Goal: Task Accomplishment & Management: Complete application form

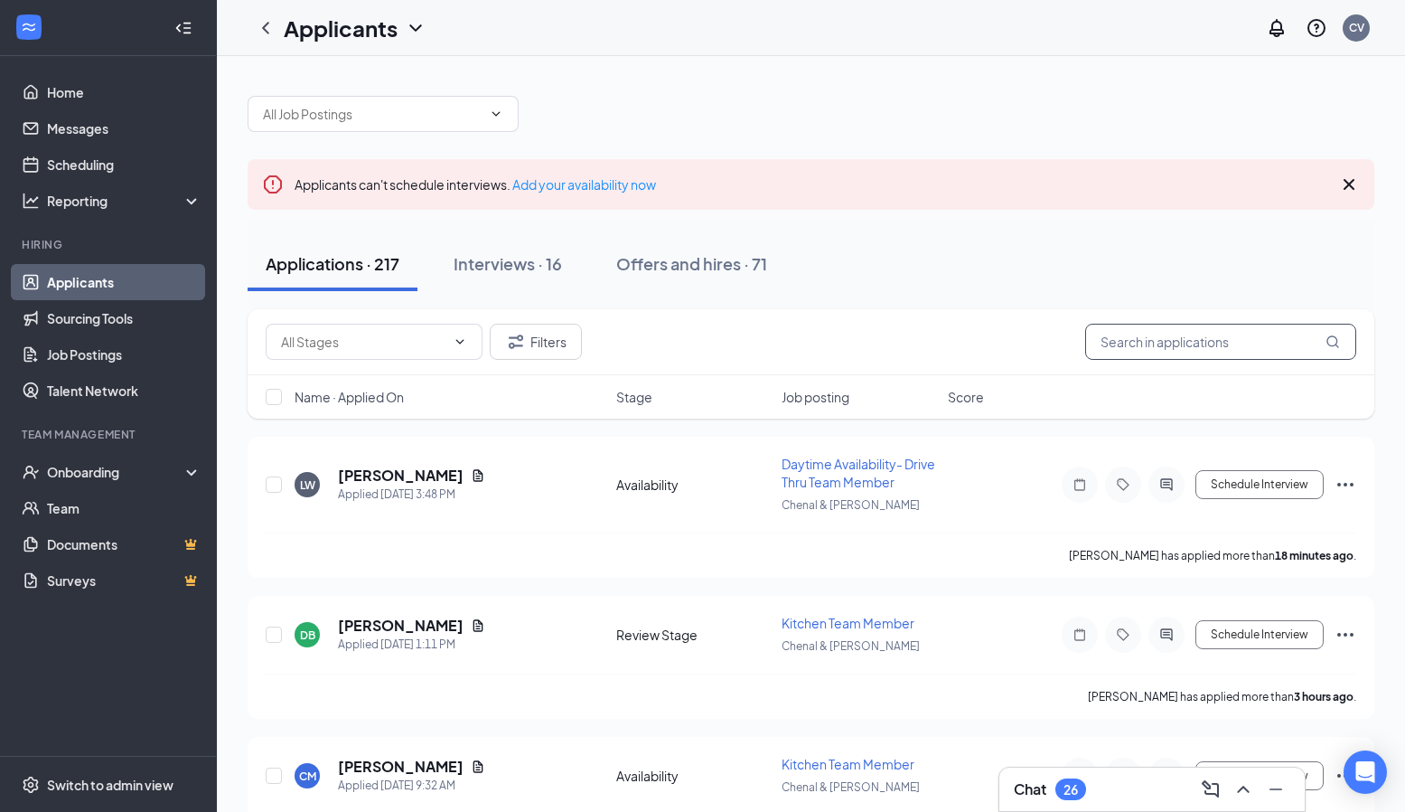
click at [1146, 345] on input "text" at bounding box center [1220, 342] width 271 height 36
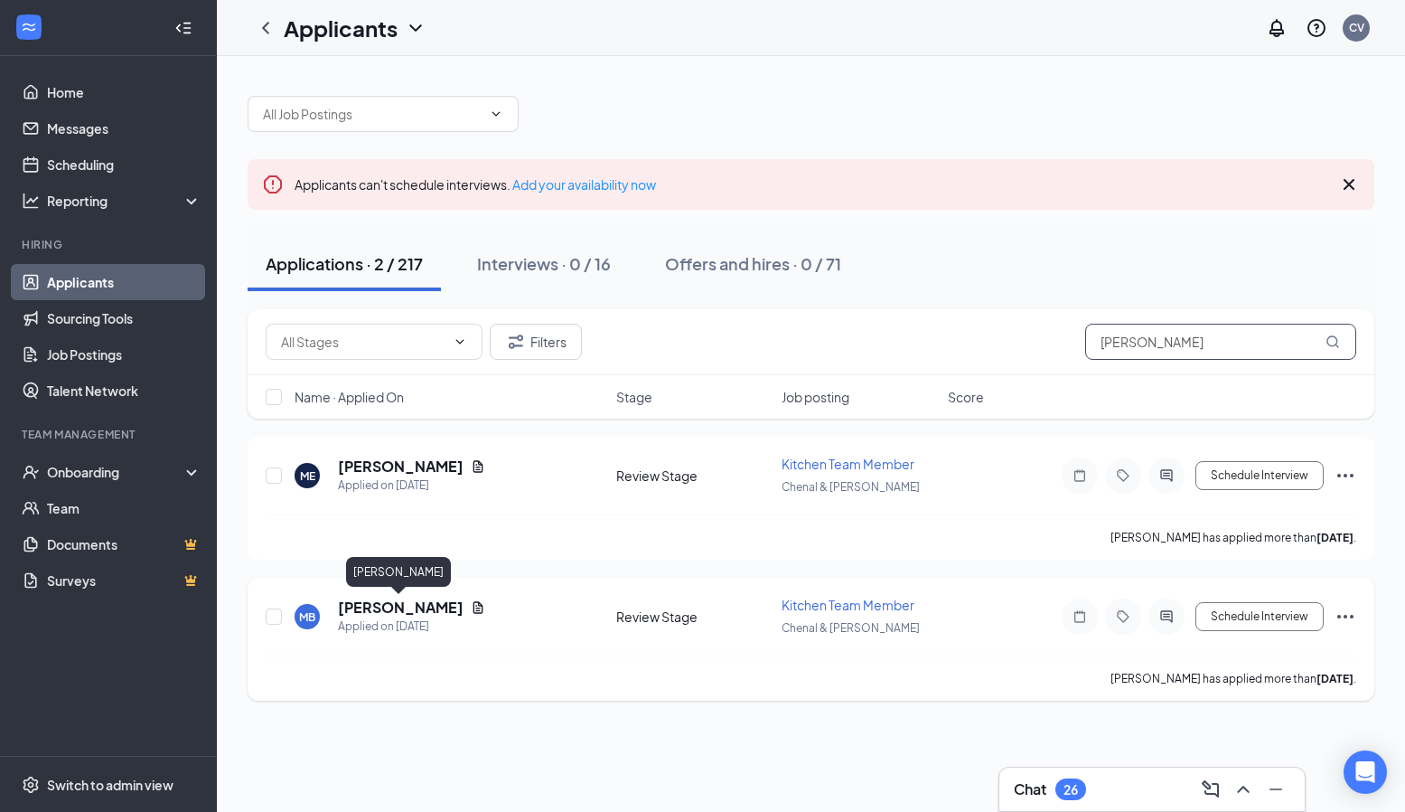
type input "Michell"
click at [381, 610] on h5 "Michelle Bonilla" at bounding box center [401, 607] width 126 height 20
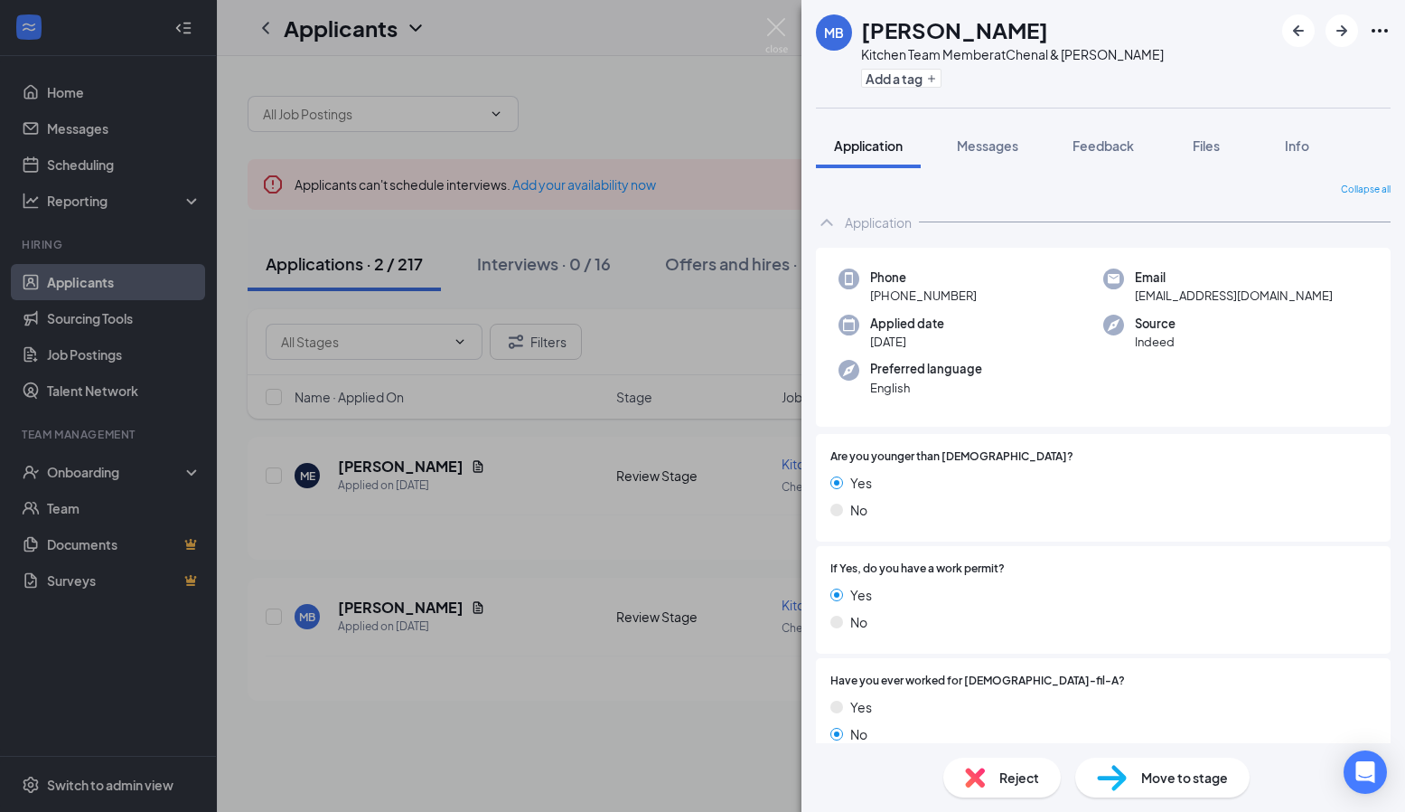
click at [1192, 780] on span "Move to stage" at bounding box center [1184, 777] width 87 height 20
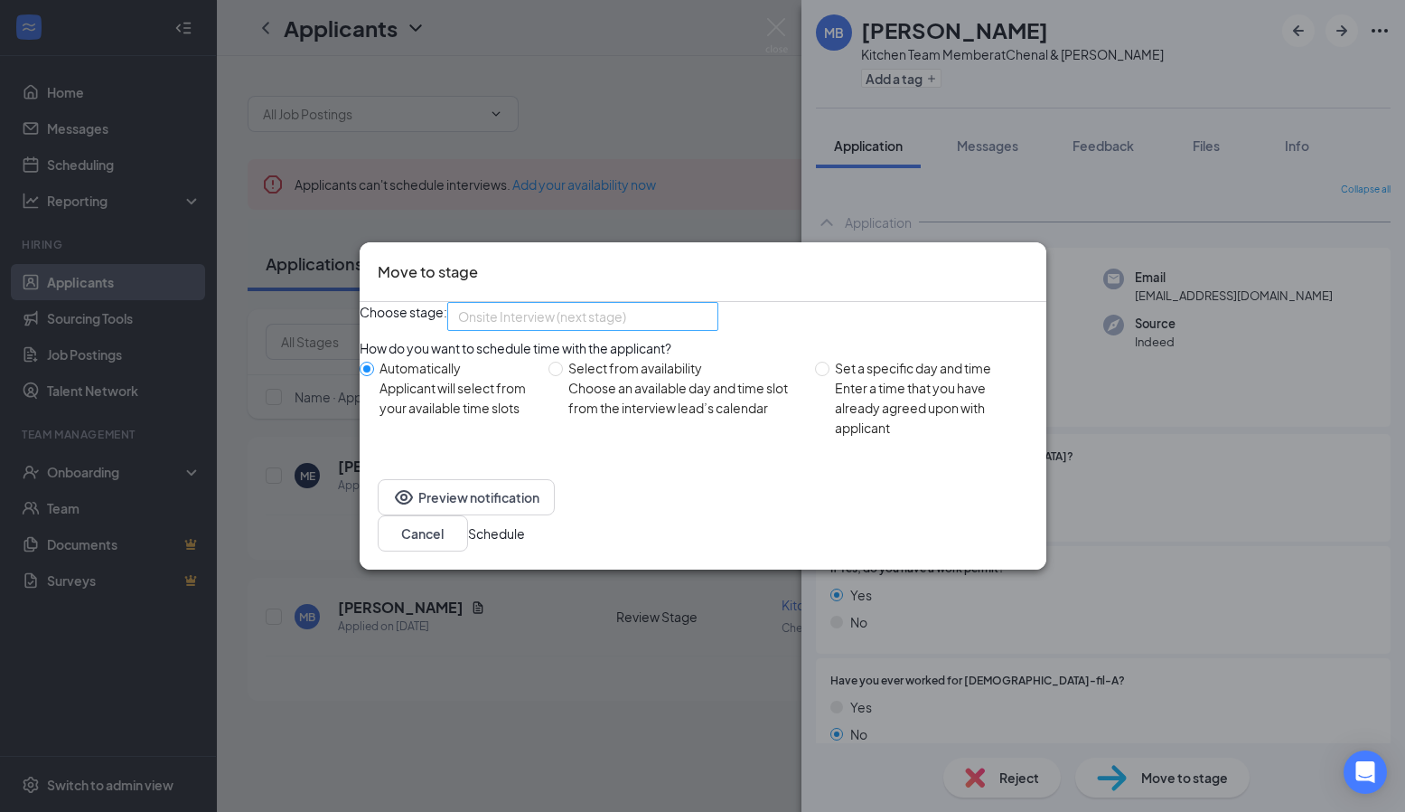
click at [708, 320] on span "Onsite Interview (next stage)" at bounding box center [582, 316] width 249 height 27
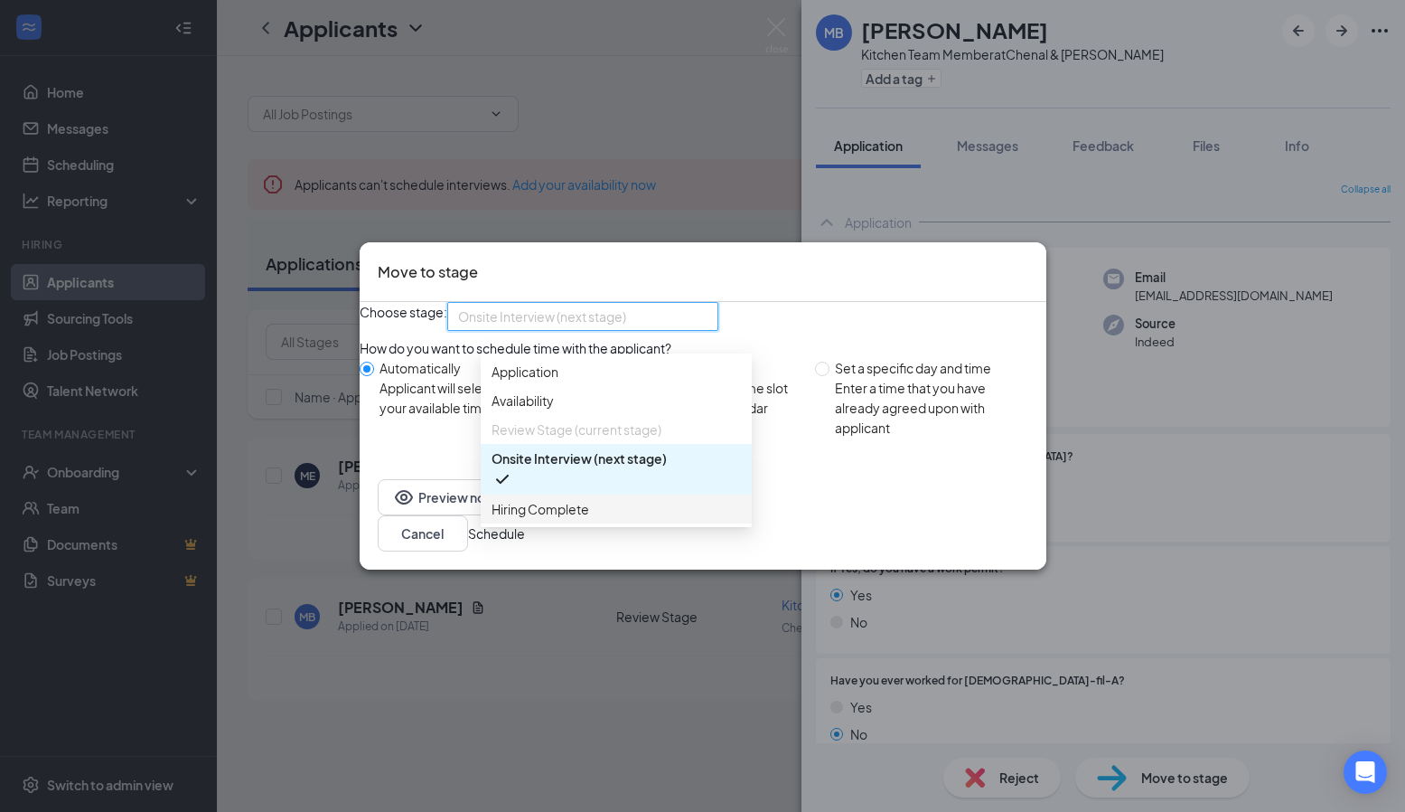
click at [580, 519] on span "Hiring Complete" at bounding box center [541, 509] width 98 height 20
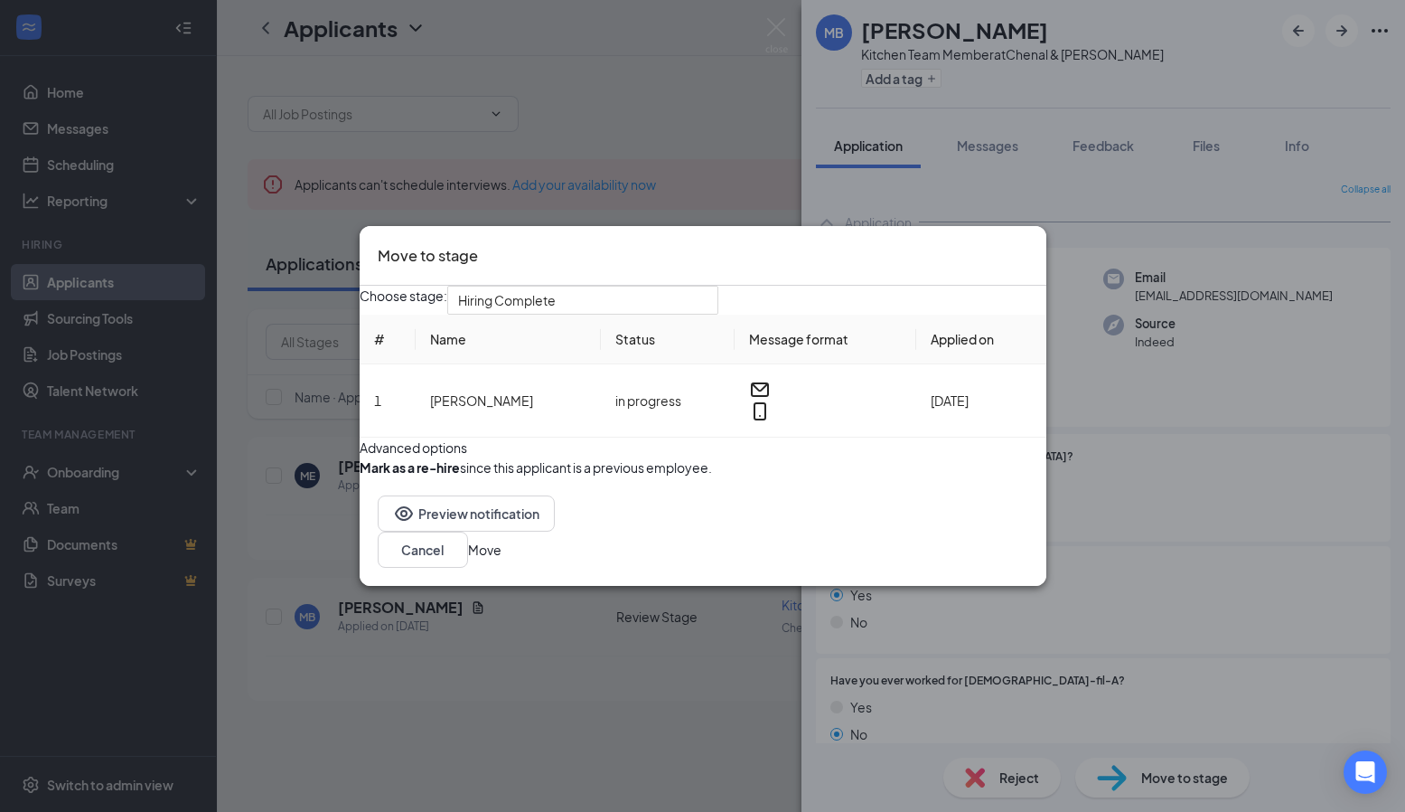
click at [502, 559] on button "Move" at bounding box center [484, 549] width 33 height 20
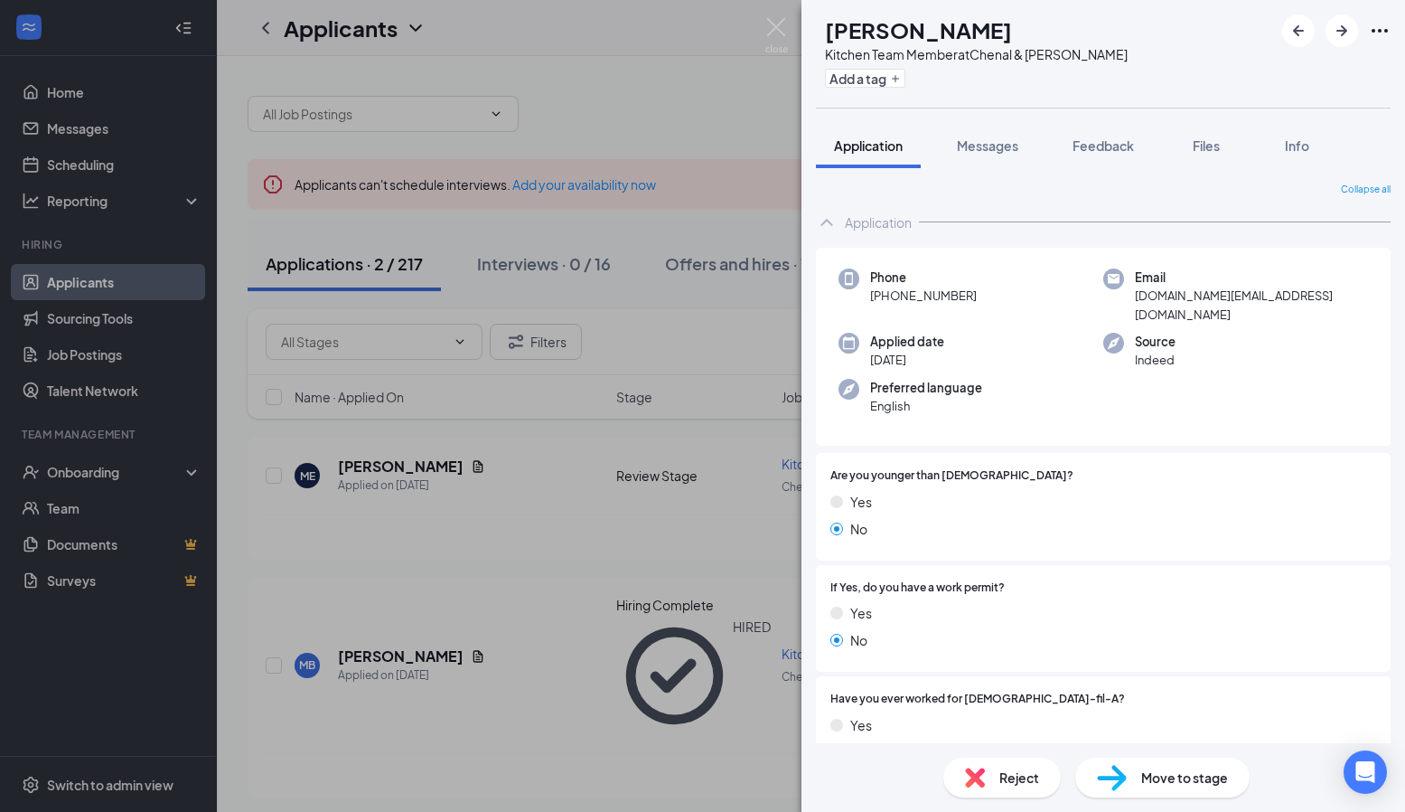
click at [759, 506] on div "ME Michelle Eberson Kitchen Team Member at Chenal & Markham Add a tag Applicati…" at bounding box center [702, 406] width 1405 height 812
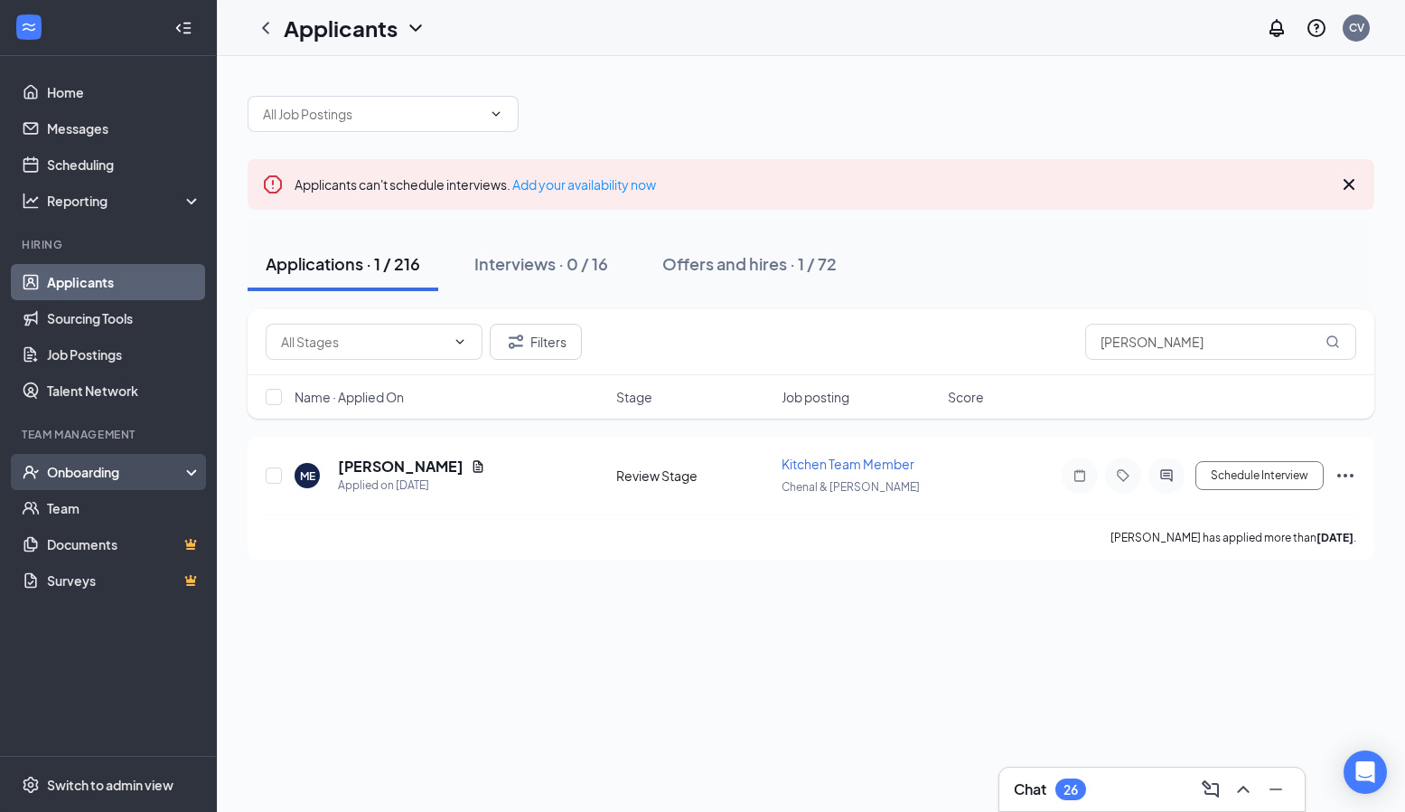
click at [109, 470] on div "Onboarding" at bounding box center [116, 472] width 139 height 18
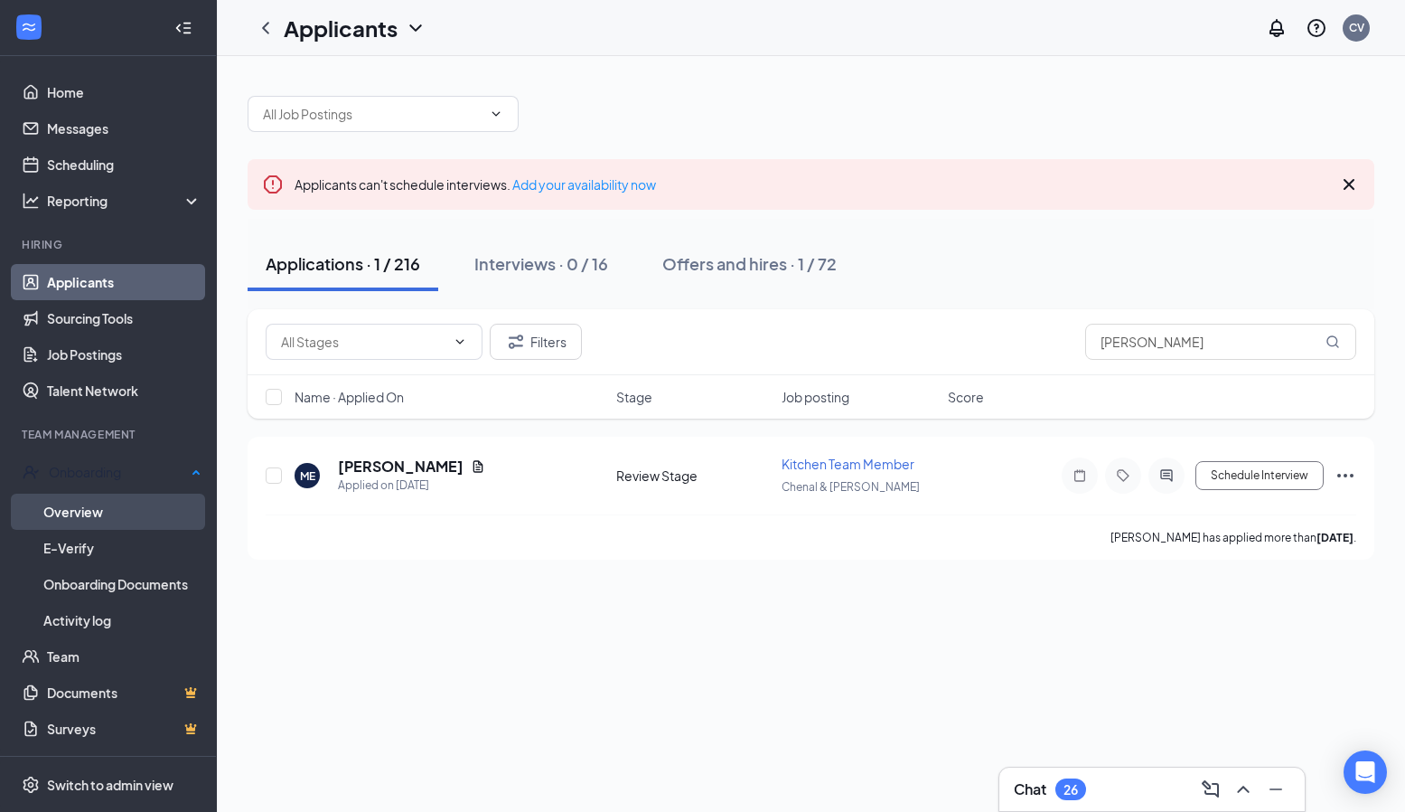
click at [97, 511] on link "Overview" at bounding box center [122, 511] width 158 height 36
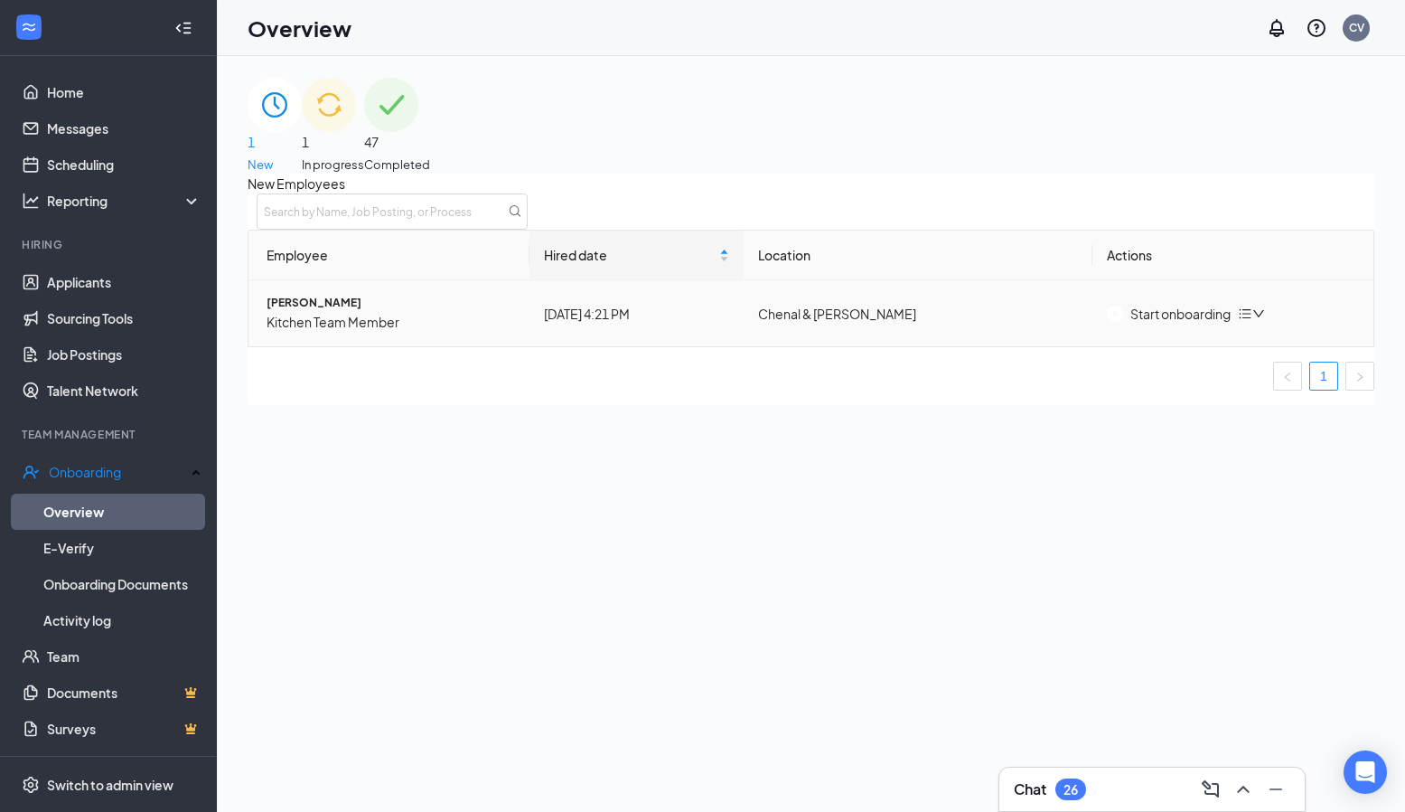
click at [1164, 324] on div "Start onboarding" at bounding box center [1169, 314] width 124 height 20
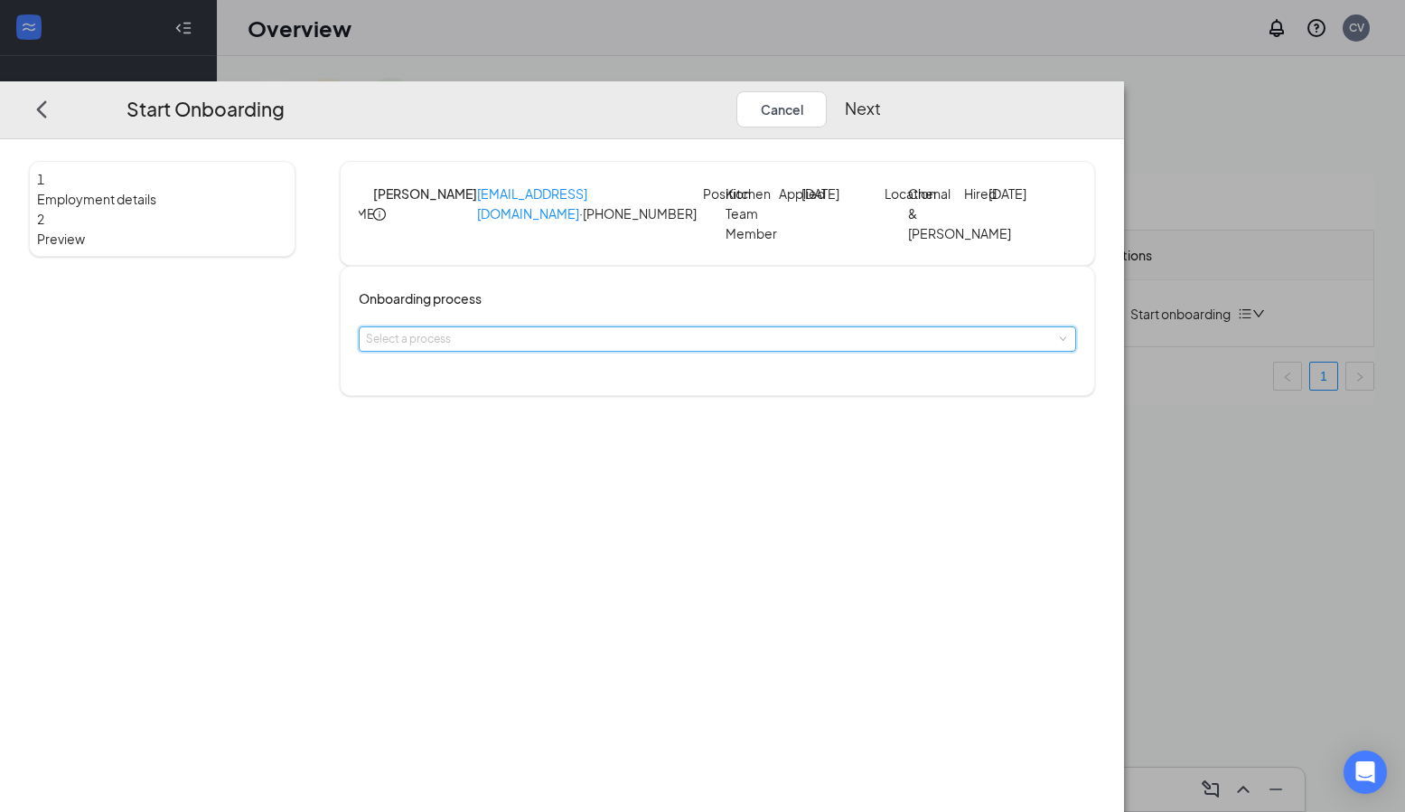
click at [1058, 342] on span at bounding box center [1062, 338] width 8 height 8
click at [628, 414] on li "Team Member Onboarding" at bounding box center [595, 404] width 296 height 30
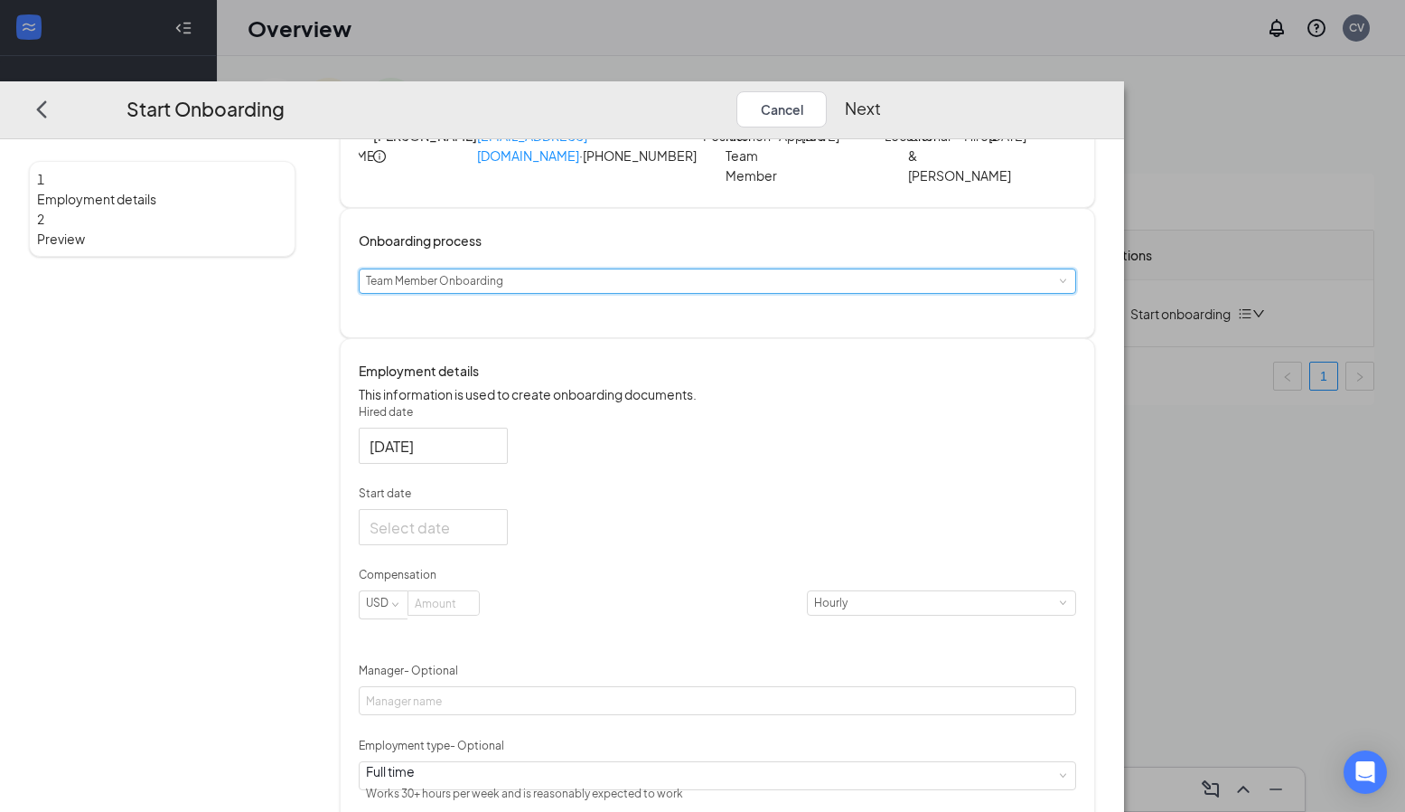
scroll to position [57, 0]
click at [497, 539] on div at bounding box center [433, 527] width 127 height 23
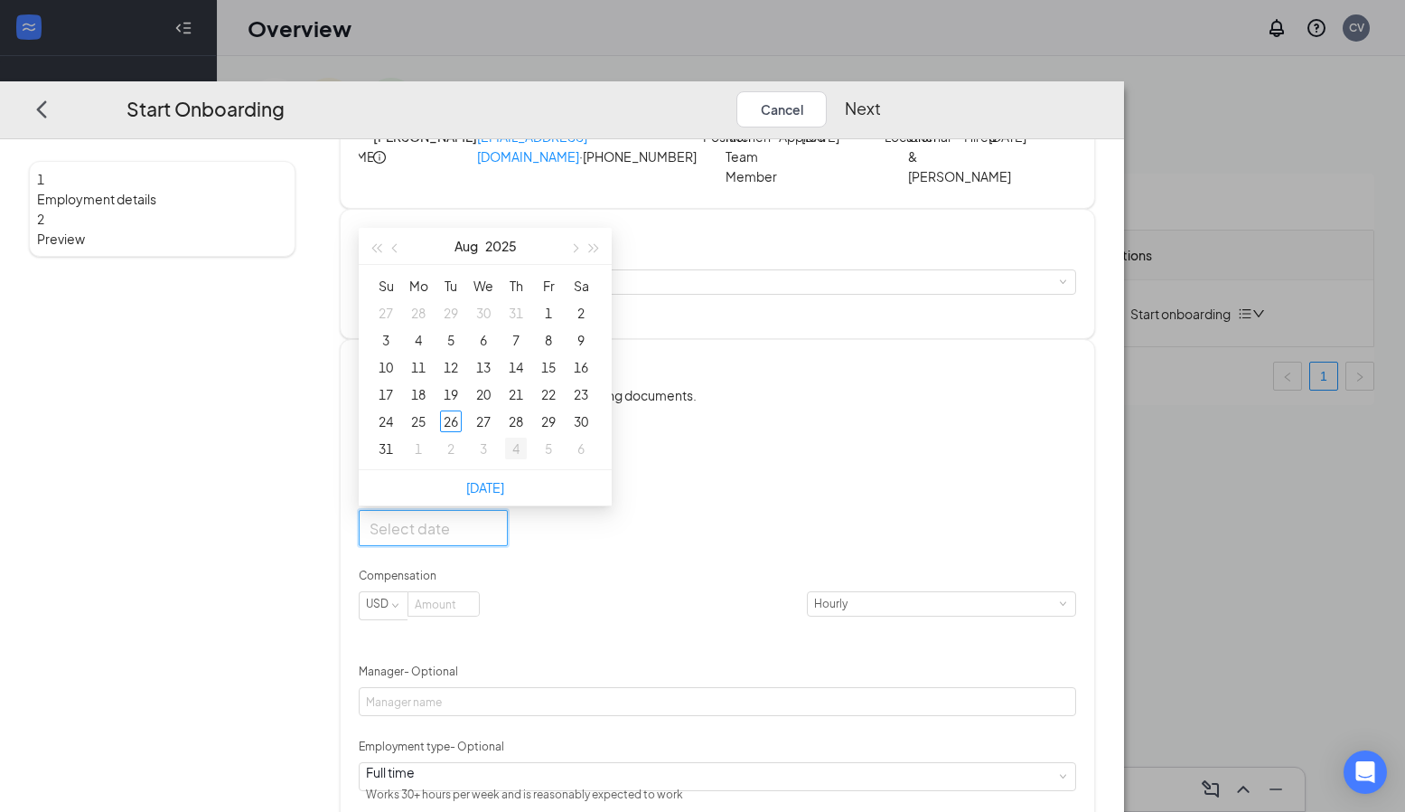
type input "Sep 3, 2025"
type input "Sep 4, 2025"
type input "[DATE]"
click at [494, 432] on div "27" at bounding box center [484, 421] width 22 height 22
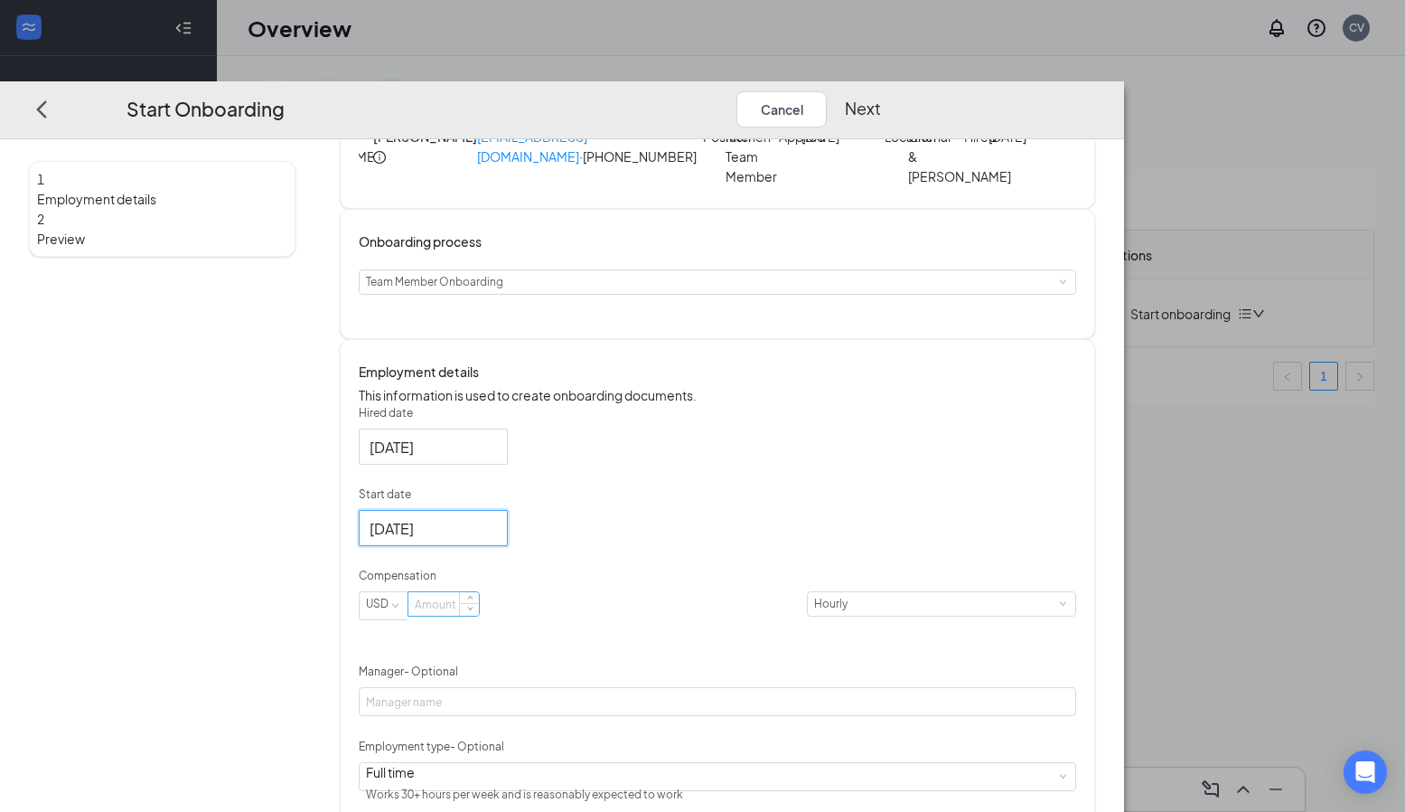
click at [479, 615] on input at bounding box center [443, 603] width 70 height 23
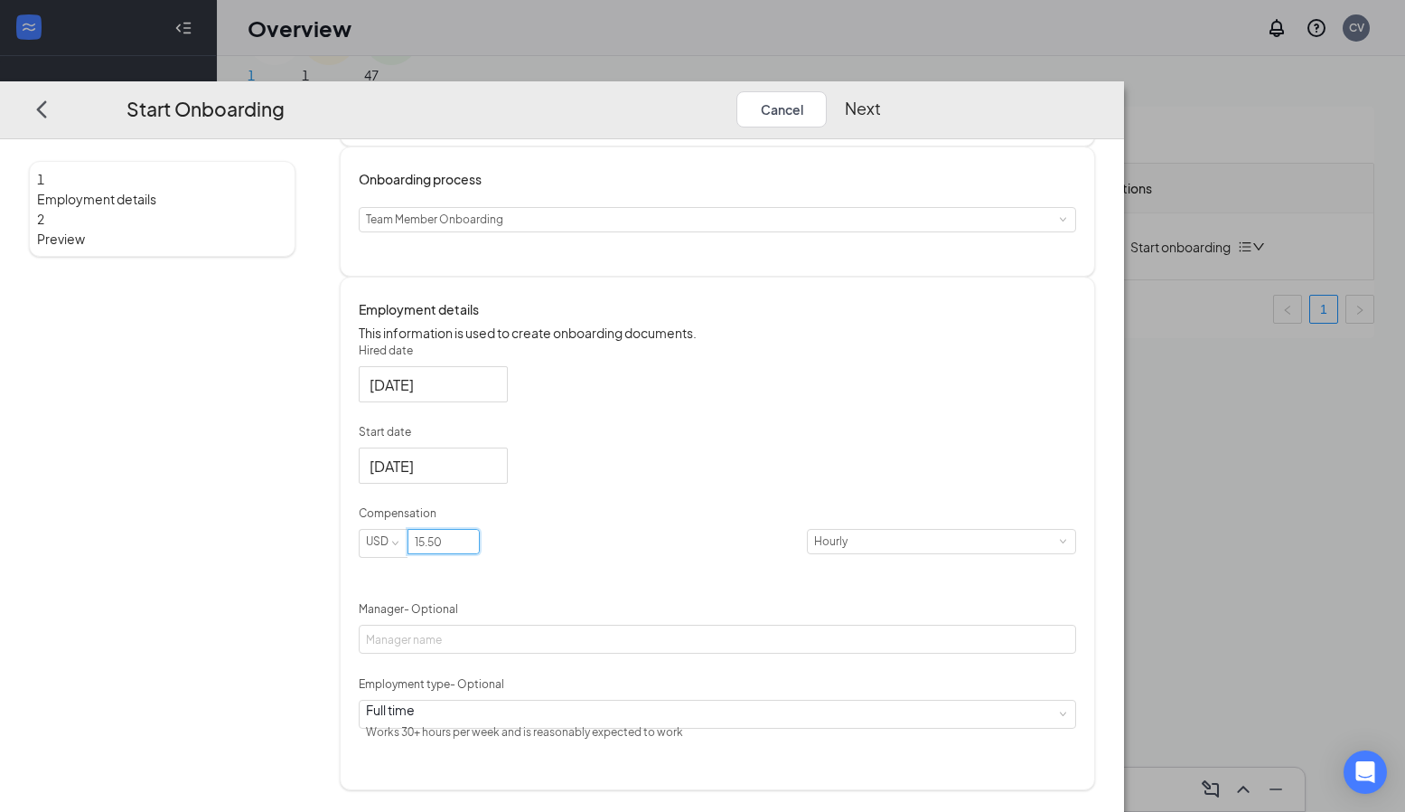
scroll to position [68, 0]
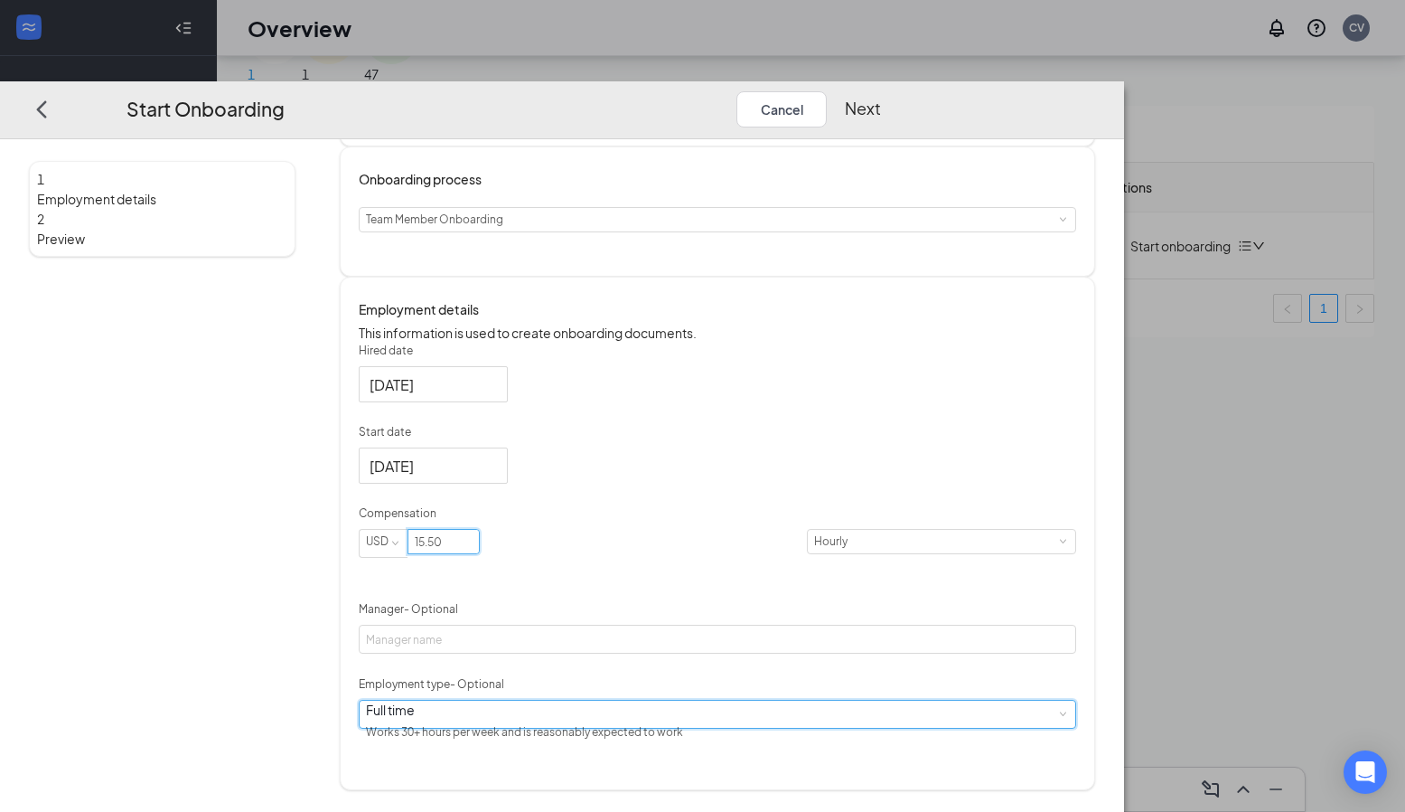
type input "15.5"
click at [727, 727] on div "Full time Works 30+ hours per week and is reasonably expected to work" at bounding box center [717, 713] width 703 height 27
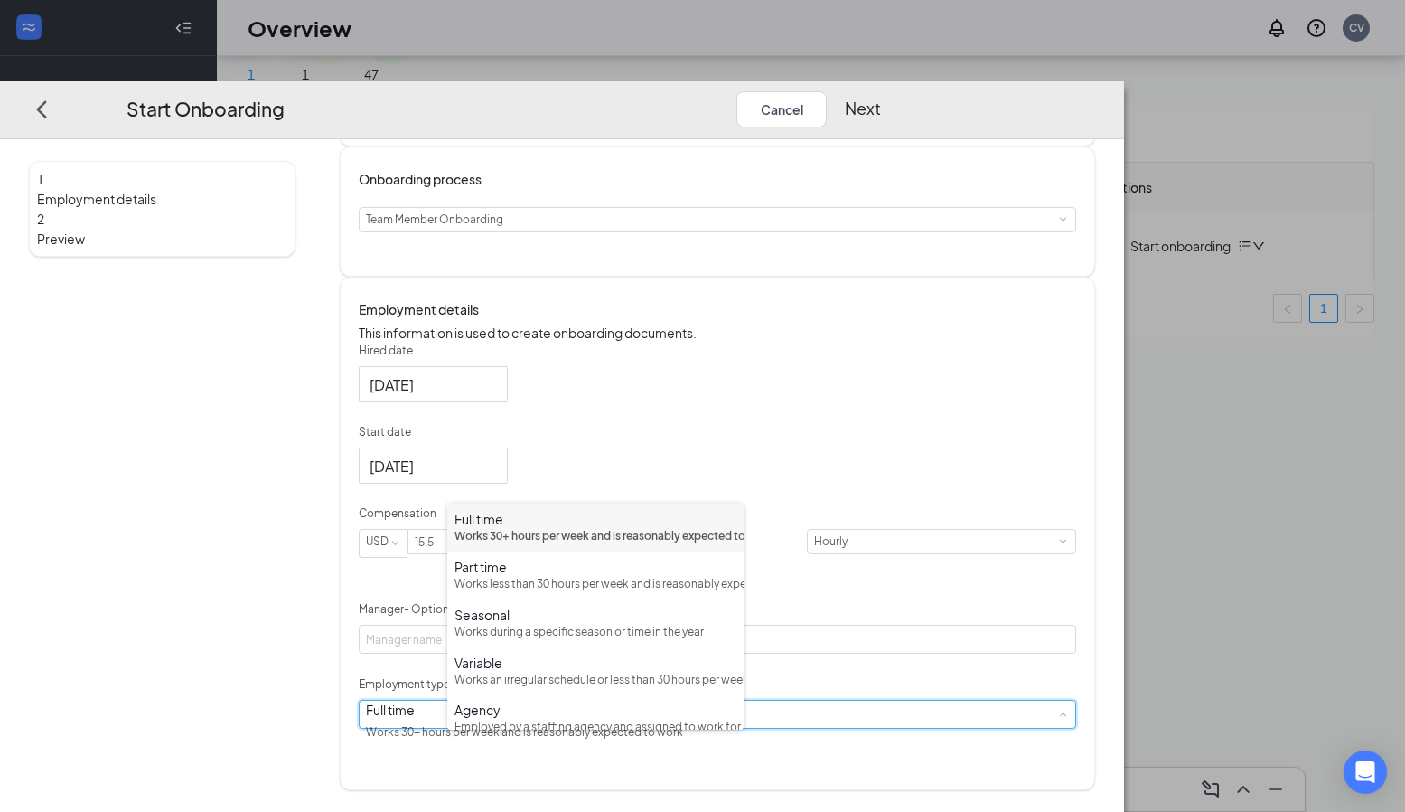
click at [557, 543] on div "Works 30+ hours per week and is reasonably expected to work" at bounding box center [596, 536] width 282 height 17
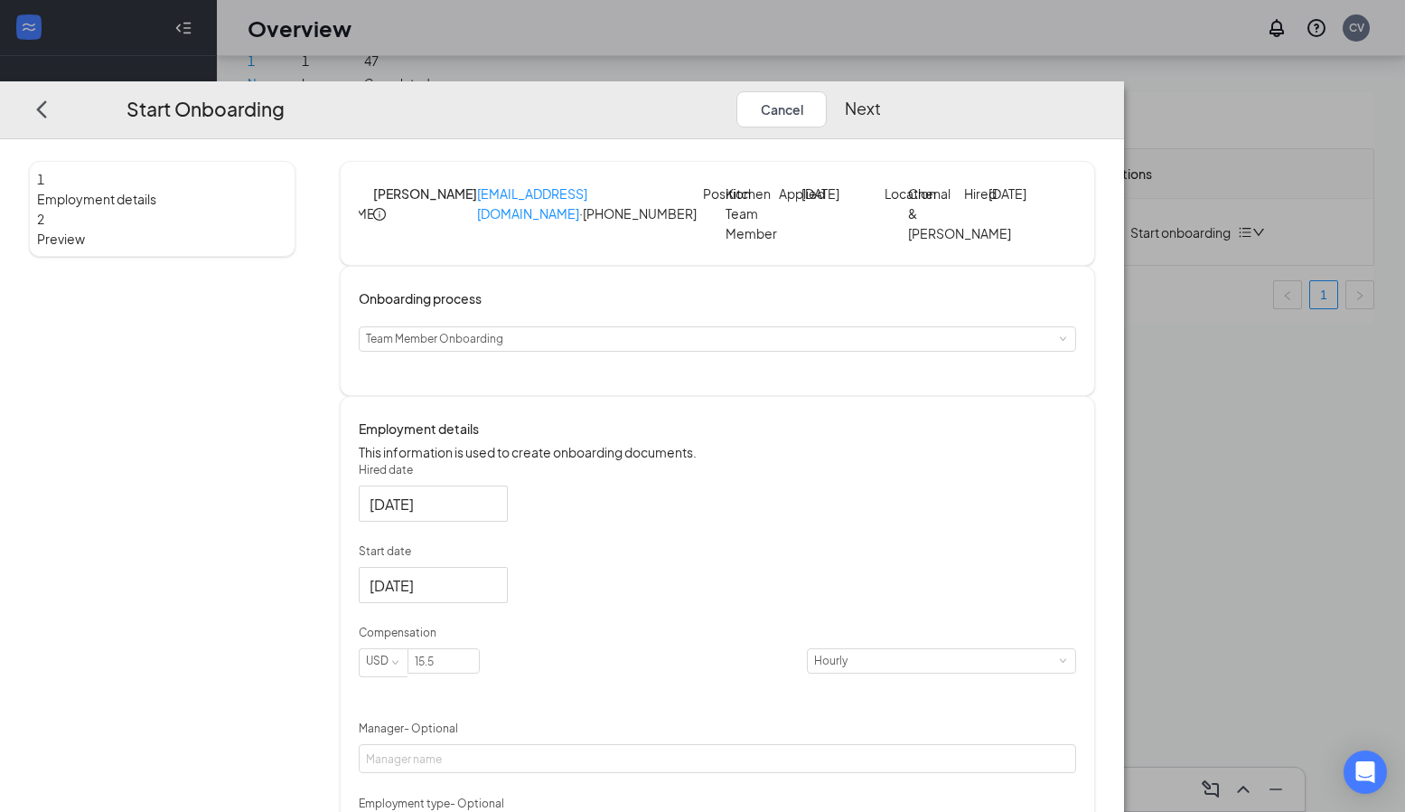
scroll to position [0, 0]
click at [881, 90] on button "Next" at bounding box center [863, 108] width 36 height 36
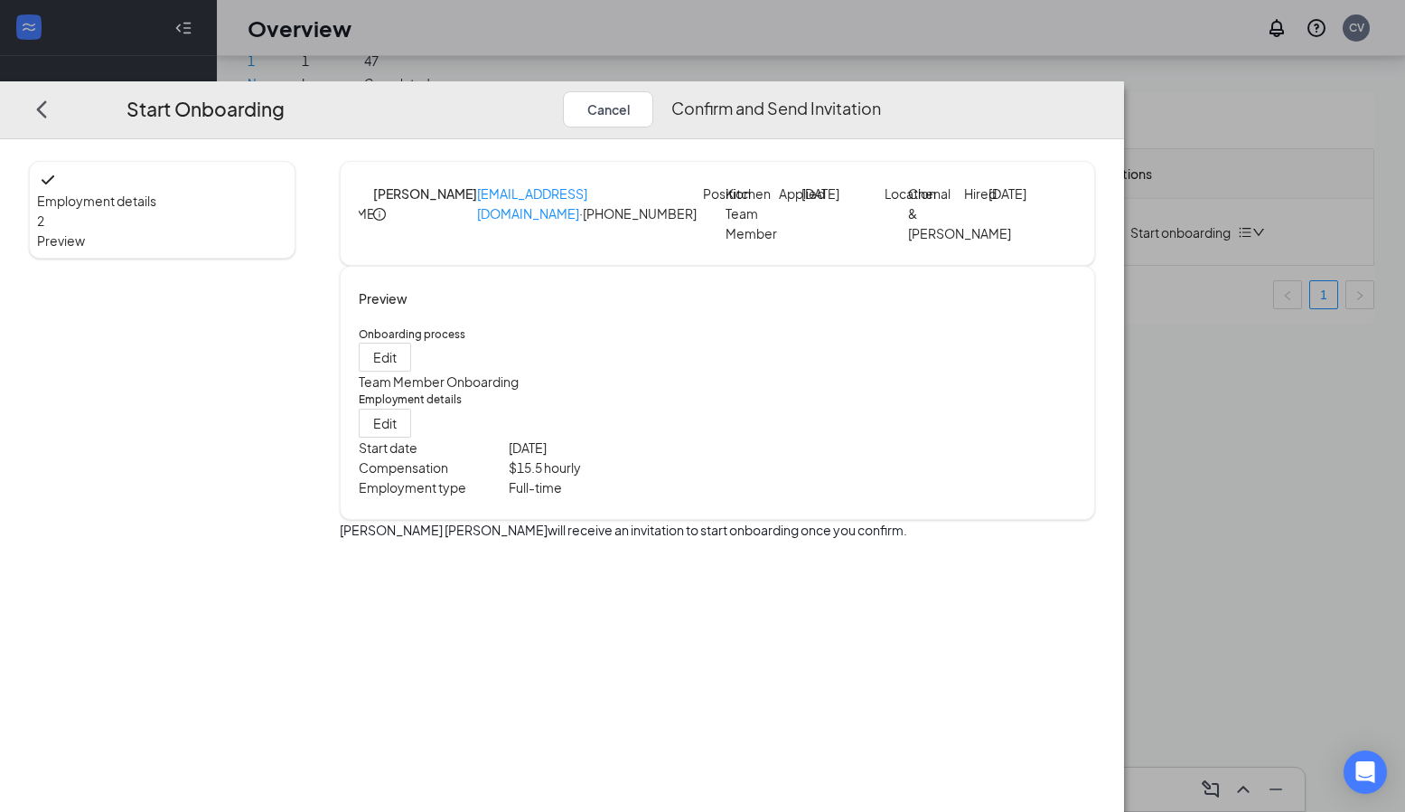
click at [881, 90] on button "Confirm and Send Invitation" at bounding box center [776, 108] width 210 height 36
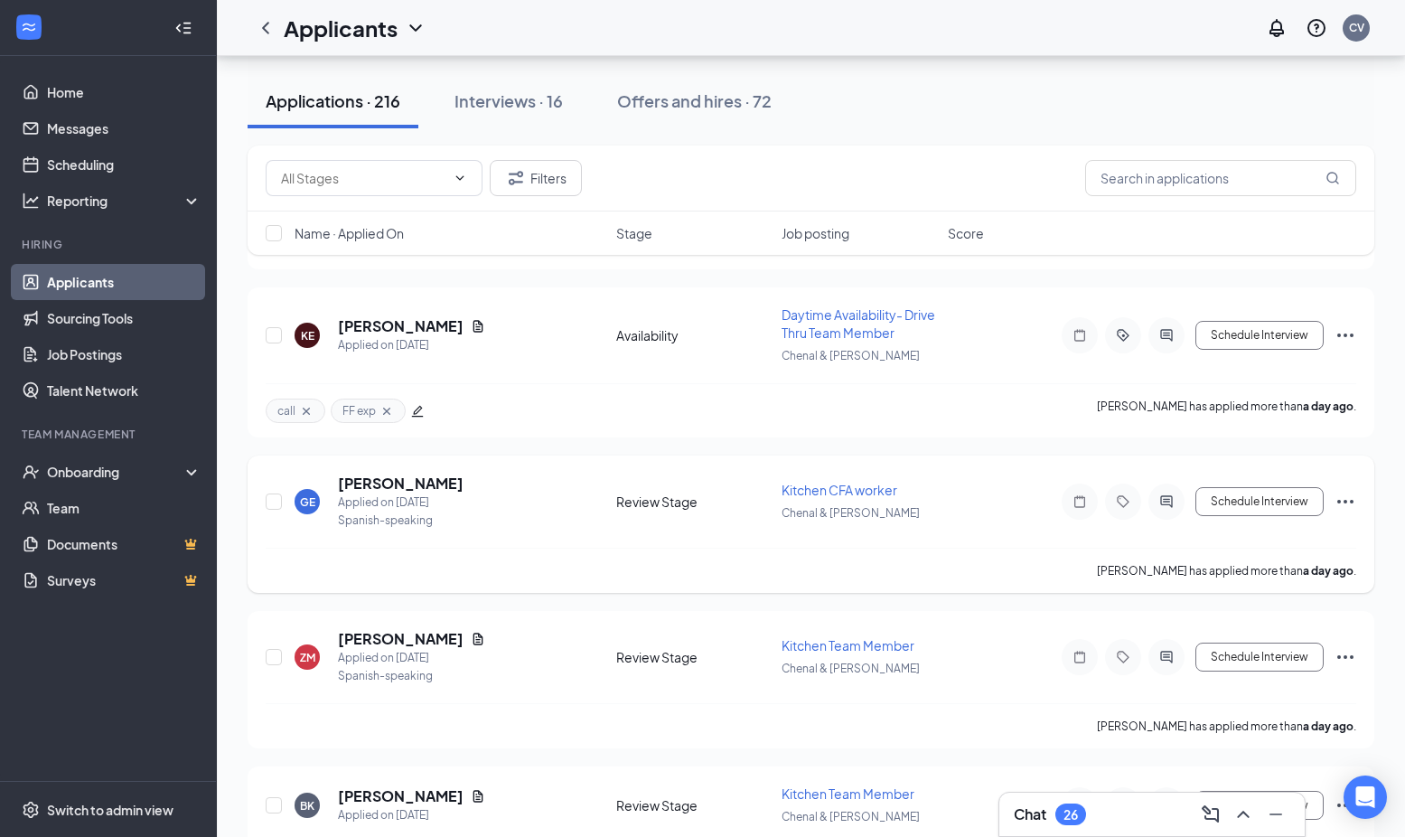
scroll to position [1621, 0]
click at [440, 484] on h5 "[PERSON_NAME]" at bounding box center [401, 481] width 126 height 20
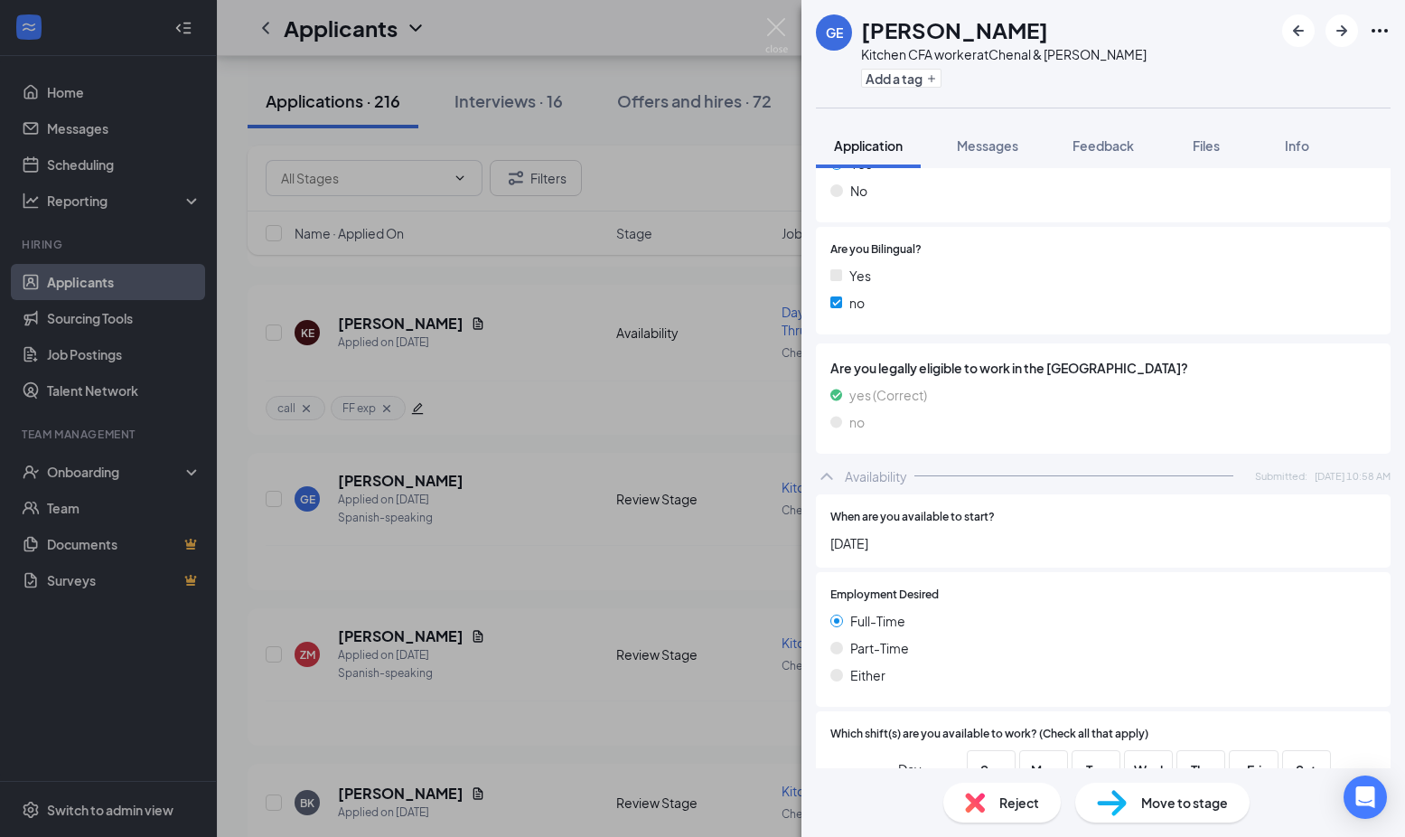
scroll to position [923, 0]
click at [783, 610] on div "GE [PERSON_NAME] Kitchen CFA worker at Chenal & Markham Add a tag Application M…" at bounding box center [702, 418] width 1405 height 837
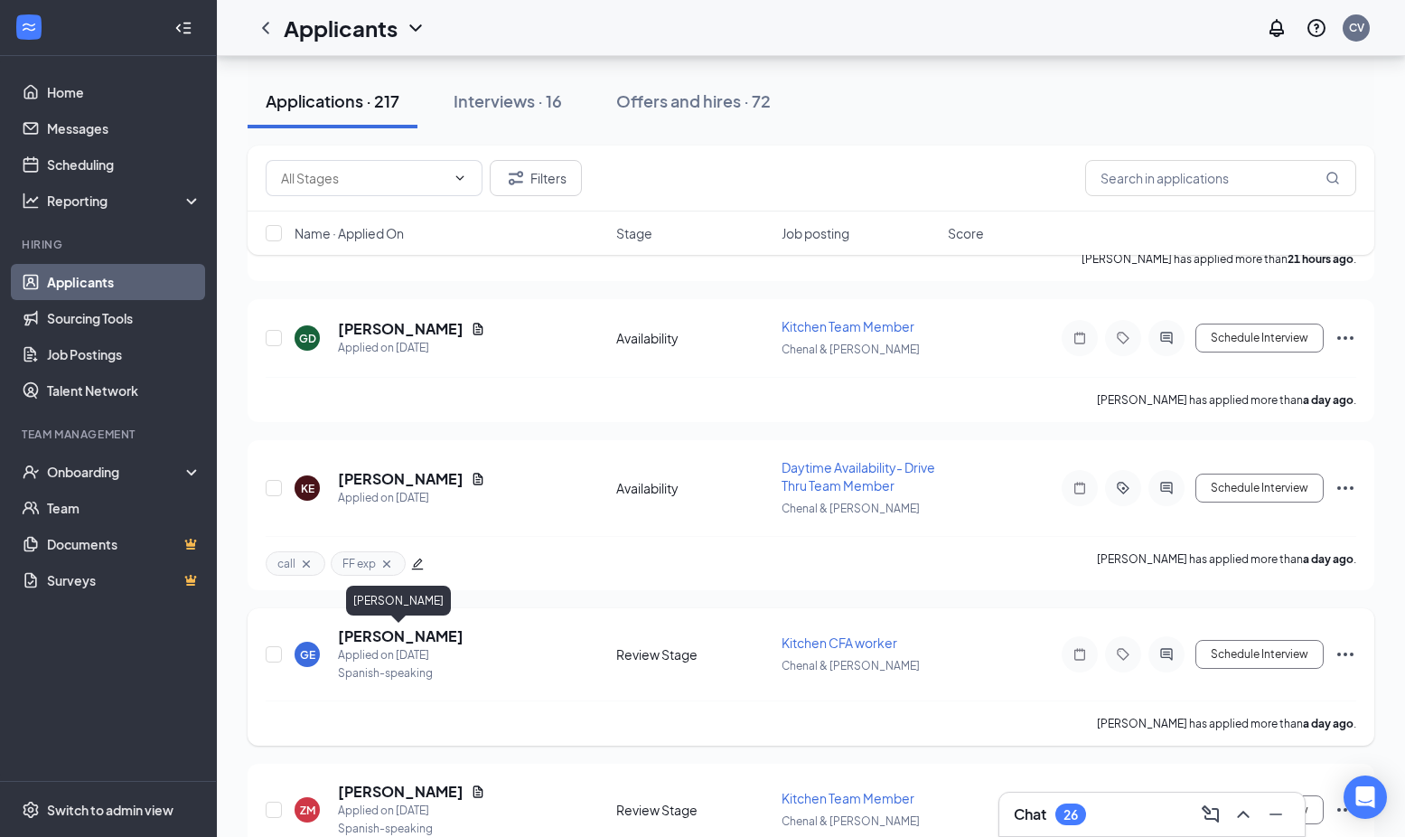
click at [421, 635] on h5 "[PERSON_NAME]" at bounding box center [401, 636] width 126 height 20
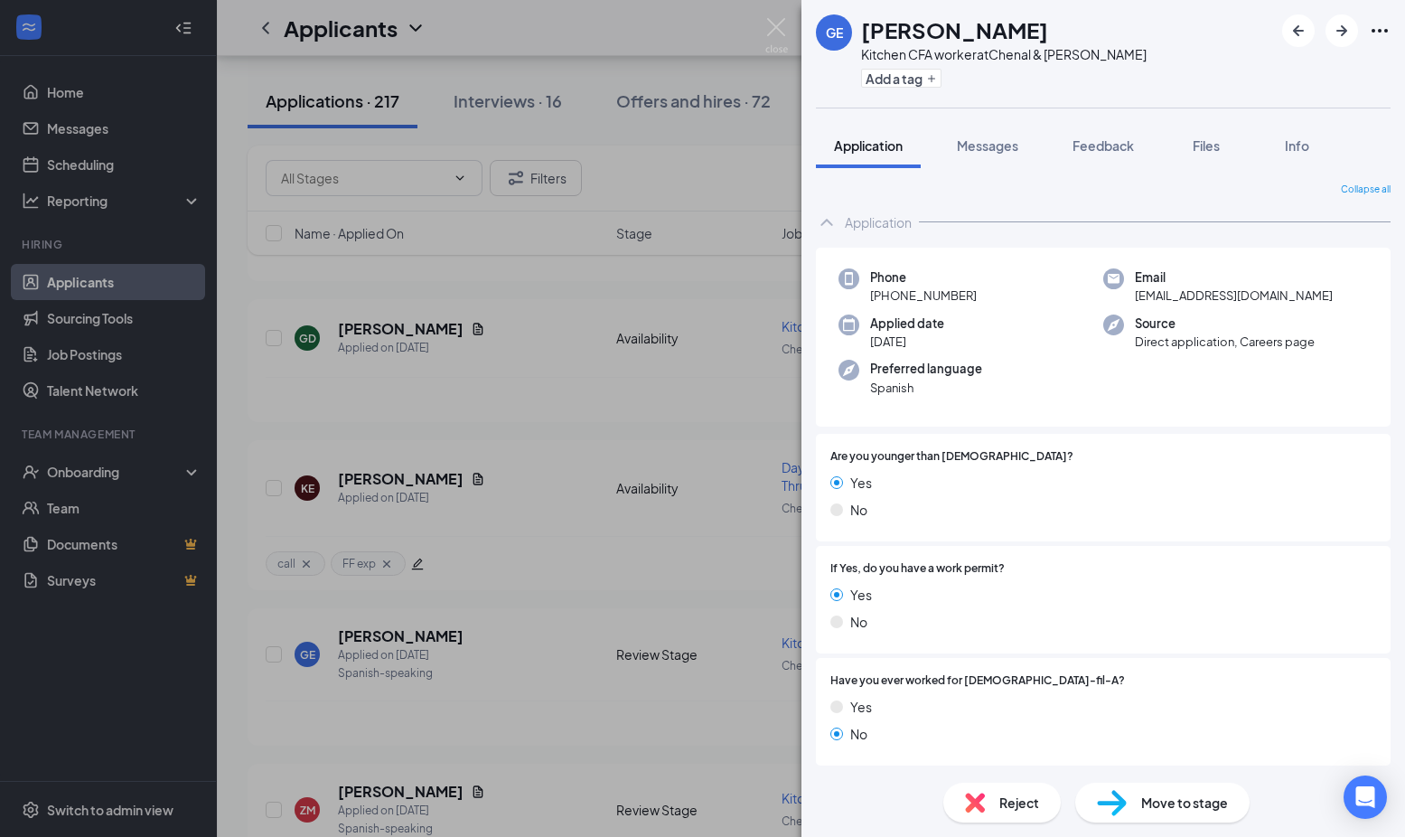
click at [539, 534] on div "GE [PERSON_NAME] Kitchen CFA worker at Chenal & Markham Add a tag Application M…" at bounding box center [702, 418] width 1405 height 837
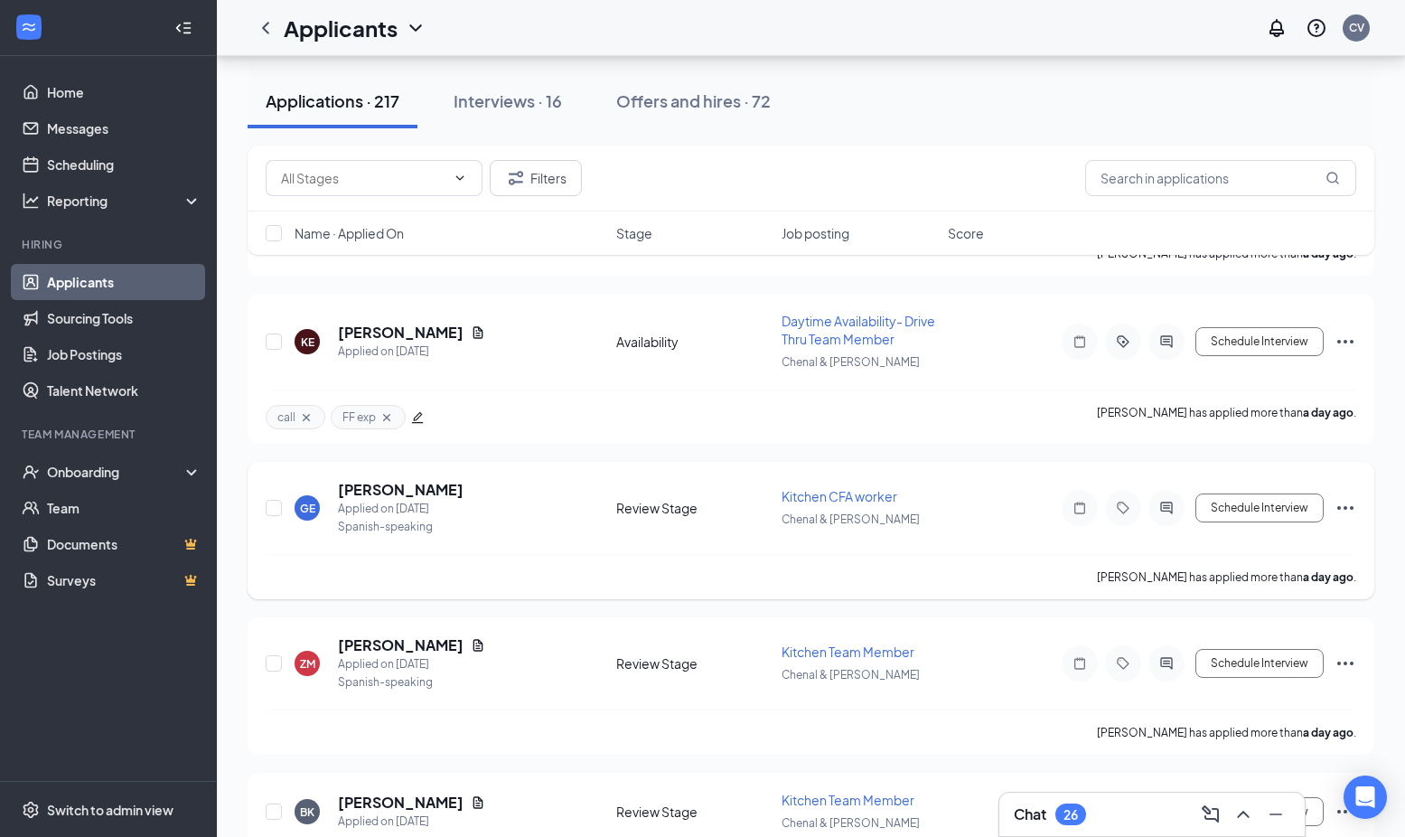
scroll to position [1772, 0]
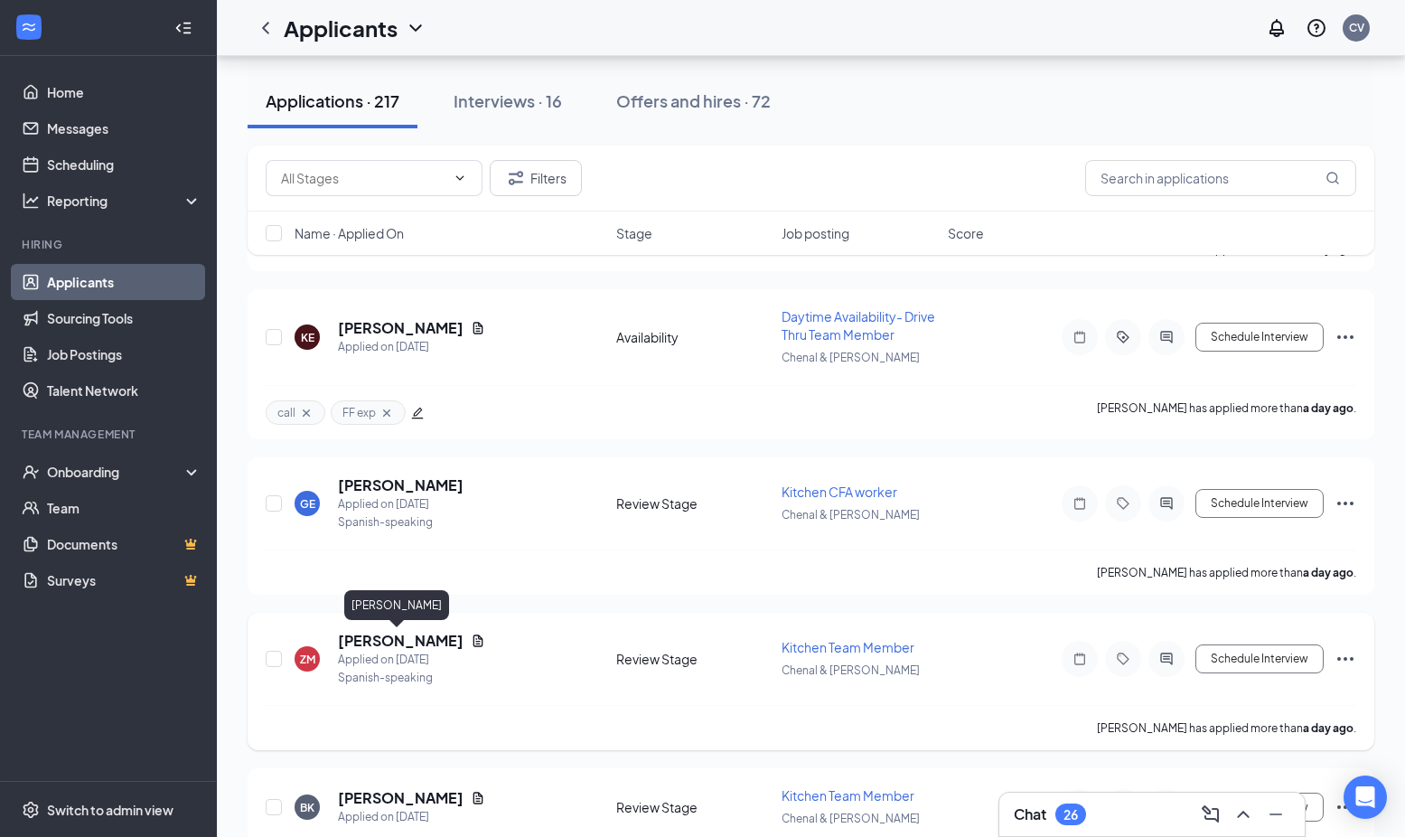
click at [418, 644] on h5 "[PERSON_NAME]" at bounding box center [401, 641] width 126 height 20
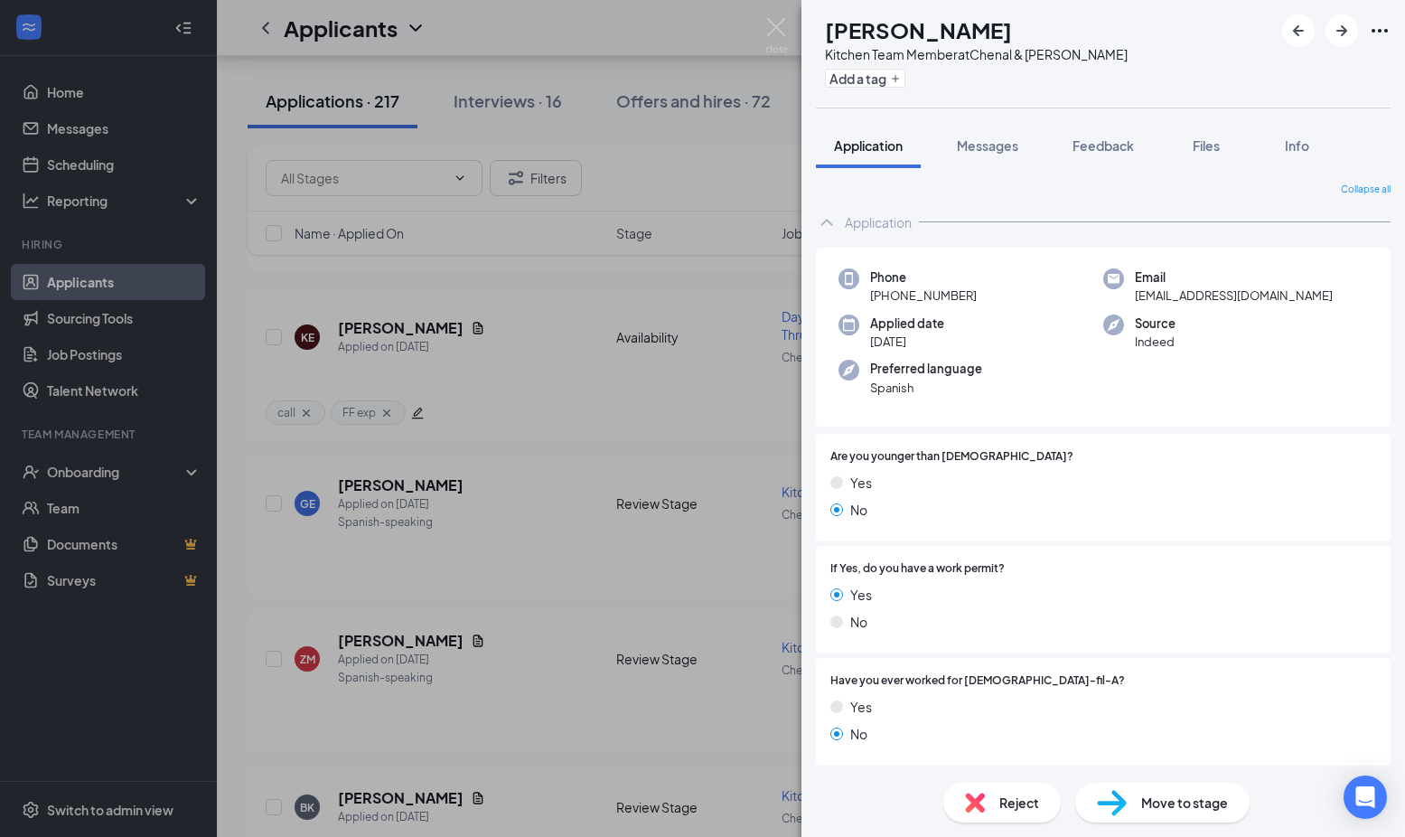
click at [494, 695] on div "ZM [PERSON_NAME] Kitchen Team Member at Chenal & Markham Add a tag Application …" at bounding box center [702, 418] width 1405 height 837
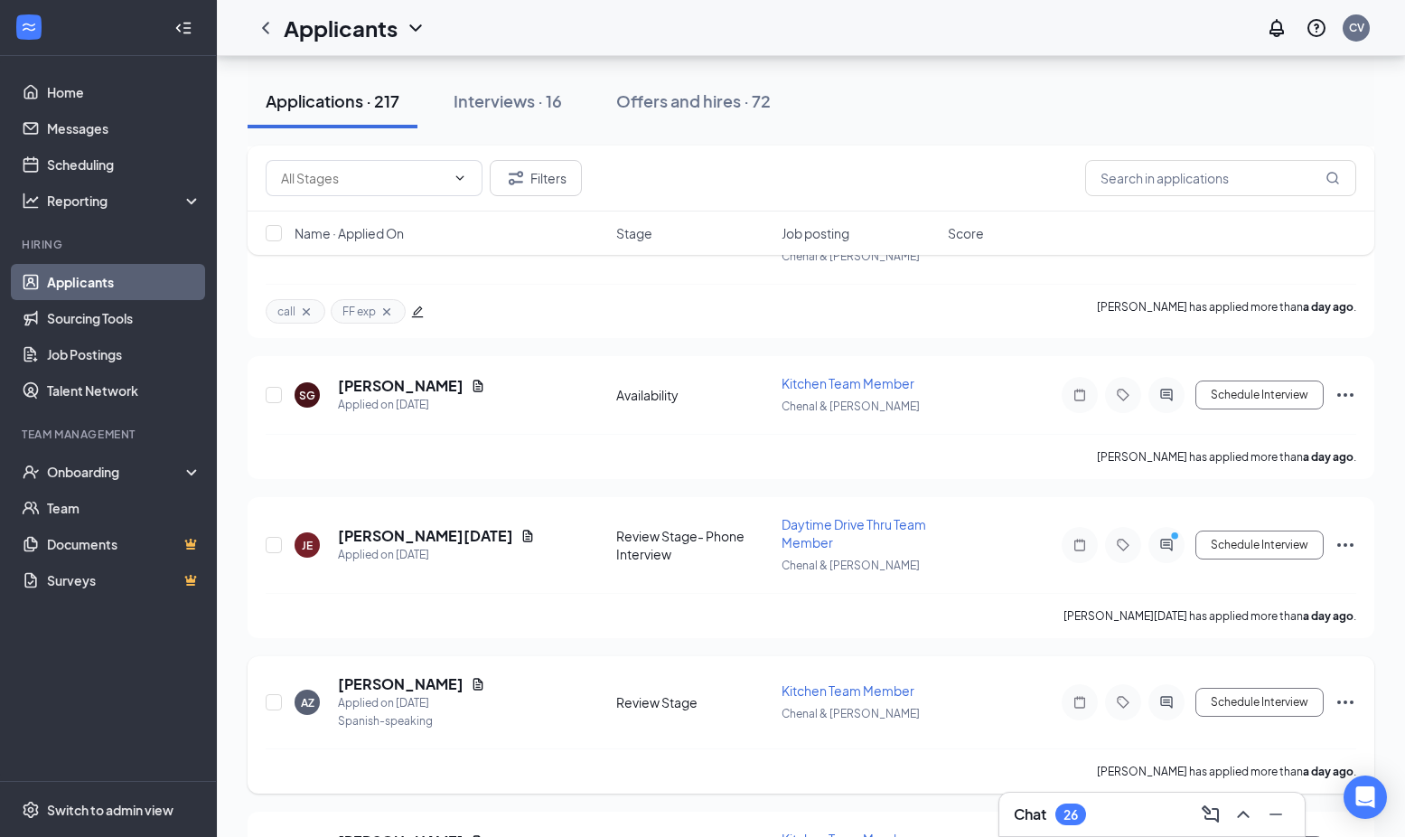
scroll to position [3523, 0]
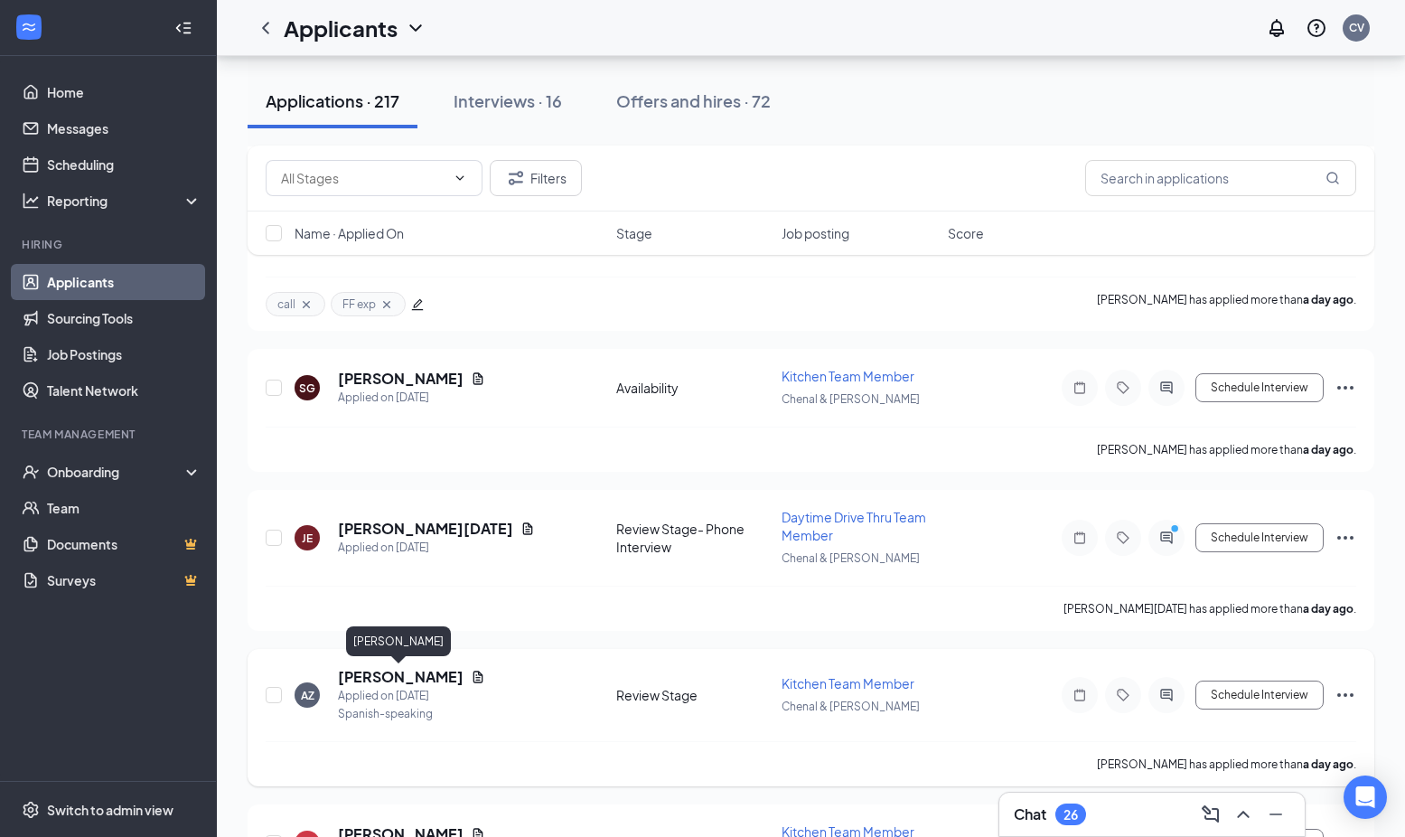
click at [417, 679] on h5 "[PERSON_NAME]" at bounding box center [401, 677] width 126 height 20
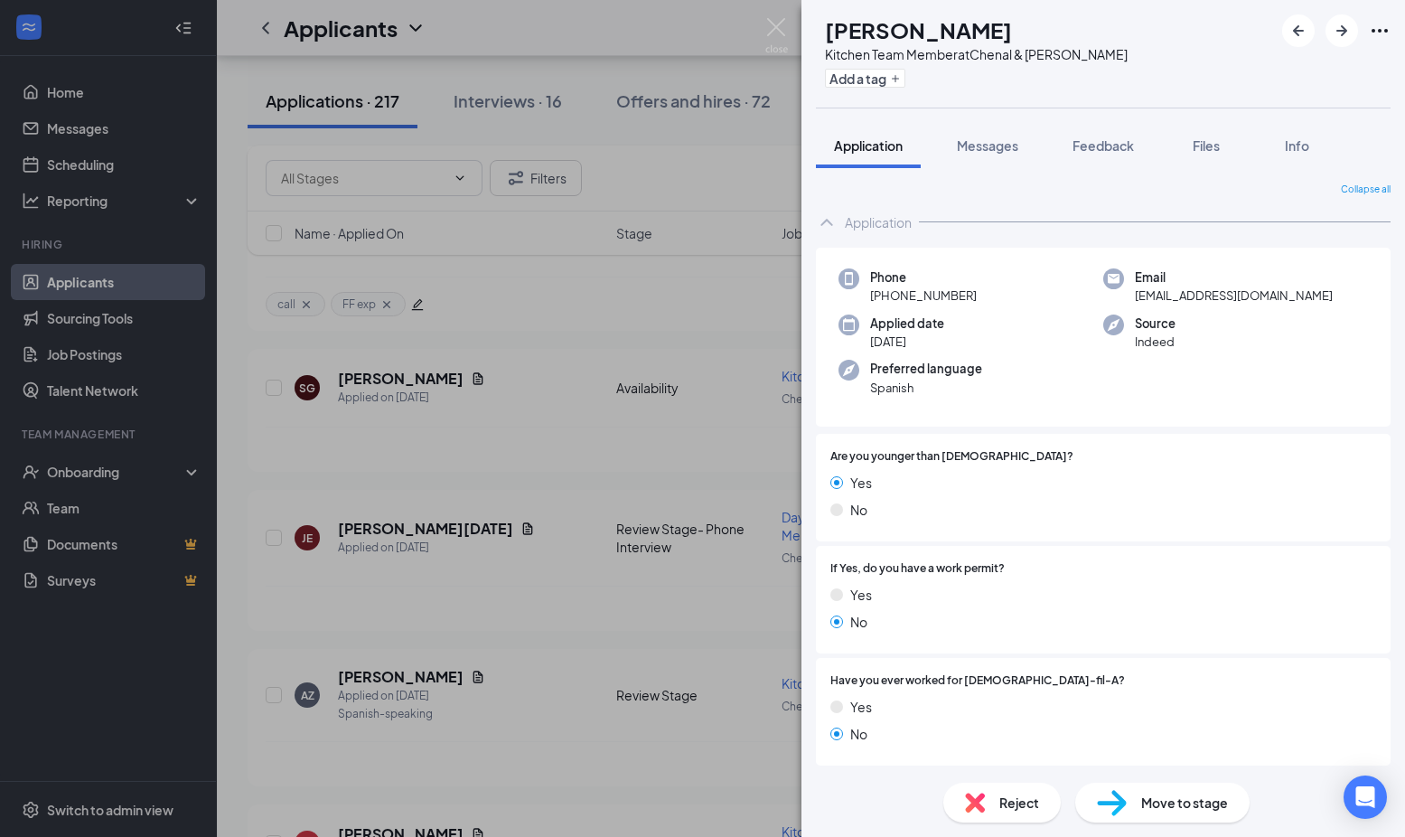
click at [684, 482] on div "AZ [PERSON_NAME] Kitchen Team Member at Chenal & Markham Add a tag Application …" at bounding box center [702, 418] width 1405 height 837
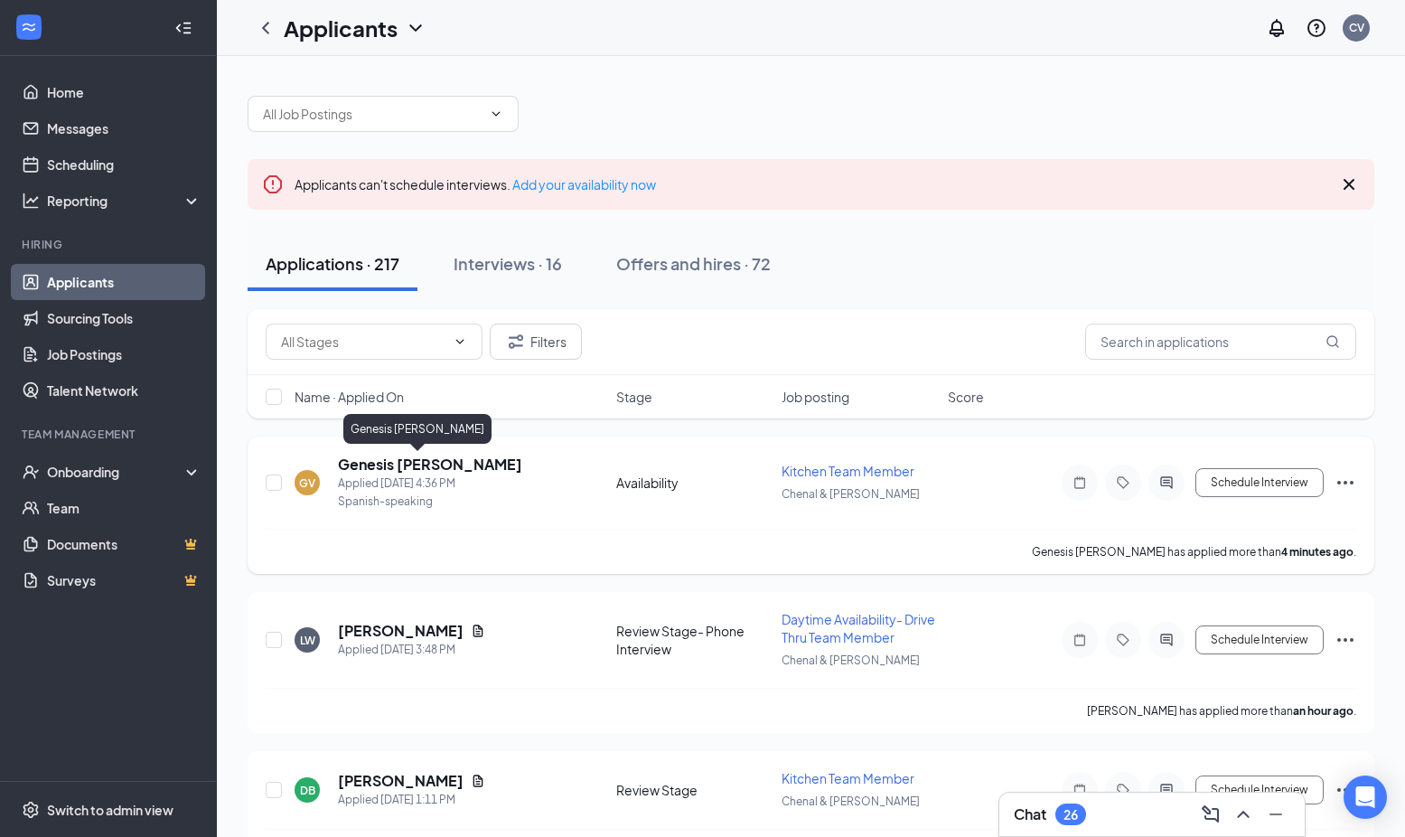
click at [402, 468] on h5 "Genesis [PERSON_NAME]" at bounding box center [430, 465] width 184 height 20
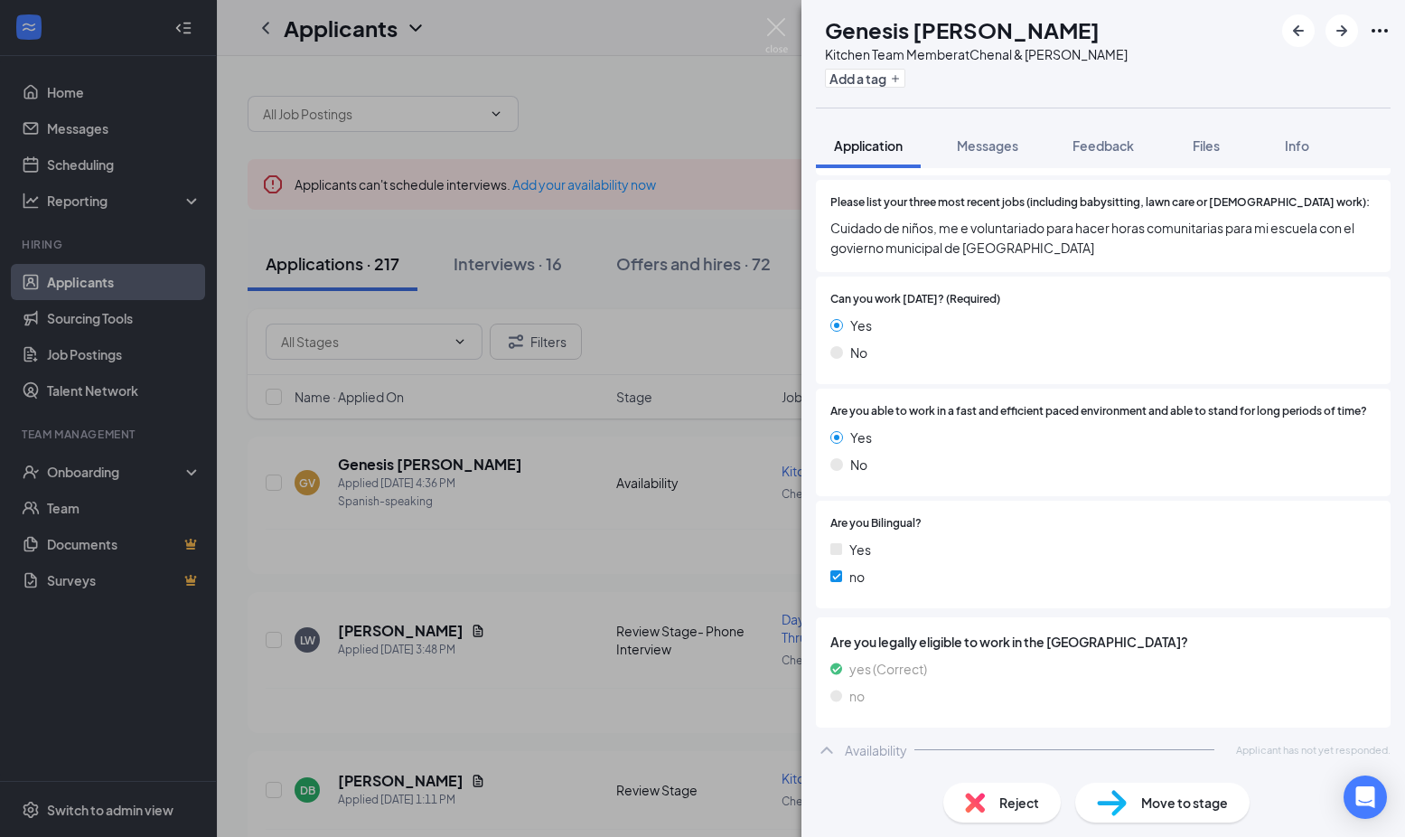
scroll to position [659, 0]
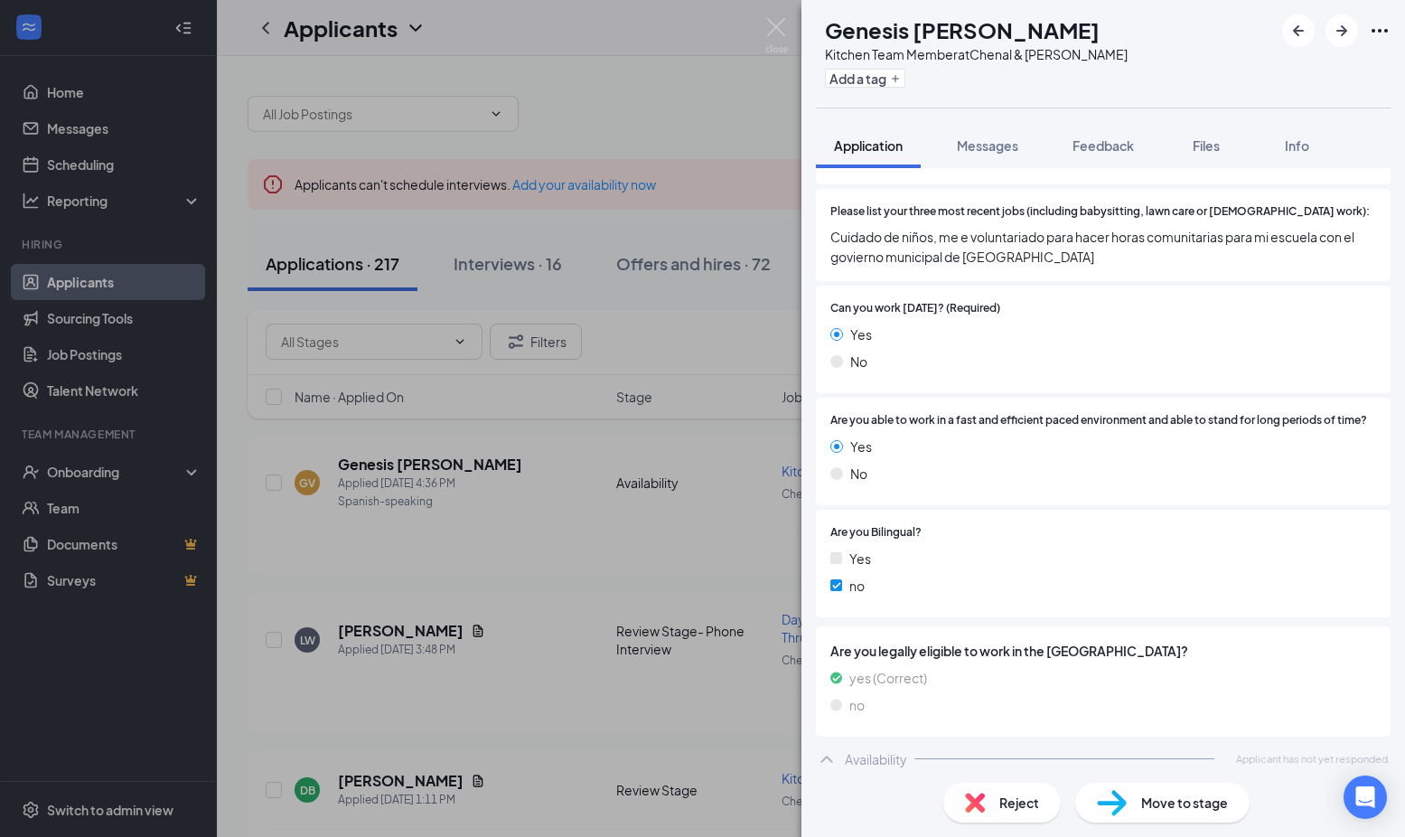
click at [764, 408] on div "GV Genesis [PERSON_NAME] Kitchen Team Member at Chenal & Markham Add a tag Appl…" at bounding box center [702, 418] width 1405 height 837
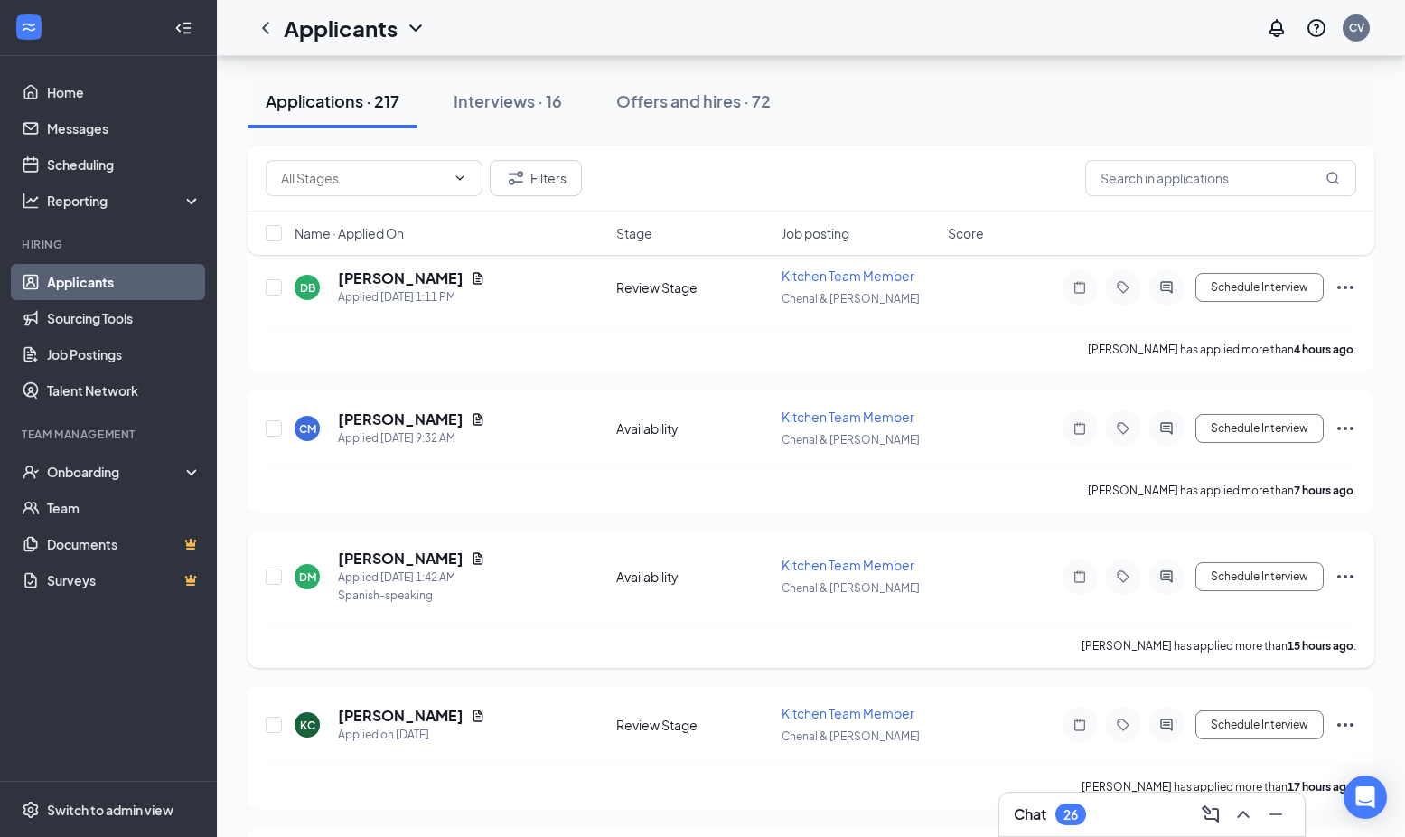
scroll to position [507, 0]
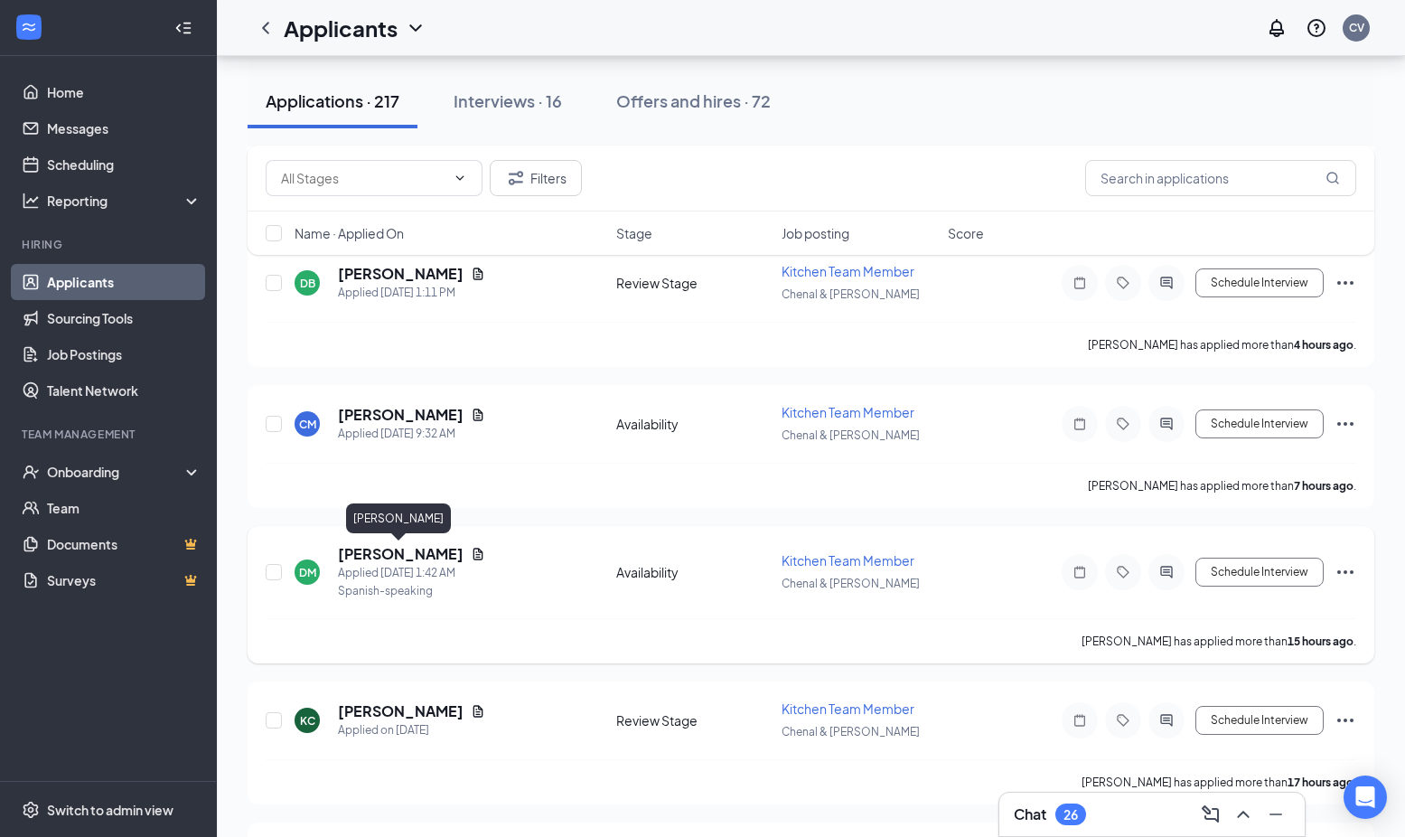
click at [441, 558] on h5 "[PERSON_NAME]" at bounding box center [401, 554] width 126 height 20
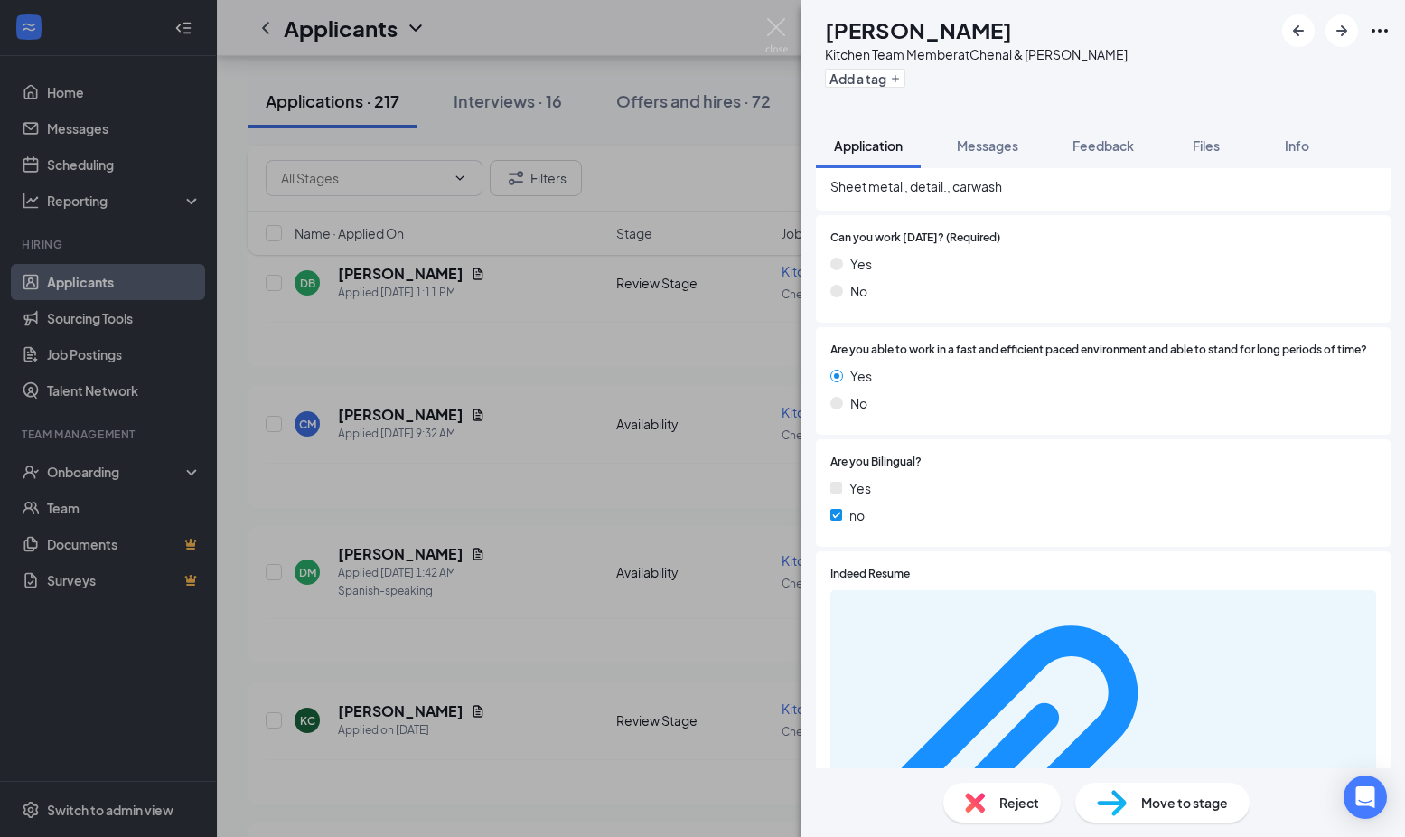
scroll to position [718, 0]
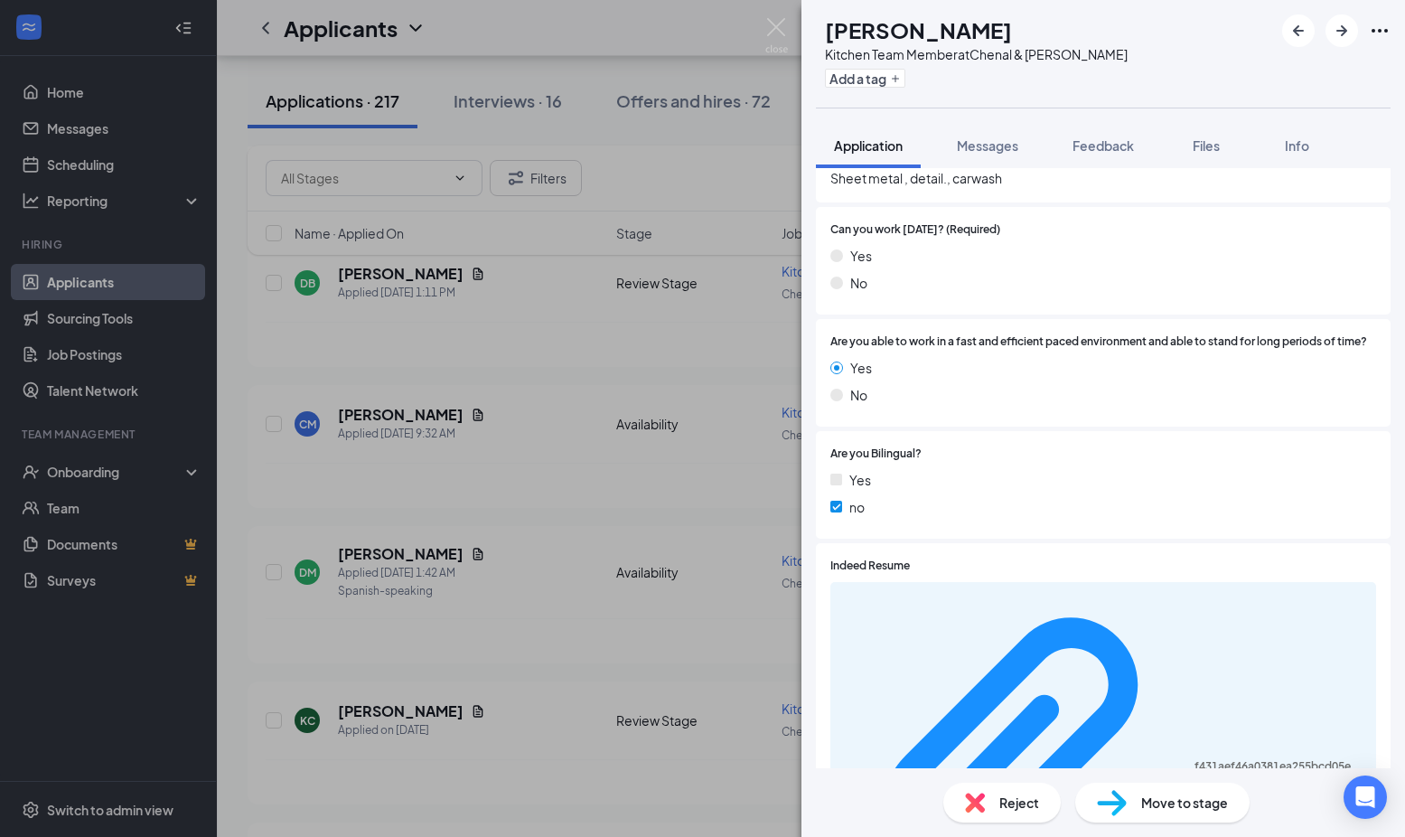
click at [956, 582] on div "f431aef46a0381ea255bcd05eba855e5.pdf" at bounding box center [1103, 768] width 546 height 372
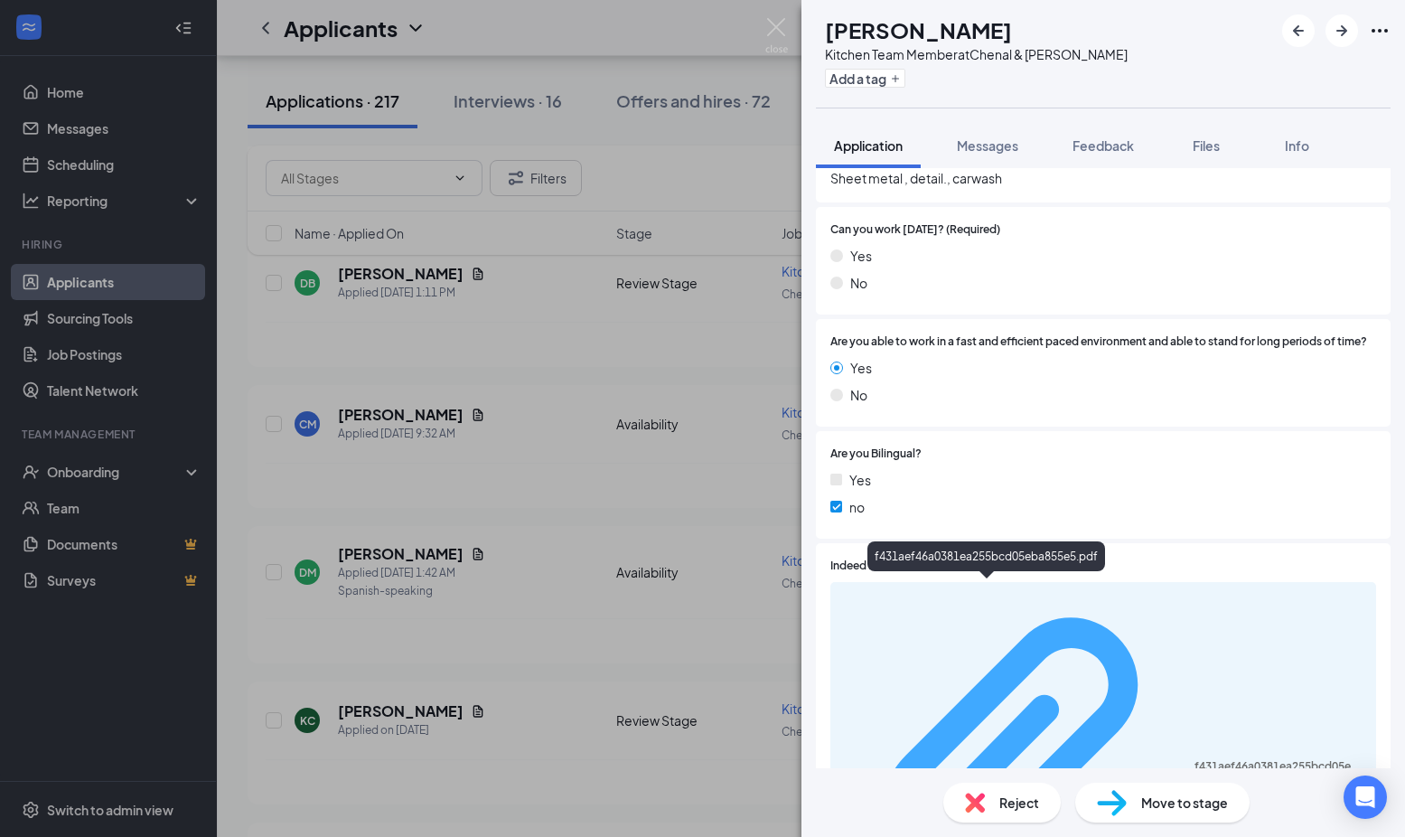
click at [1195, 759] on div "f431aef46a0381ea255bcd05eba855e5.pdf" at bounding box center [1280, 766] width 171 height 14
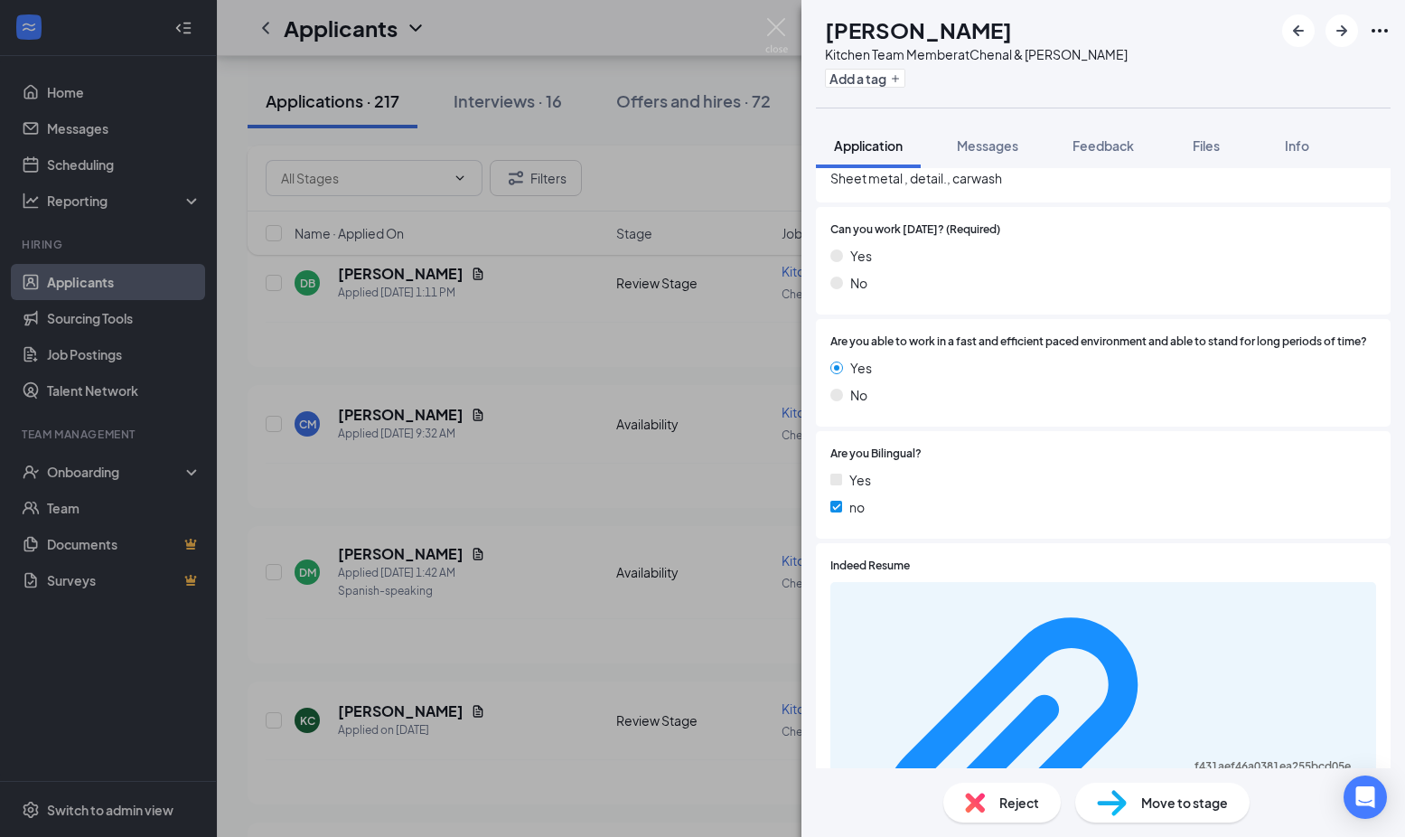
click at [539, 383] on div "DM [PERSON_NAME] Kitchen Team Member at Chenal & Markham Add a tag Application …" at bounding box center [702, 418] width 1405 height 837
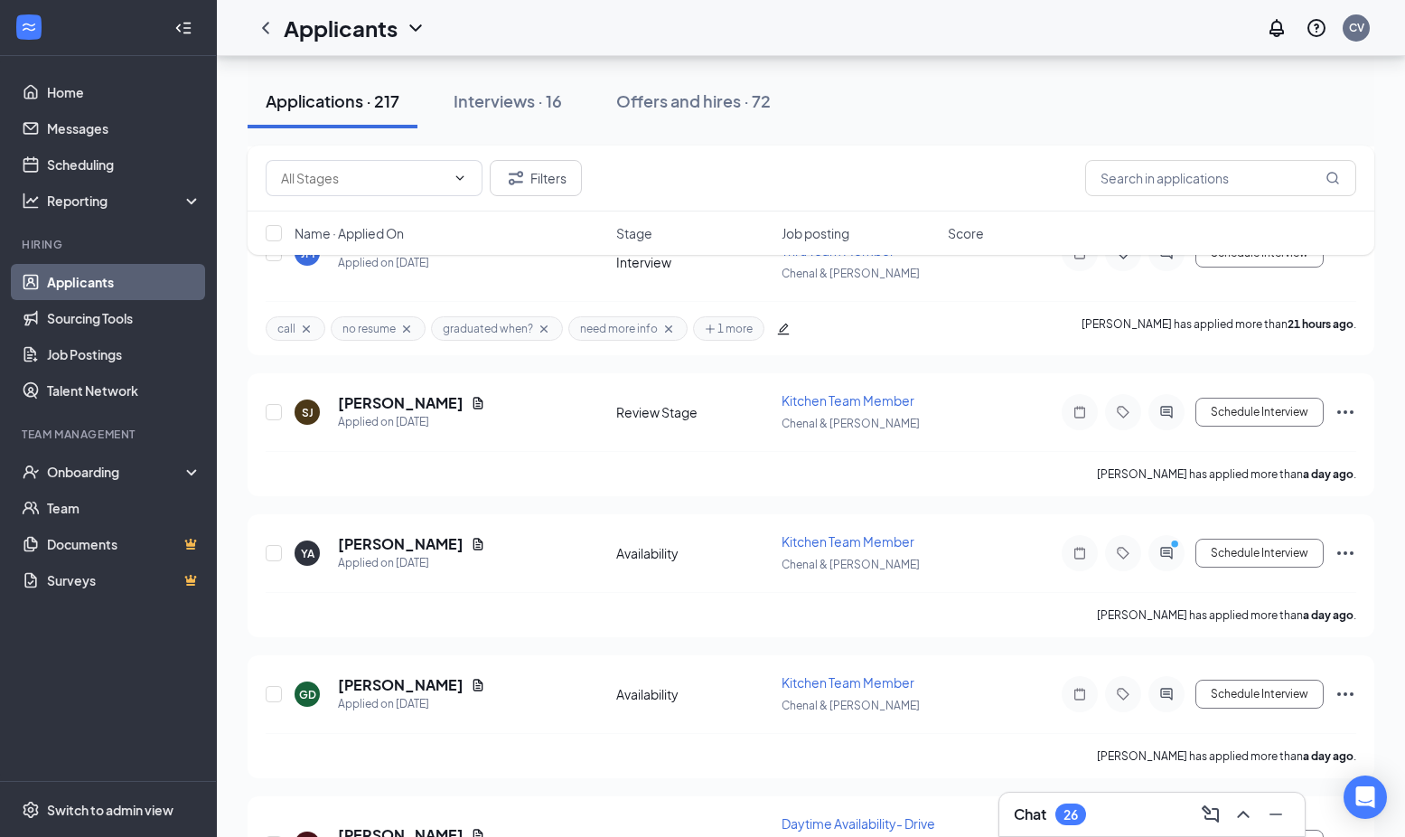
scroll to position [1267, 0]
click at [426, 546] on h5 "[PERSON_NAME]" at bounding box center [401, 542] width 126 height 20
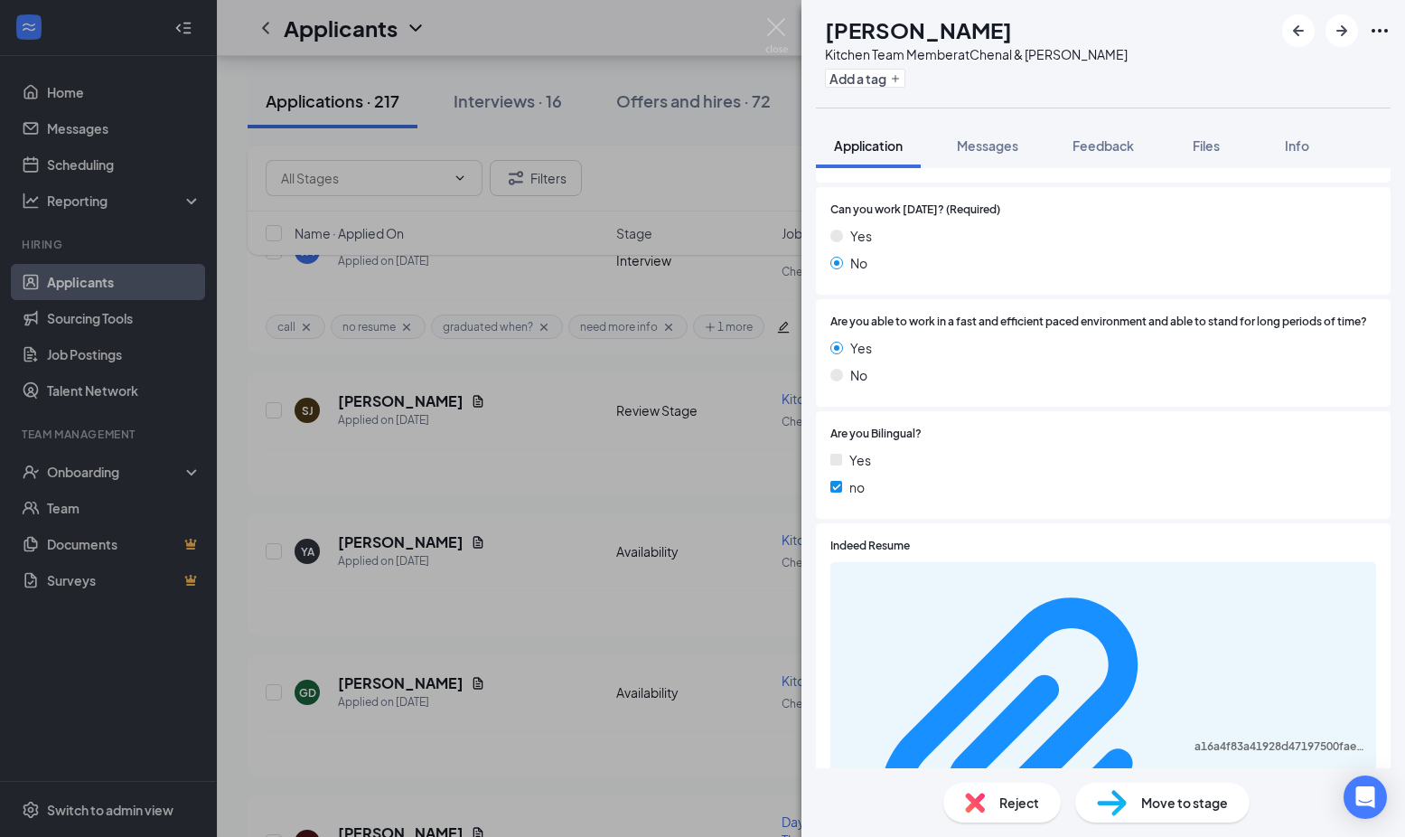
scroll to position [736, 0]
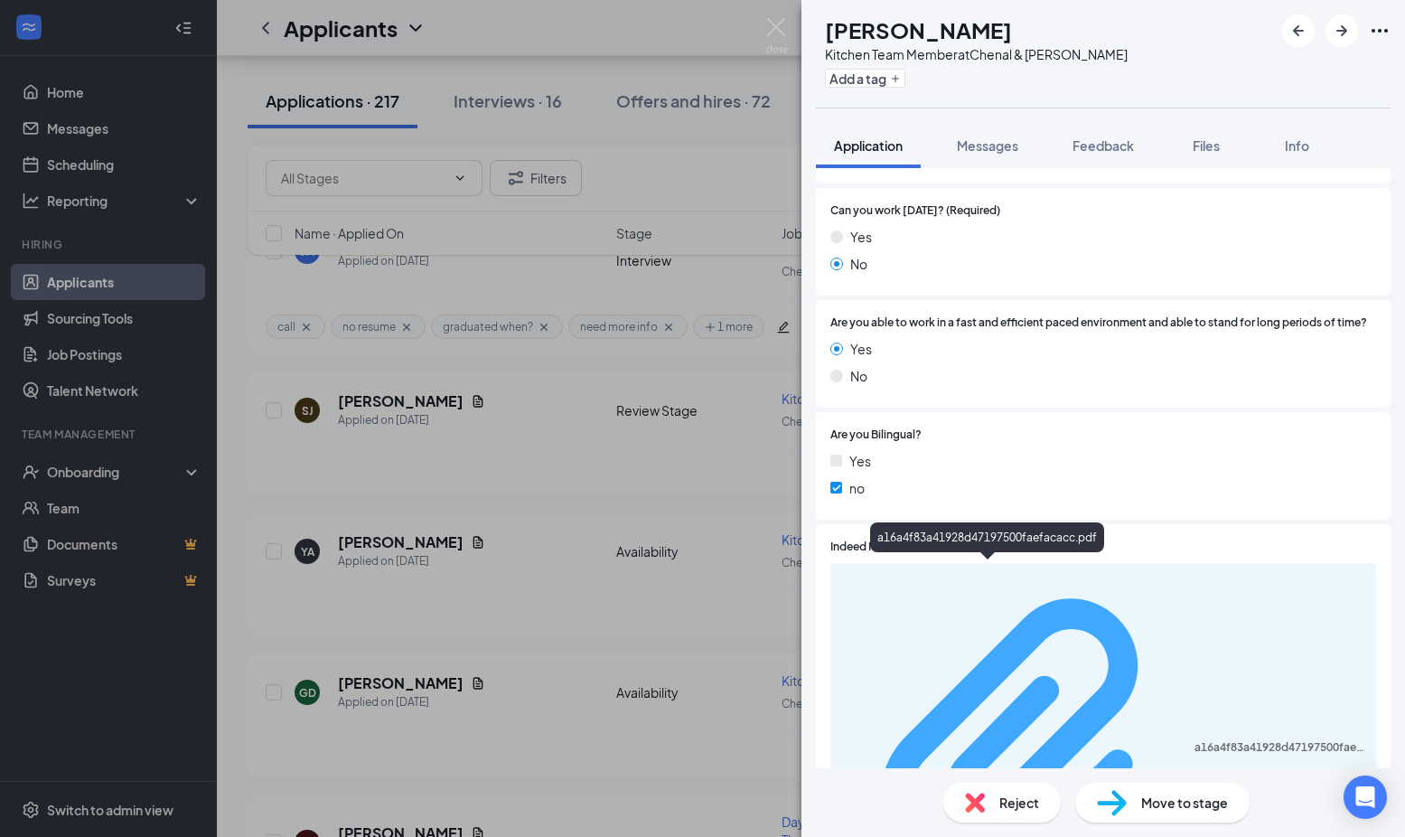
click at [1195, 740] on div "a16a4f83a41928d47197500faefacacc.pdf" at bounding box center [1280, 747] width 171 height 14
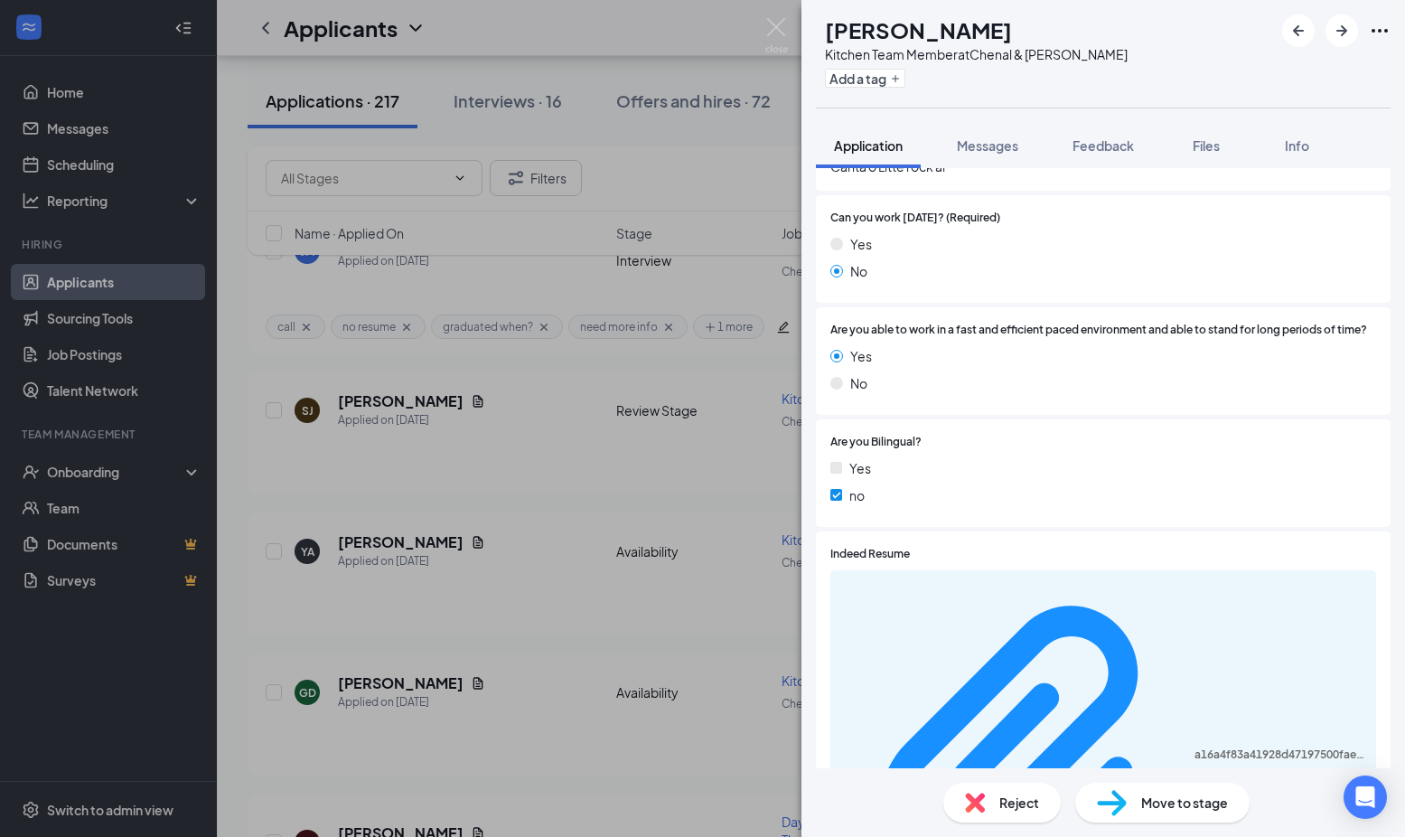
click at [576, 615] on div "YA [PERSON_NAME] Kitchen Team Member at Chenal & Markham Add a tag Application …" at bounding box center [702, 418] width 1405 height 837
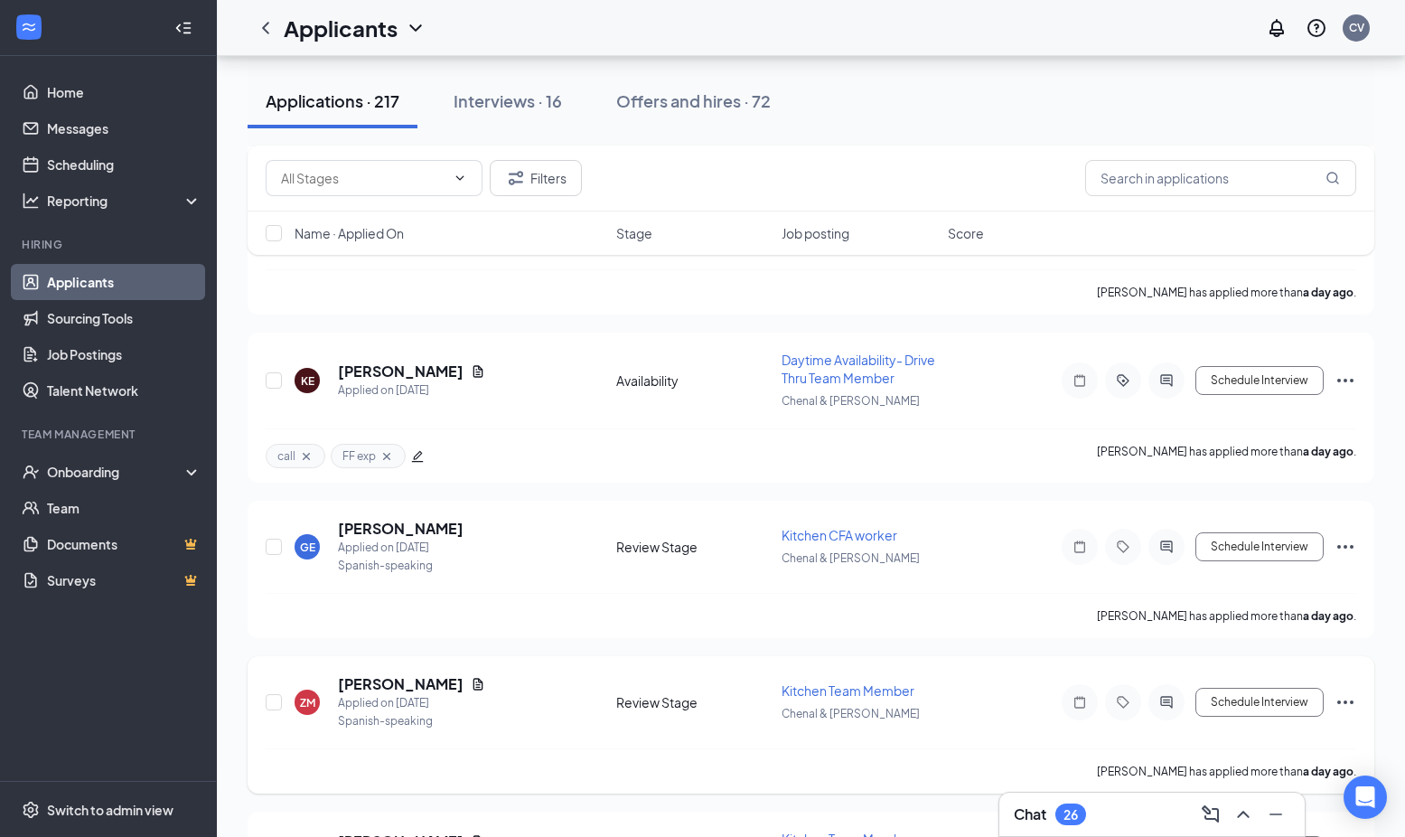
scroll to position [1730, 0]
click at [444, 527] on h5 "[PERSON_NAME]" at bounding box center [401, 528] width 126 height 20
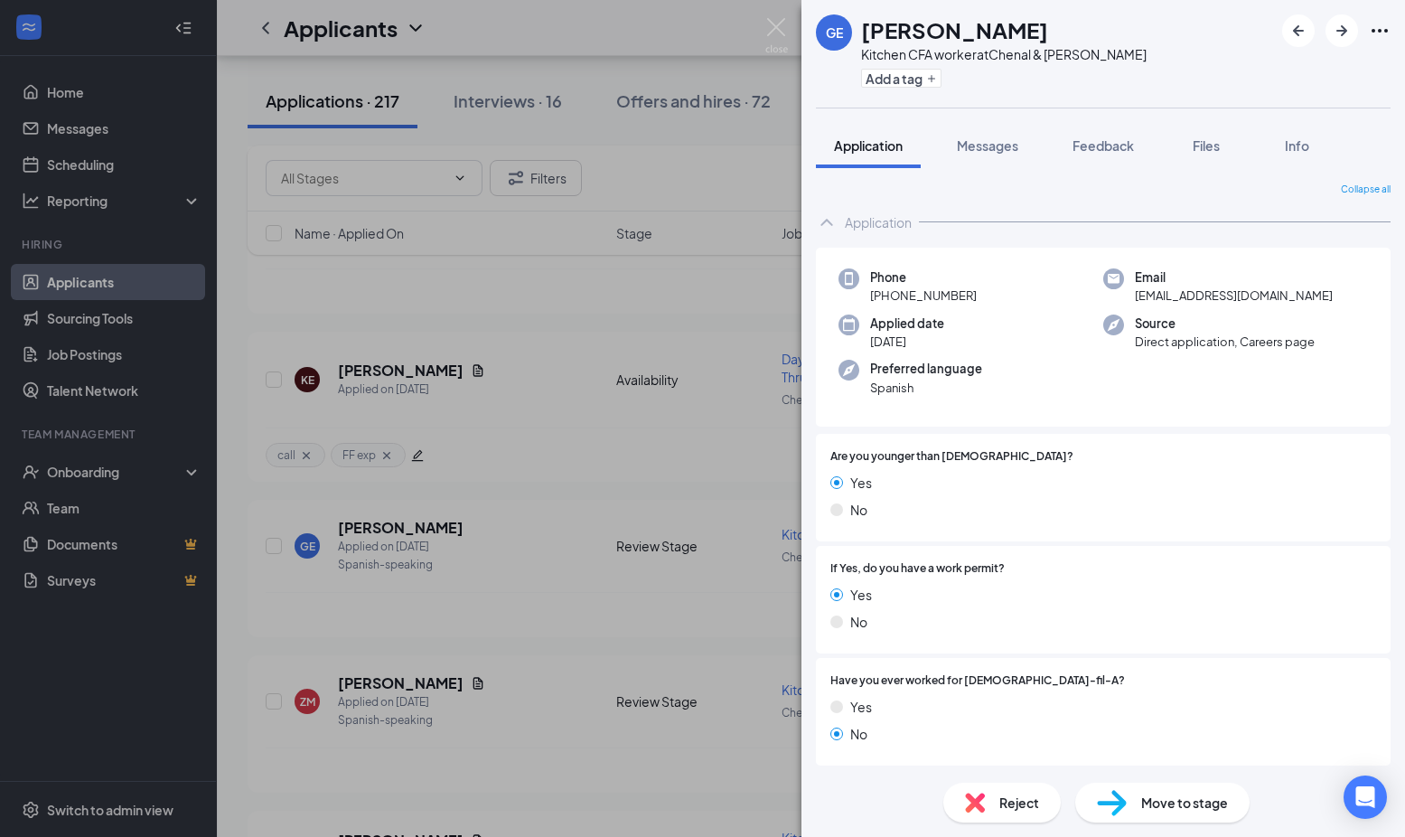
click at [575, 627] on div "GE [PERSON_NAME] Kitchen CFA worker at Chenal & Markham Add a tag Application M…" at bounding box center [702, 418] width 1405 height 837
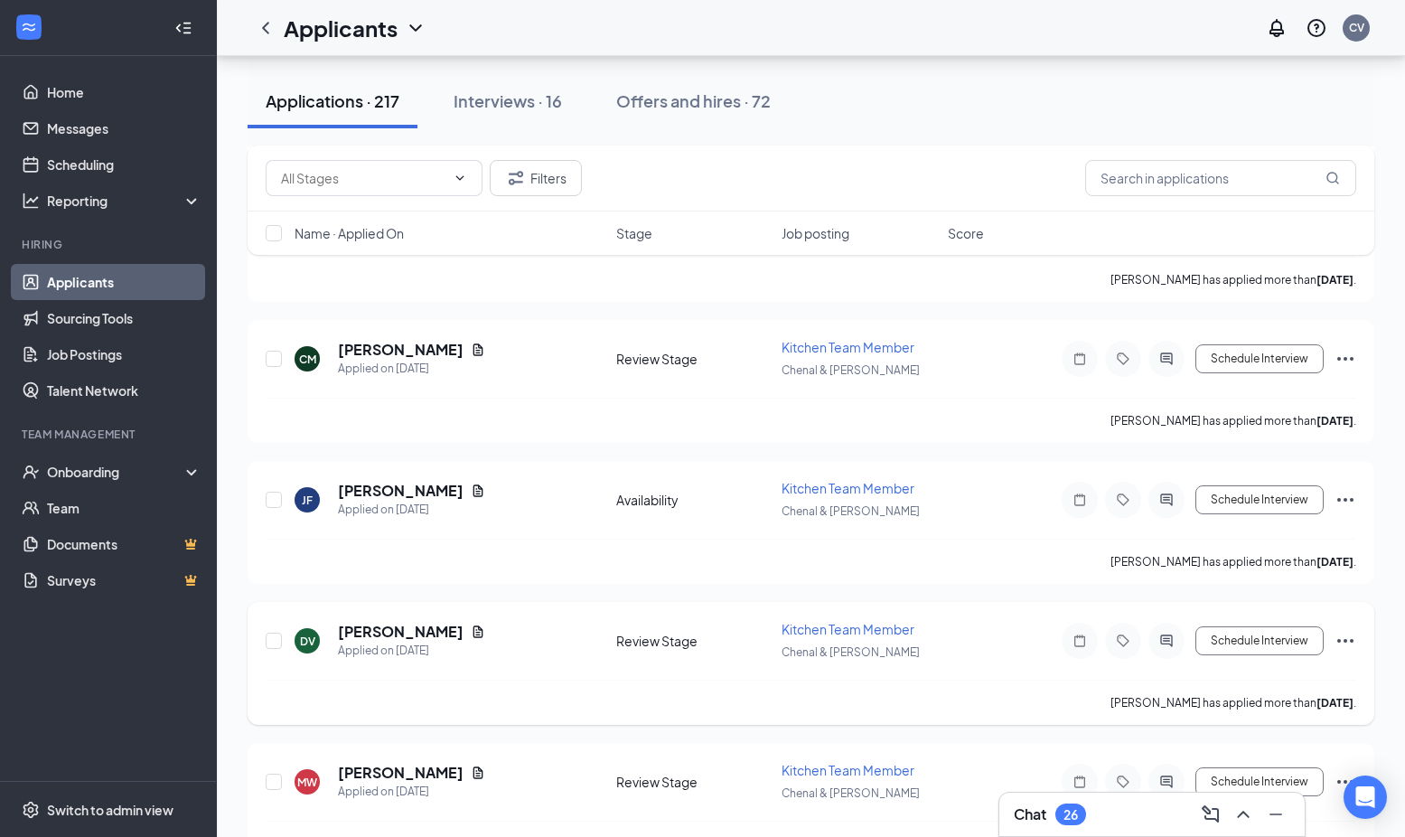
scroll to position [5006, 0]
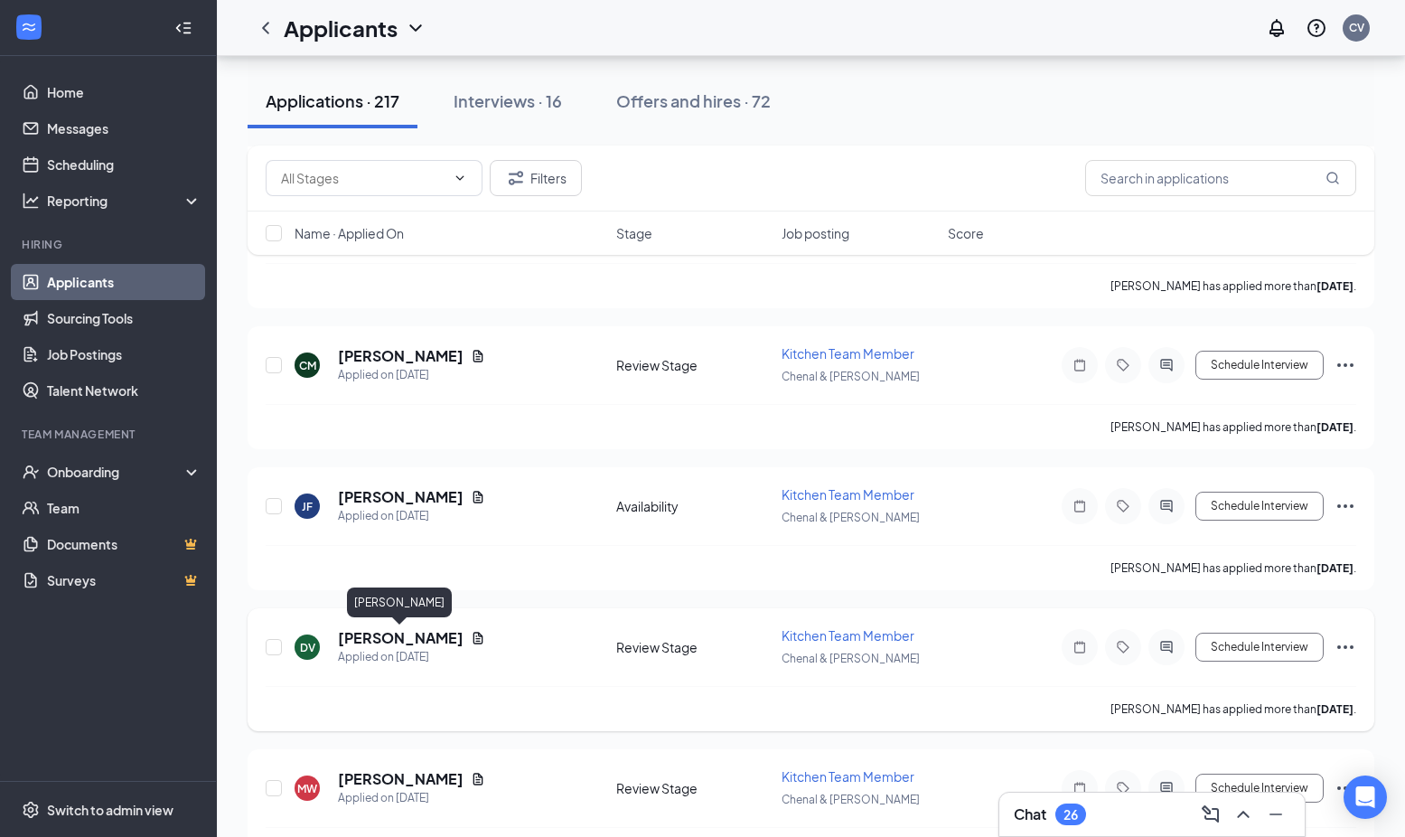
click at [421, 644] on h5 "[PERSON_NAME]" at bounding box center [401, 638] width 126 height 20
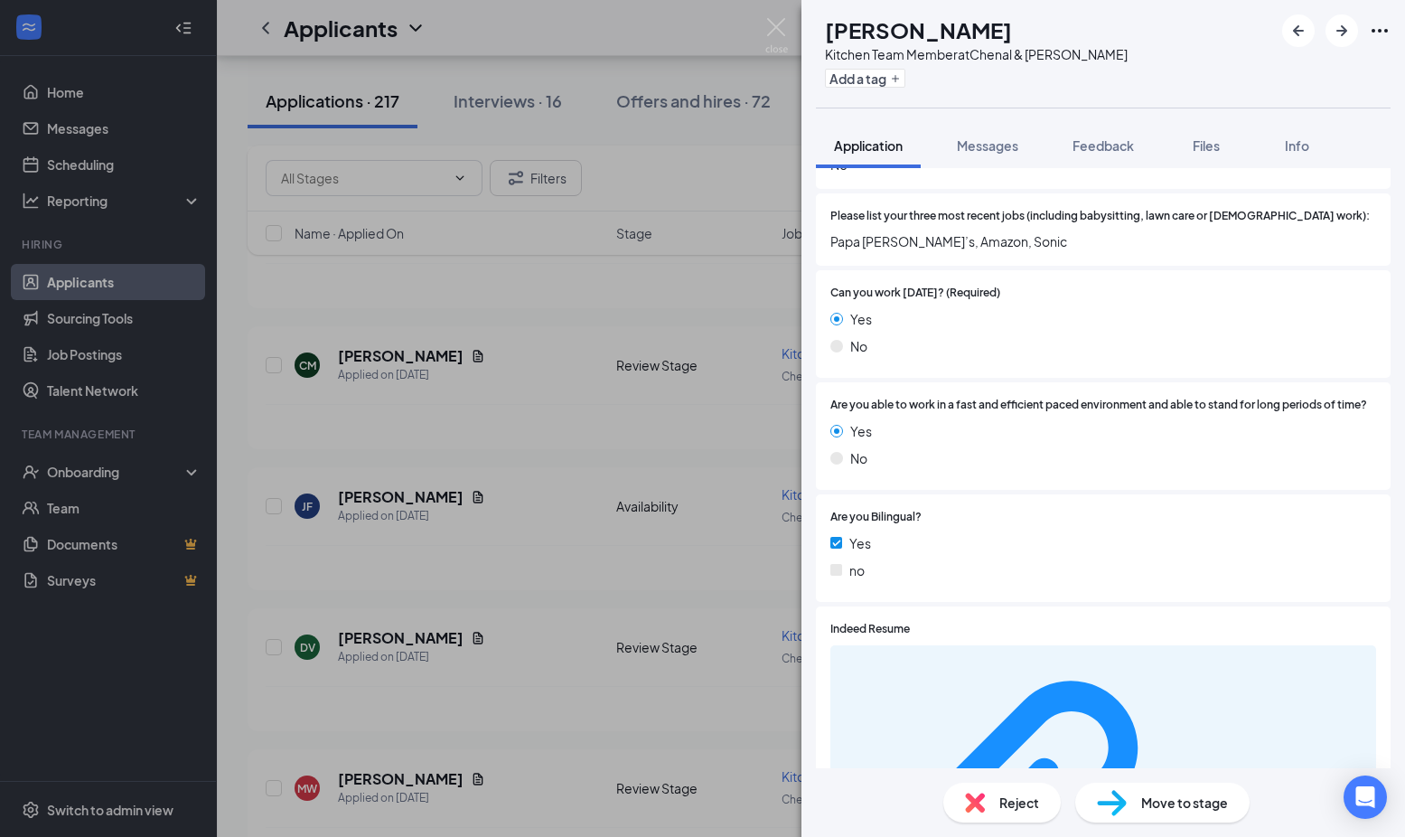
scroll to position [683, 0]
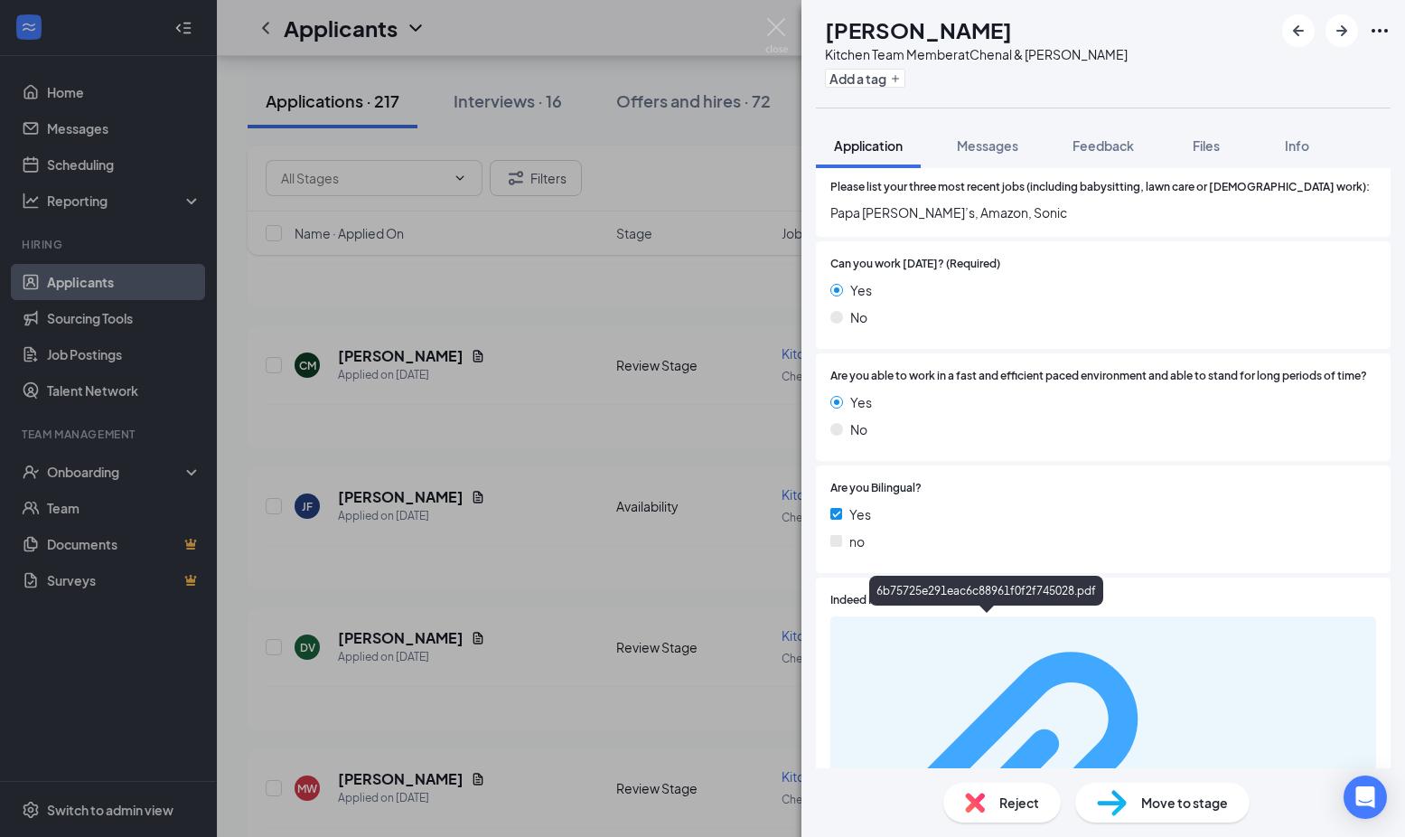
click at [1195, 793] on div "6b75725e291eac6c88961f0f2f745028.pdf" at bounding box center [1280, 800] width 171 height 14
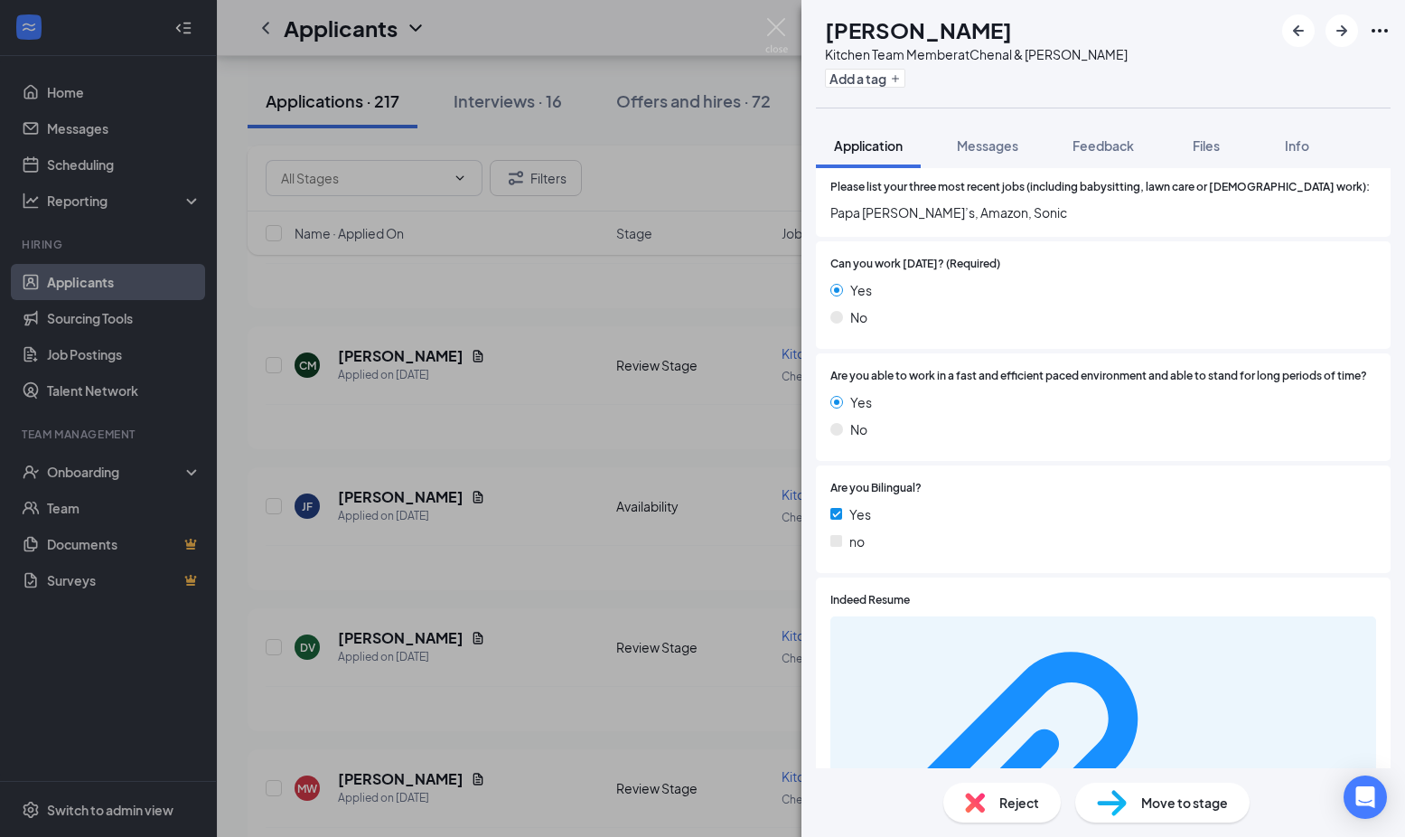
click at [533, 609] on div "DV [PERSON_NAME] Kitchen Team Member at Chenal & [PERSON_NAME] Add a tag Applic…" at bounding box center [702, 418] width 1405 height 837
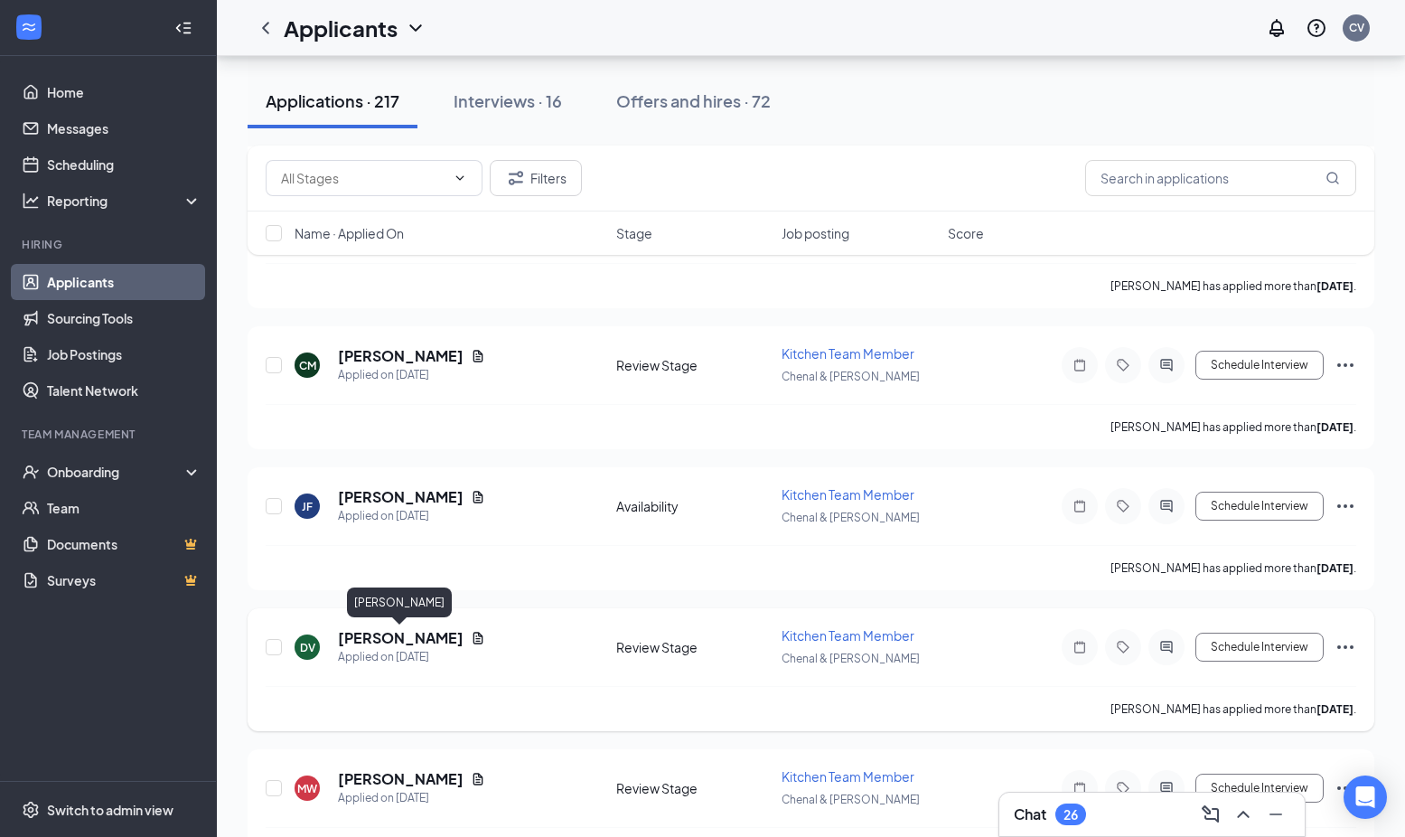
click at [436, 642] on h5 "[PERSON_NAME]" at bounding box center [401, 638] width 126 height 20
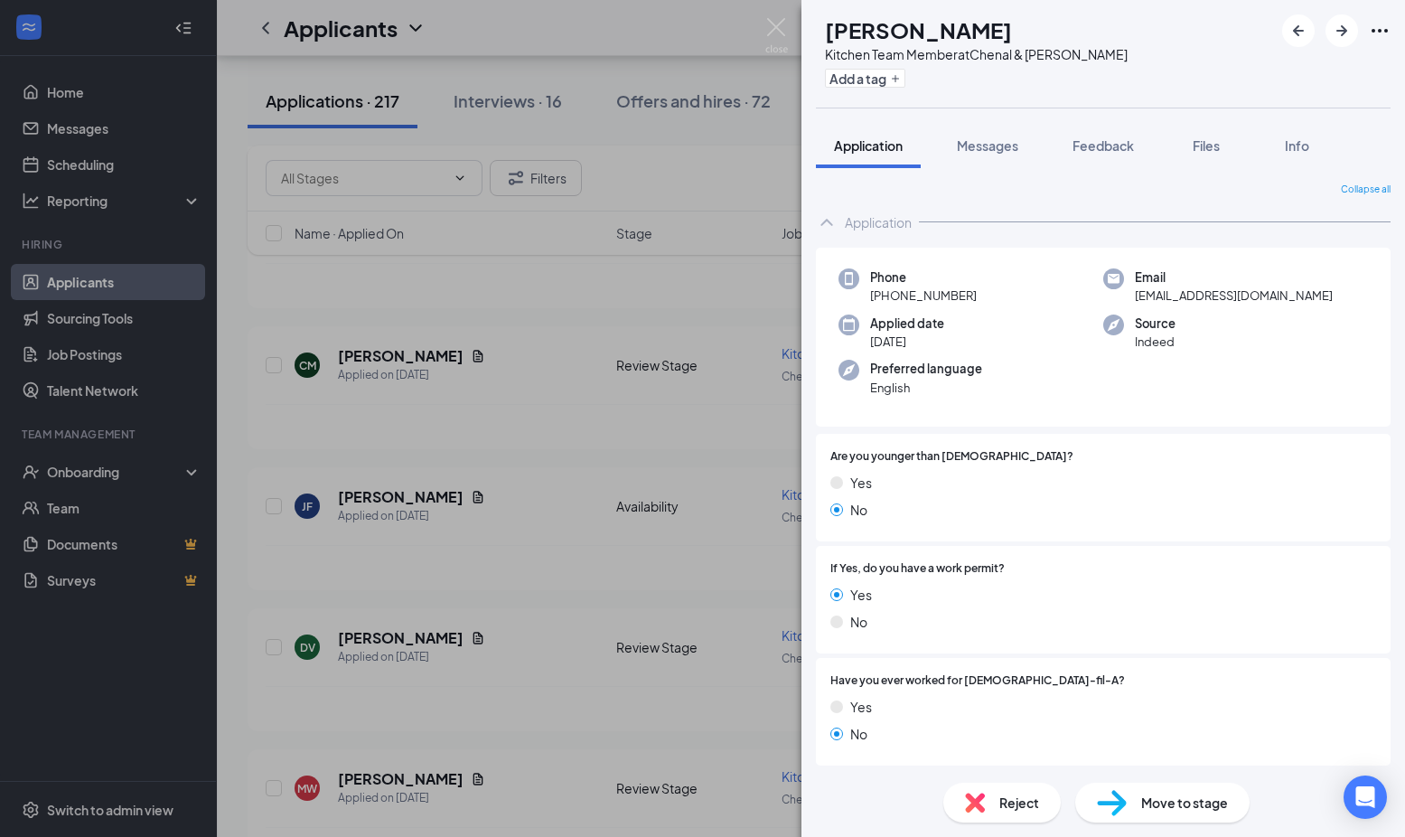
click at [590, 554] on div "DV [PERSON_NAME] Kitchen Team Member at Chenal & [PERSON_NAME] Add a tag Applic…" at bounding box center [702, 418] width 1405 height 837
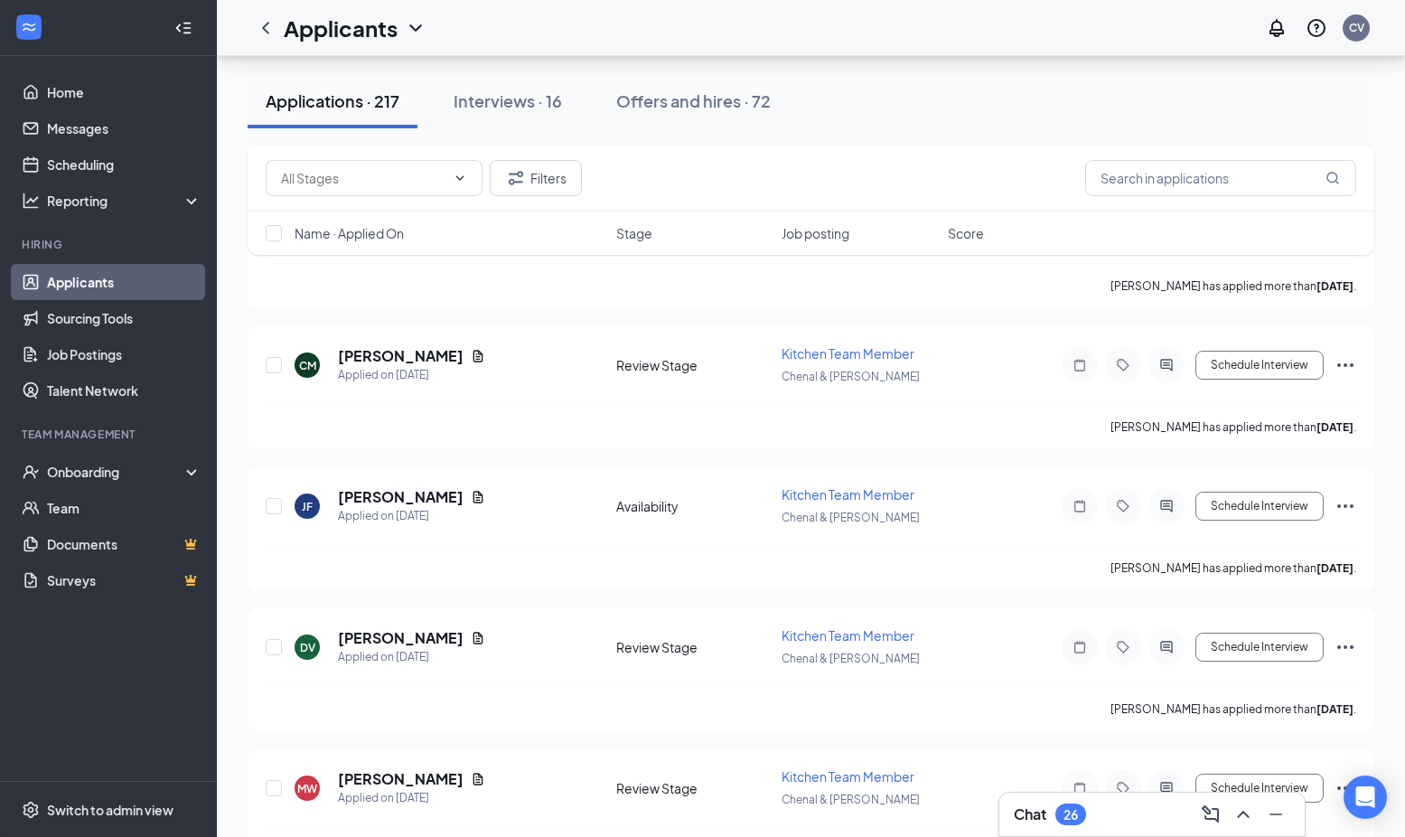
click at [564, 605] on div "GV Genesis [PERSON_NAME] Applied [DATE] 4:36 PM Spanish-speaking Review Stage K…" at bounding box center [811, 548] width 1127 height 10237
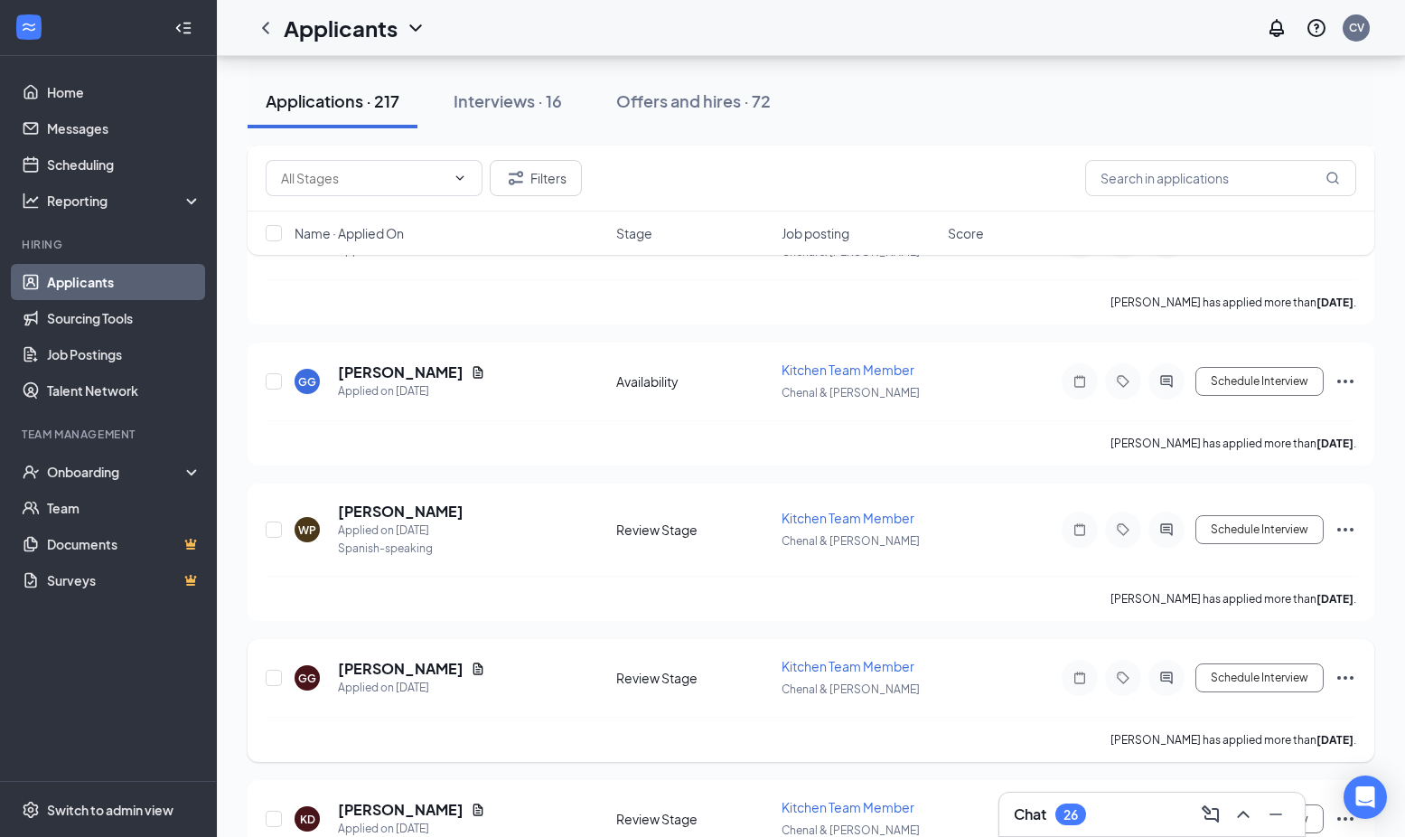
scroll to position [6580, 0]
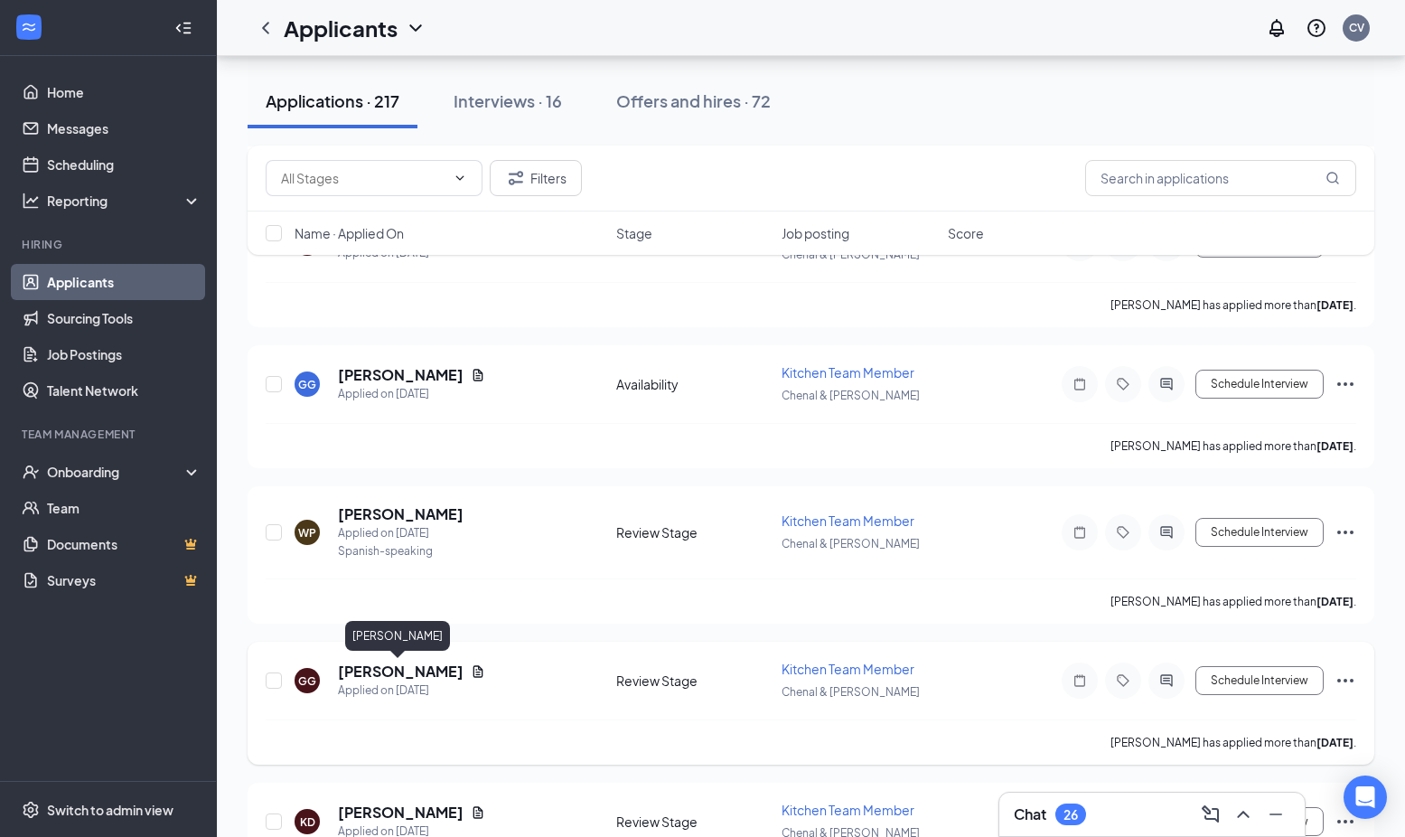
click at [399, 679] on h5 "[PERSON_NAME]" at bounding box center [401, 671] width 126 height 20
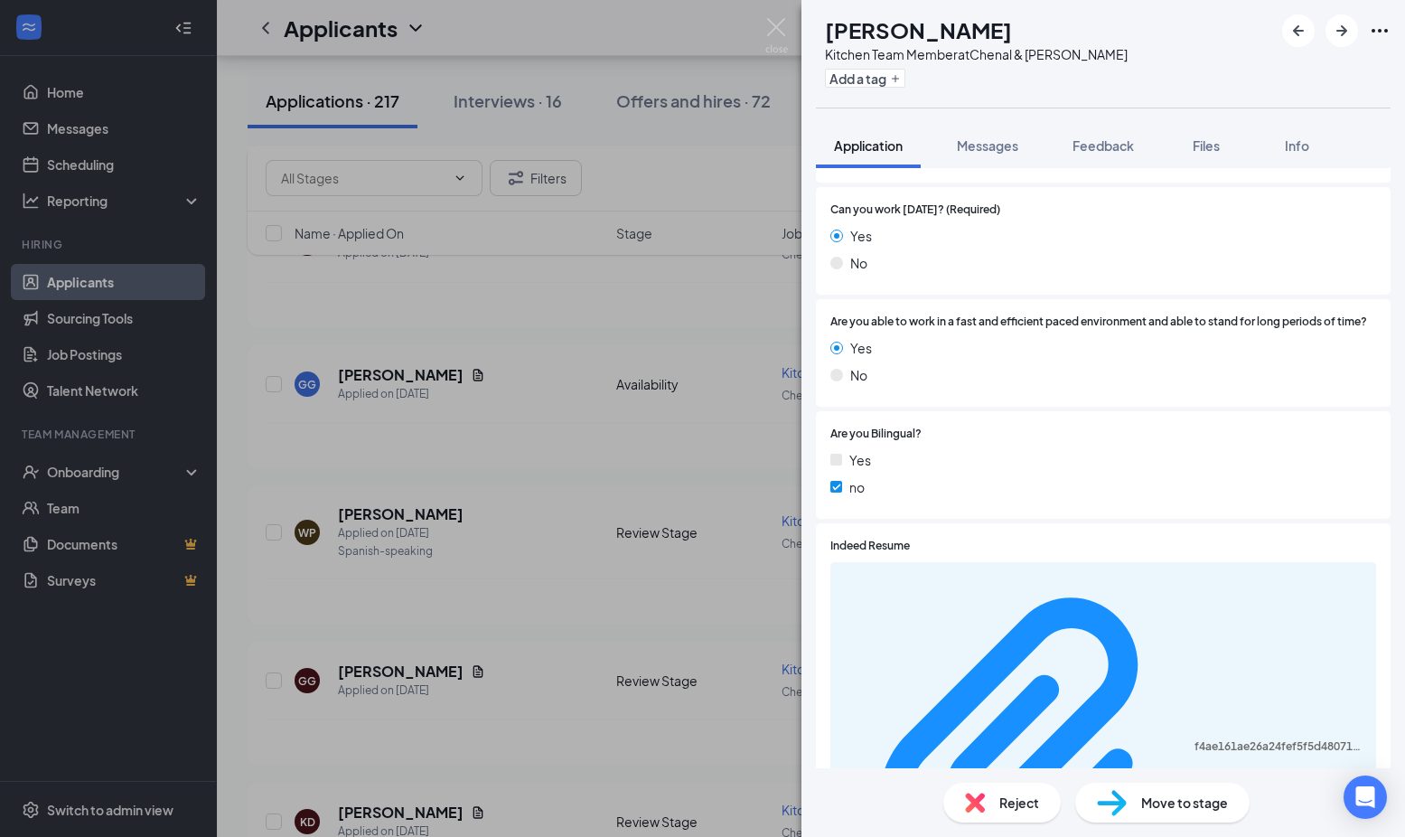
scroll to position [758, 0]
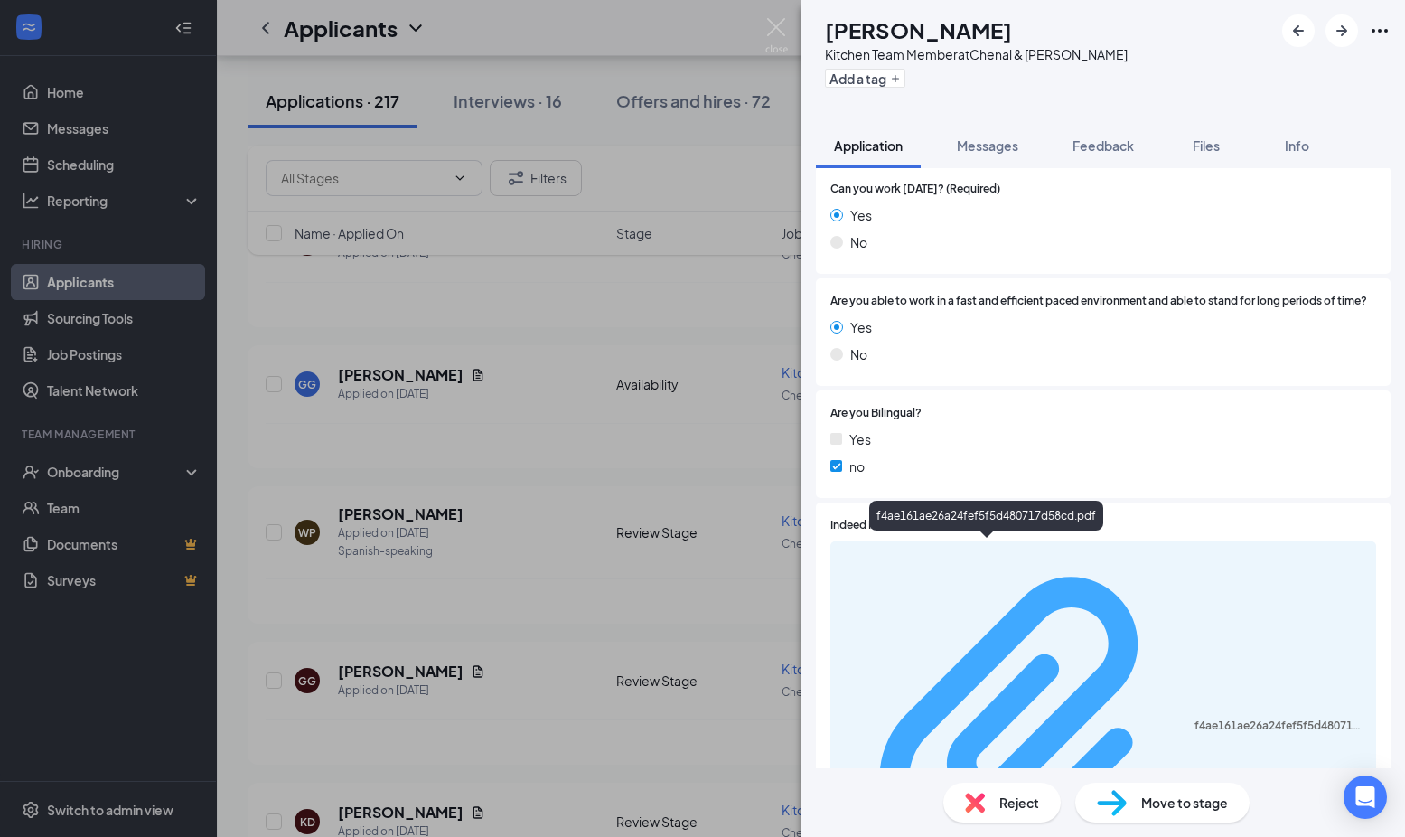
click at [1195, 718] on div "f4ae161ae26a24fef5f5d480717d58cd.pdf" at bounding box center [1280, 725] width 171 height 14
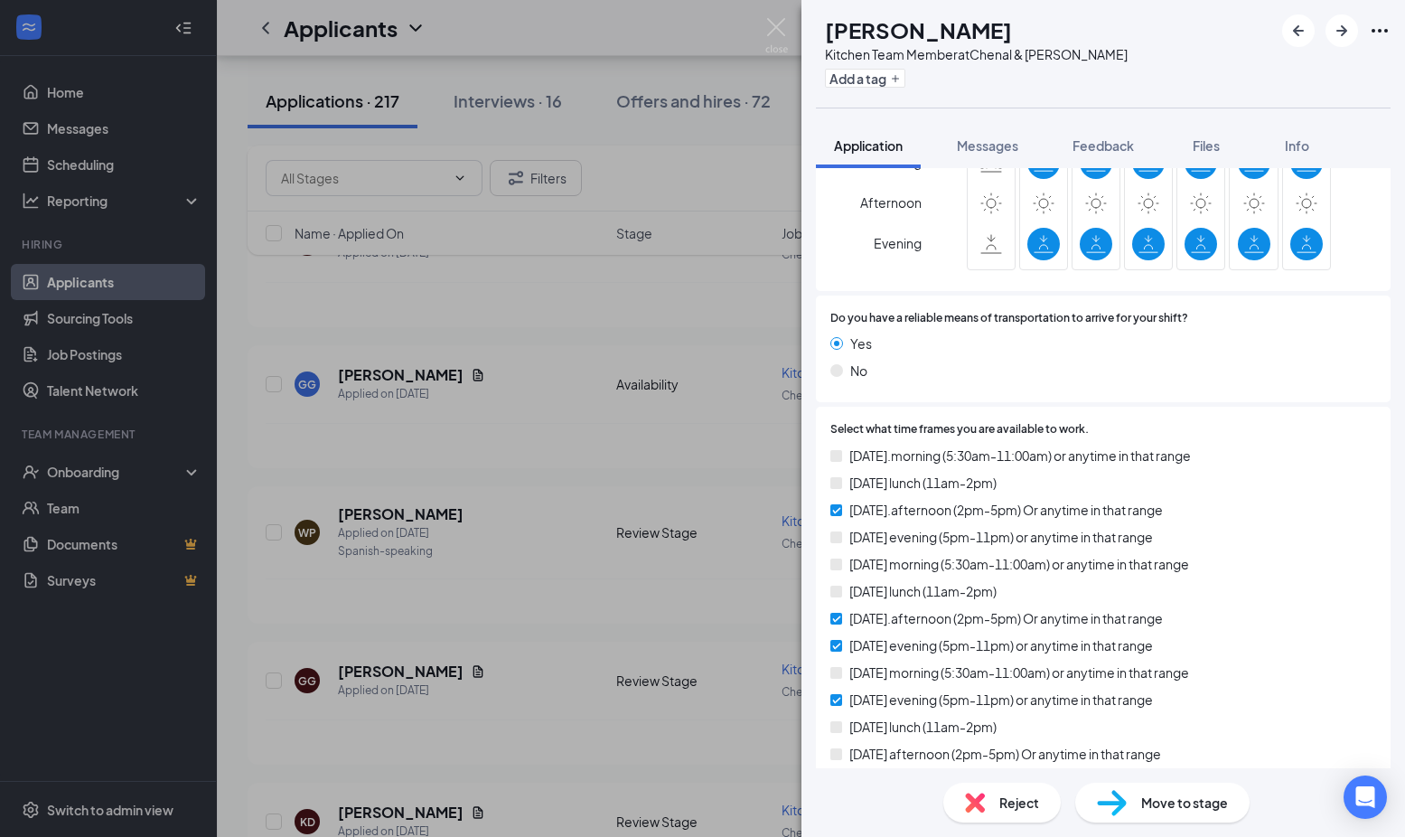
scroll to position [2005, 0]
click at [748, 455] on div "GG [PERSON_NAME] Kitchen Team Member at Chenal & [PERSON_NAME] Add a tag Applic…" at bounding box center [702, 418] width 1405 height 837
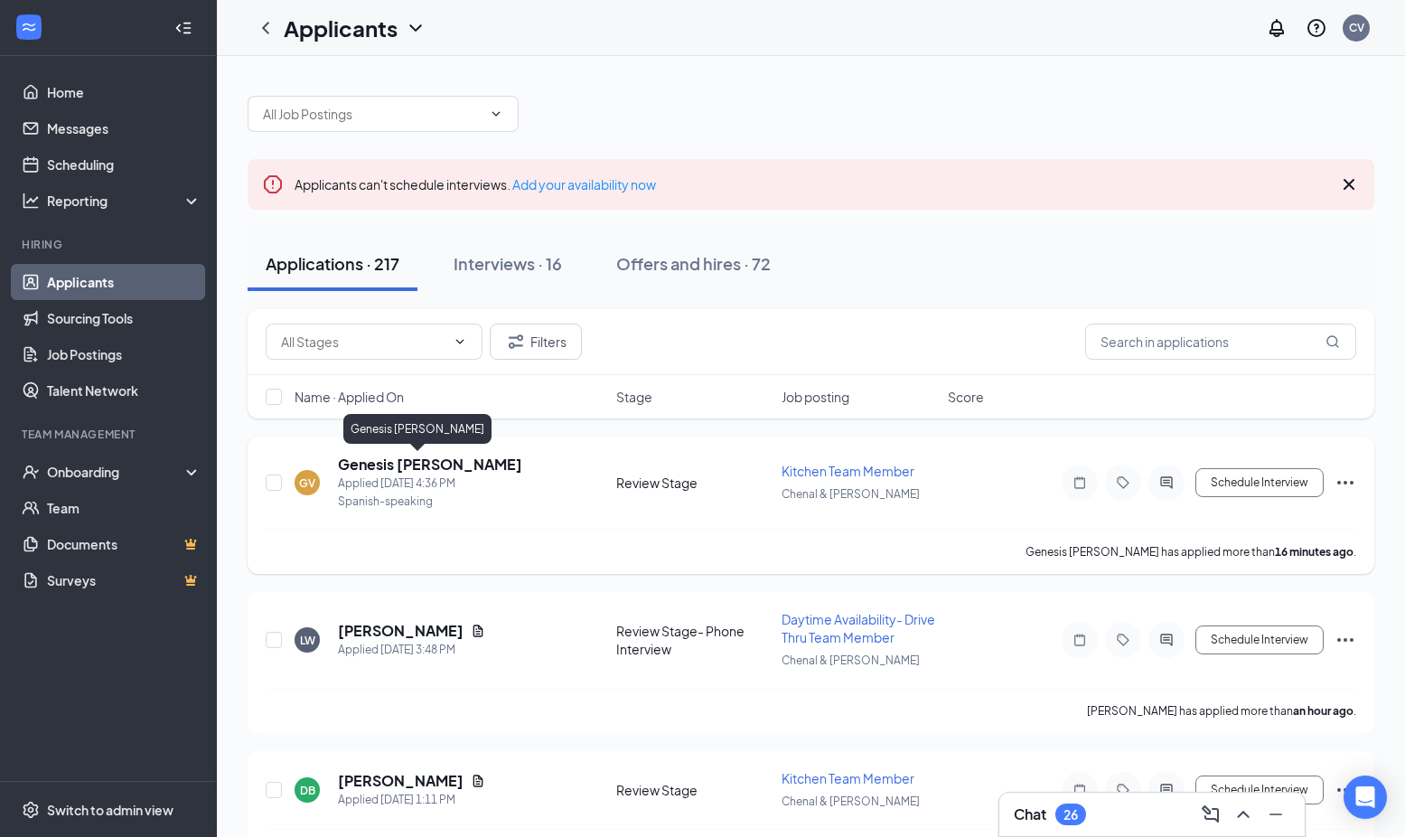
click at [399, 465] on h5 "Genesis [PERSON_NAME]" at bounding box center [430, 465] width 184 height 20
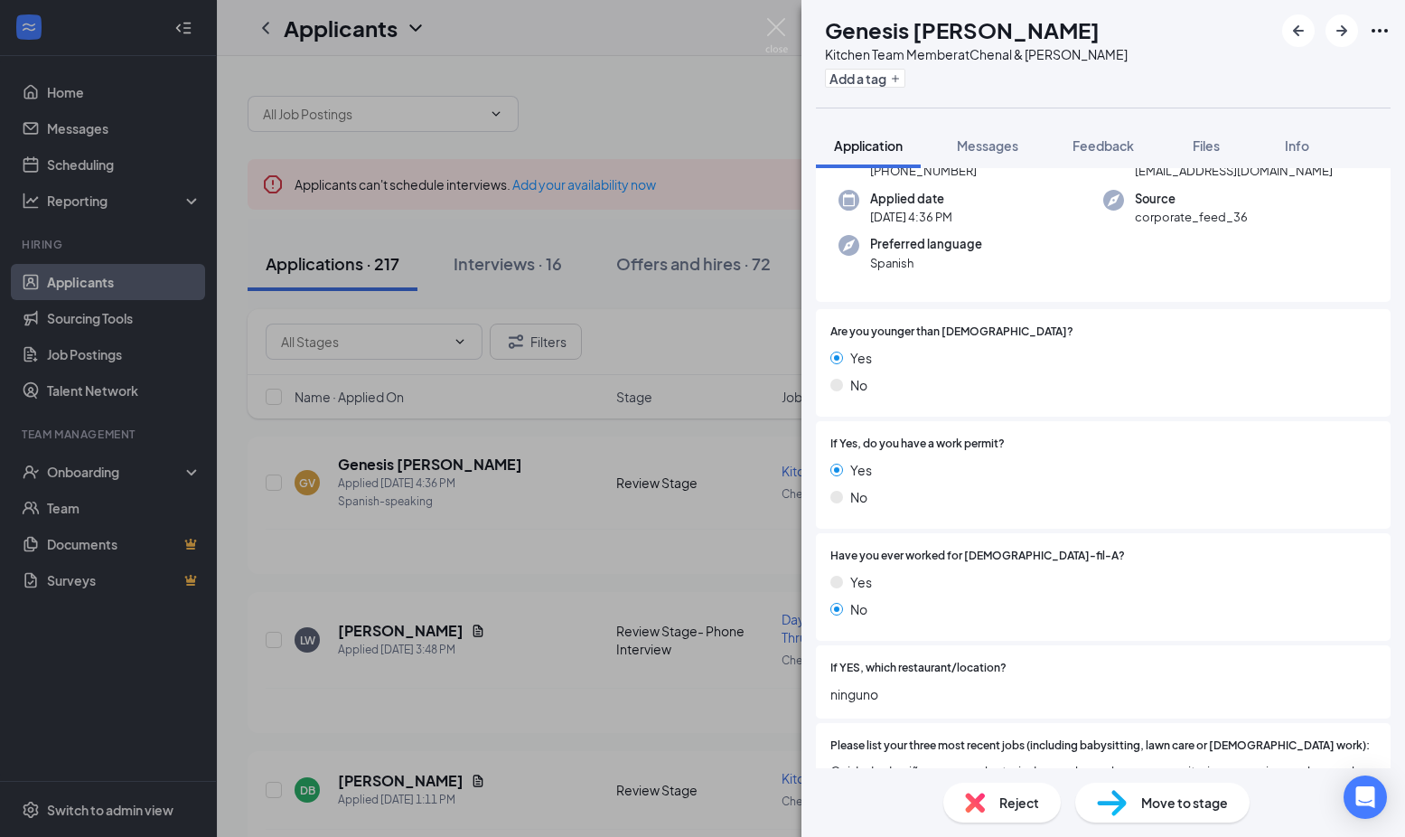
scroll to position [127, 0]
click at [783, 358] on div "GV Genesis [PERSON_NAME] Kitchen Team Member at Chenal & Markham Add a tag Appl…" at bounding box center [702, 418] width 1405 height 837
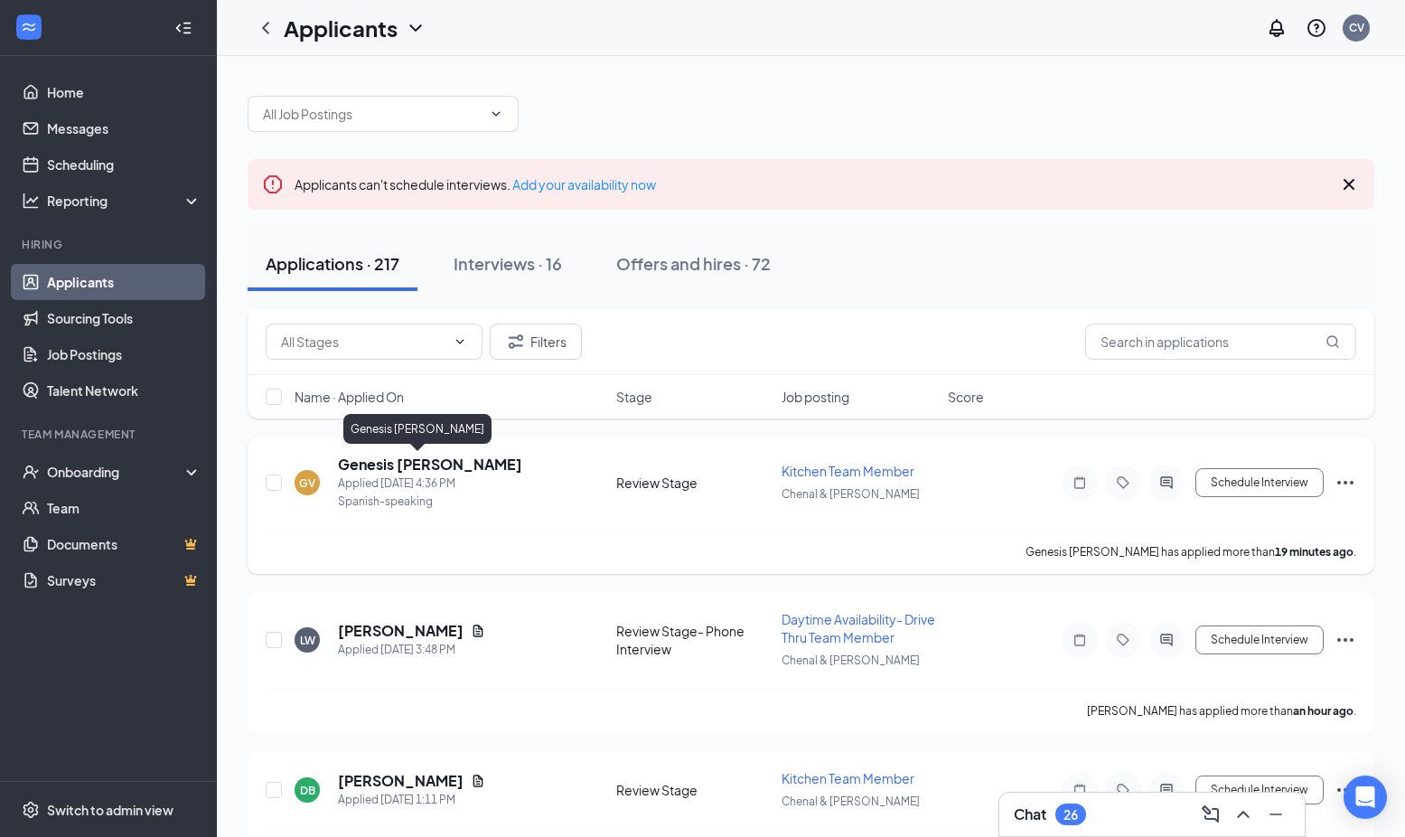
click at [393, 469] on h5 "Genesis [PERSON_NAME]" at bounding box center [430, 465] width 184 height 20
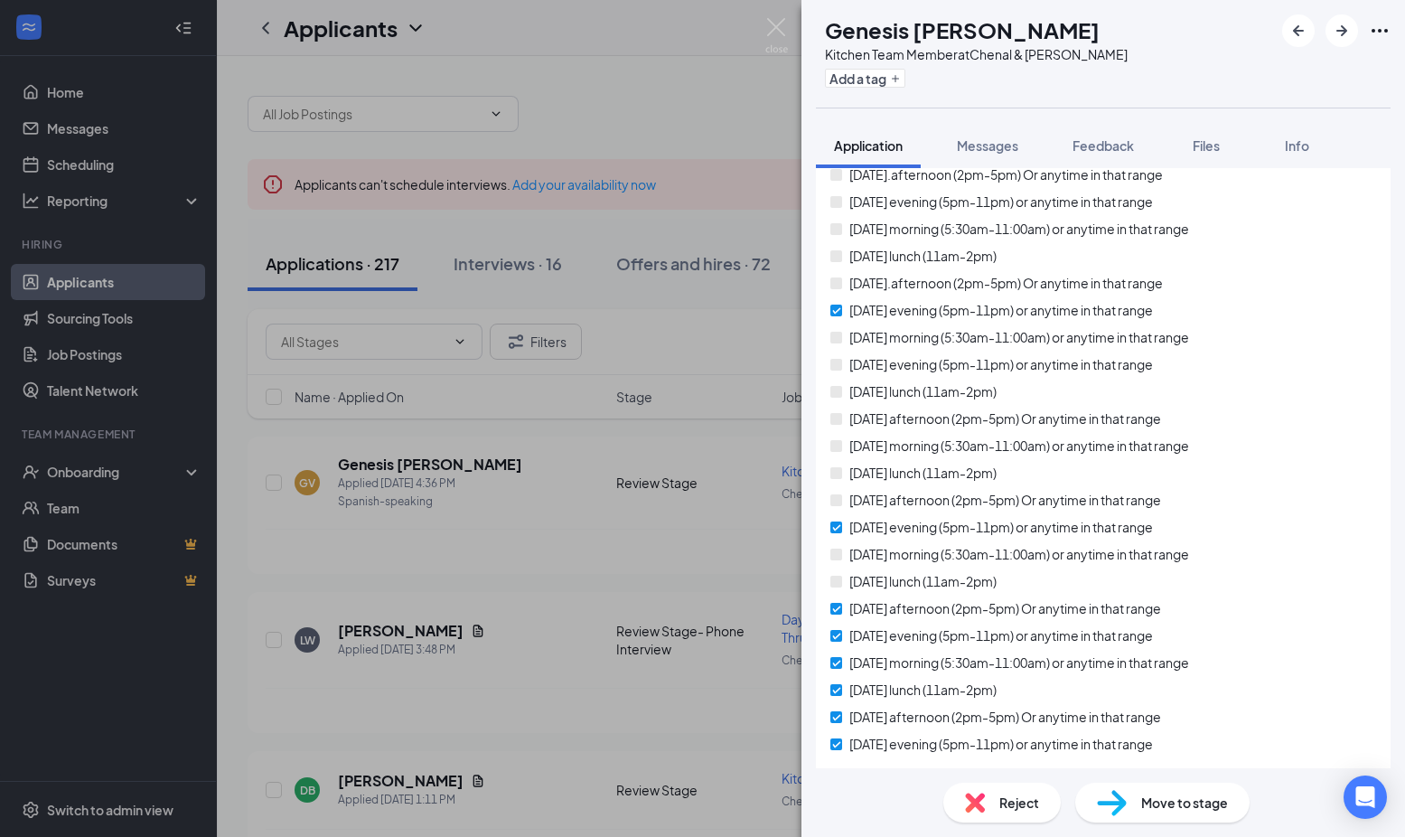
scroll to position [1928, 0]
click at [732, 435] on div "GV Genesis [PERSON_NAME] Kitchen Team Member at Chenal & Markham Add a tag Appl…" at bounding box center [702, 418] width 1405 height 837
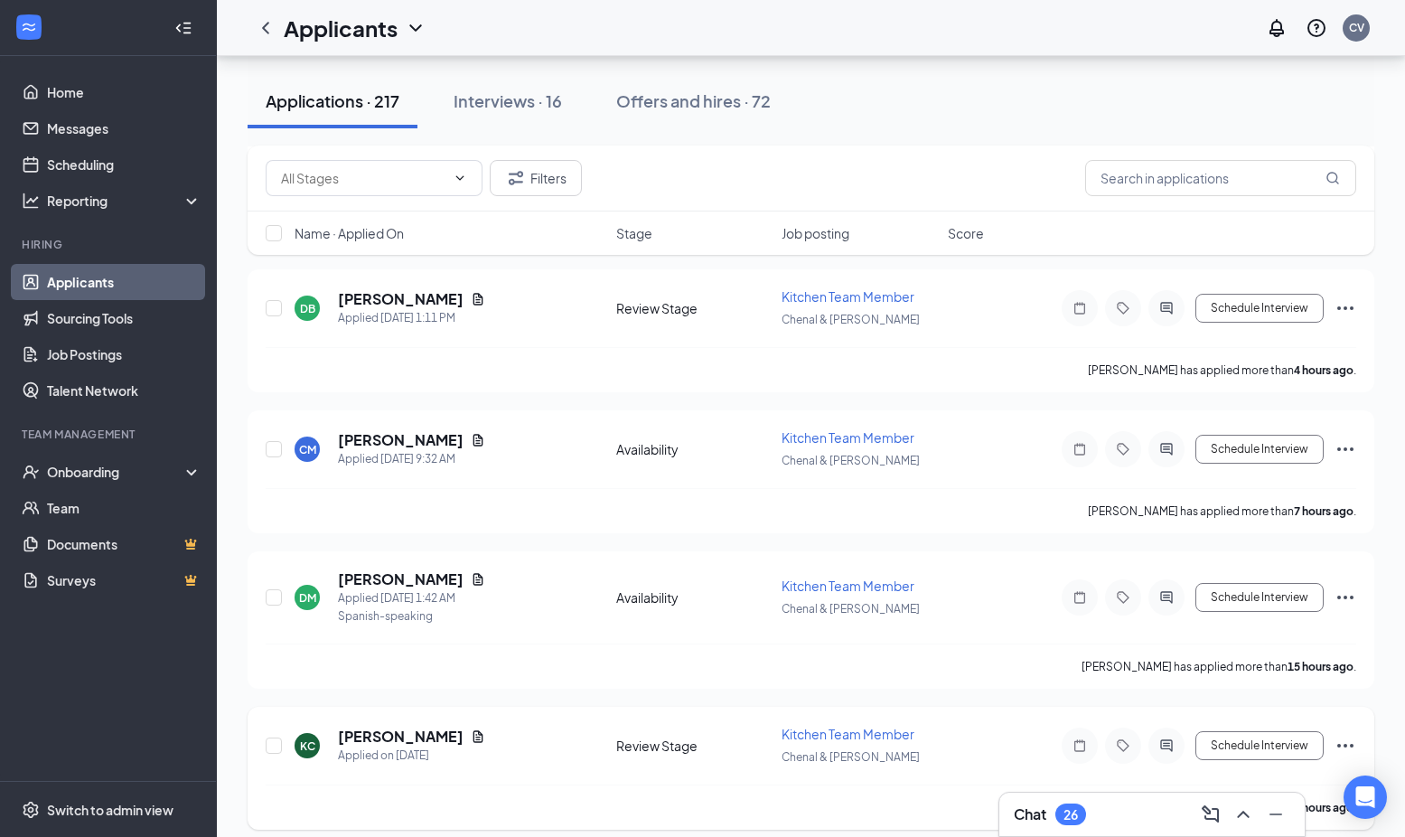
scroll to position [476, 0]
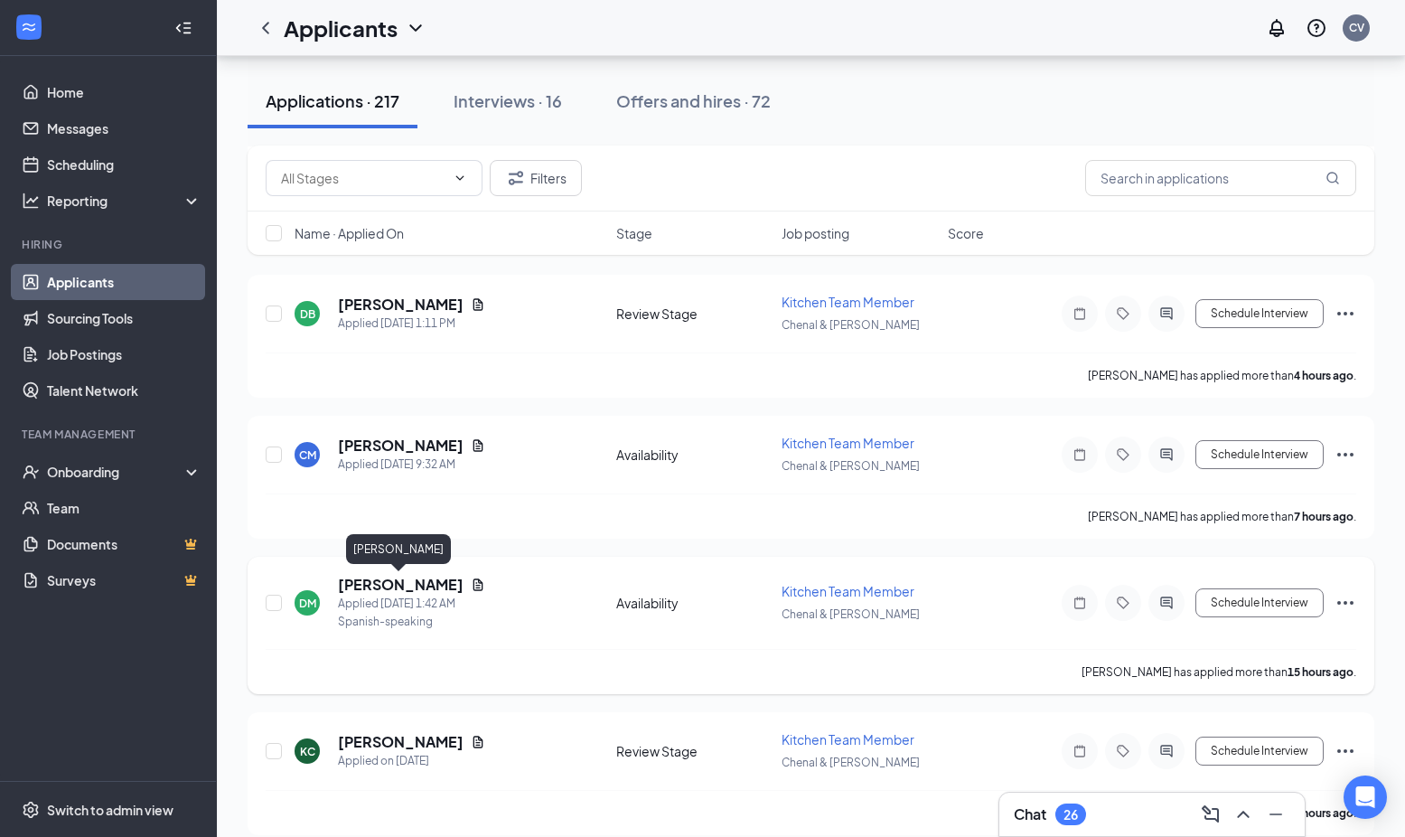
click at [443, 582] on h5 "[PERSON_NAME]" at bounding box center [401, 585] width 126 height 20
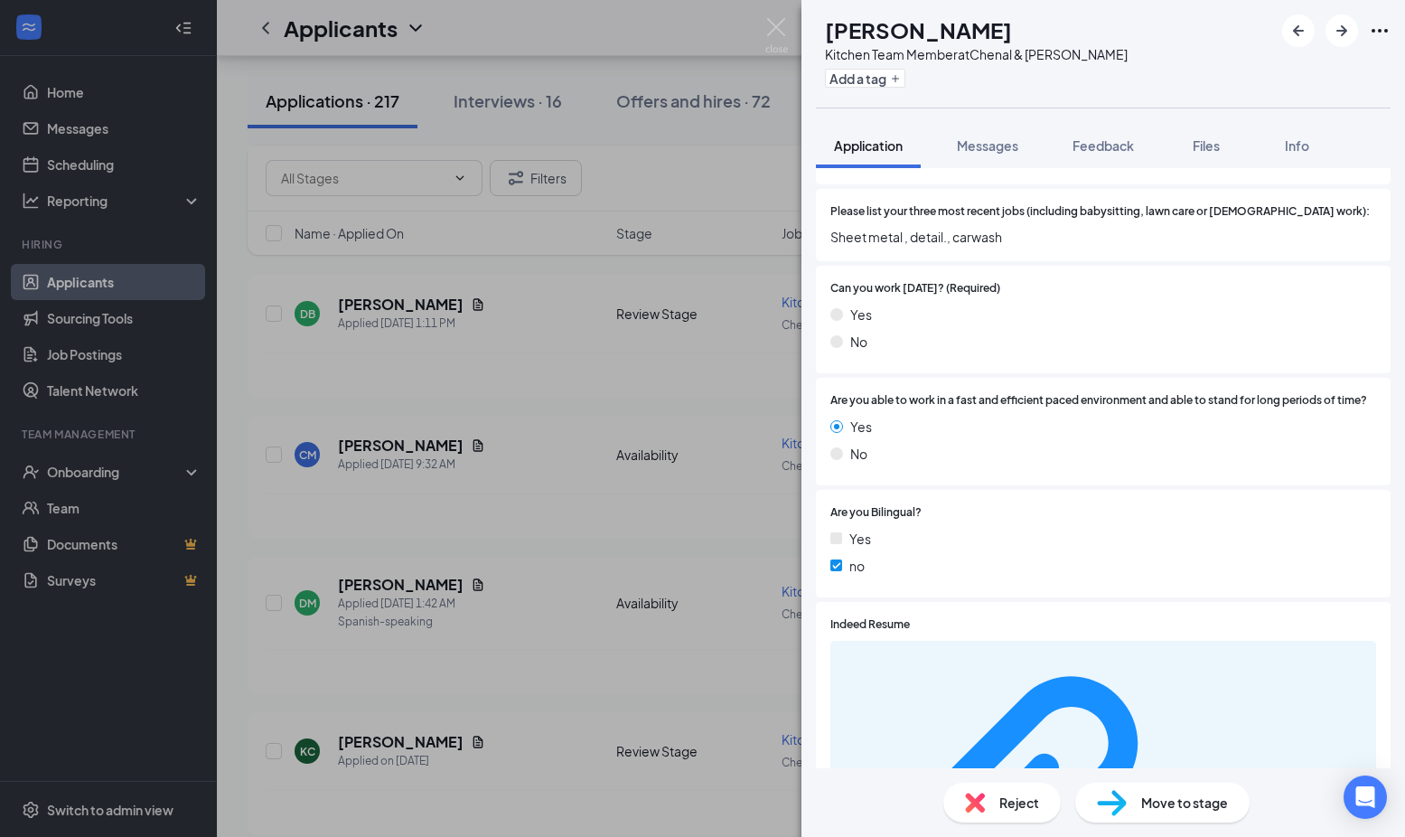
scroll to position [662, 0]
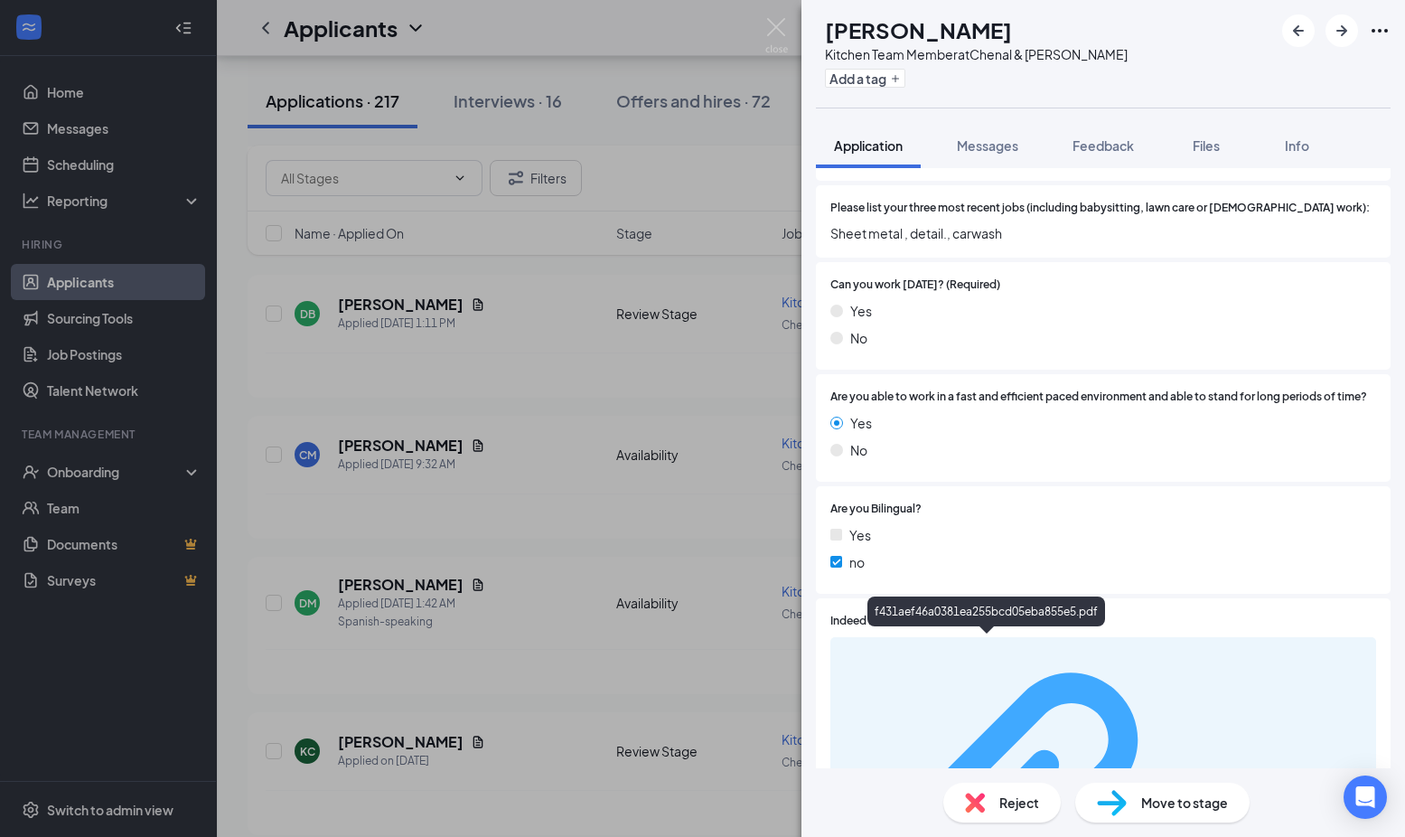
click at [1195, 814] on div "f431aef46a0381ea255bcd05eba855e5.pdf" at bounding box center [1280, 821] width 171 height 14
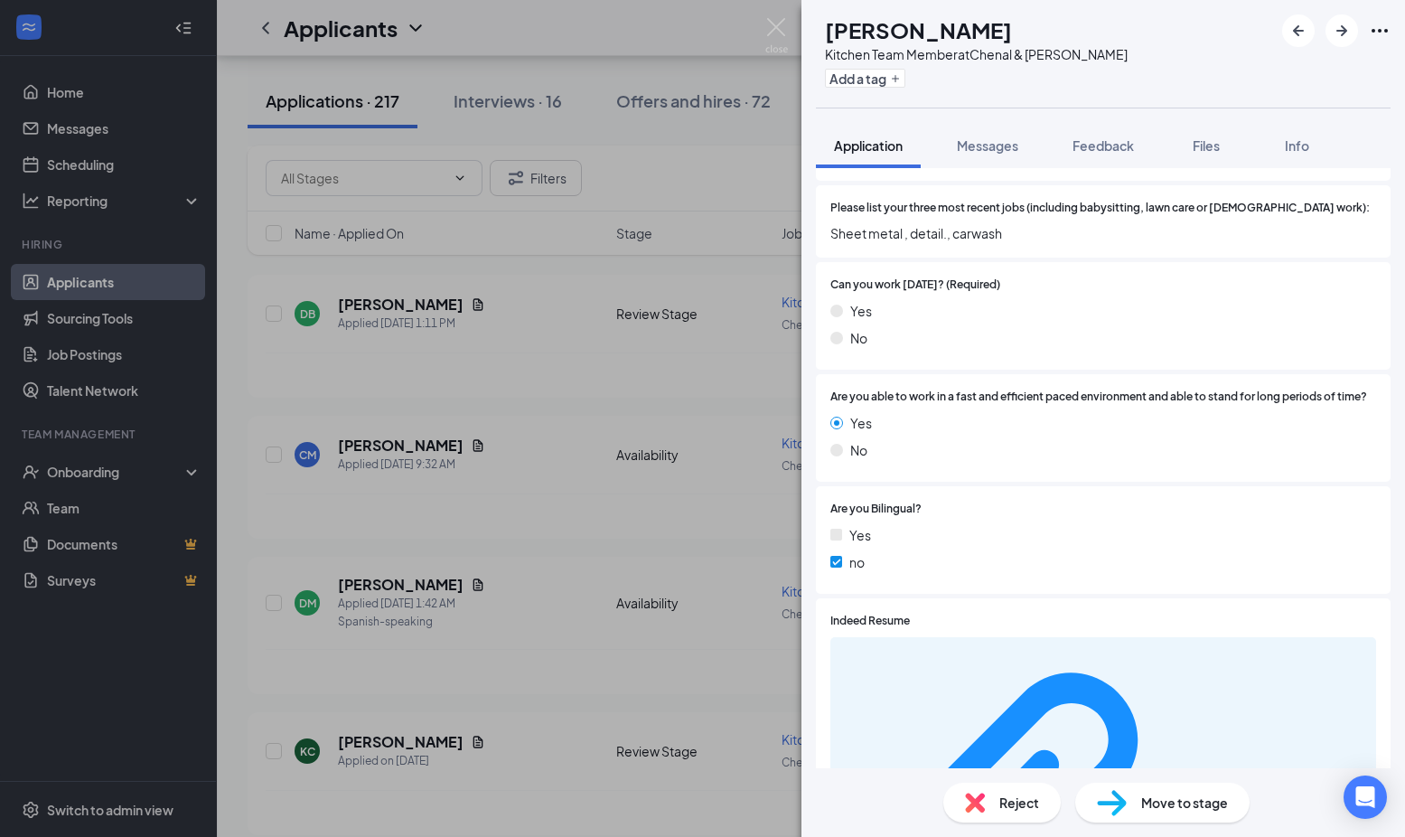
click at [681, 80] on div "DM [PERSON_NAME] Kitchen Team Member at Chenal & Markham Add a tag Application …" at bounding box center [702, 418] width 1405 height 837
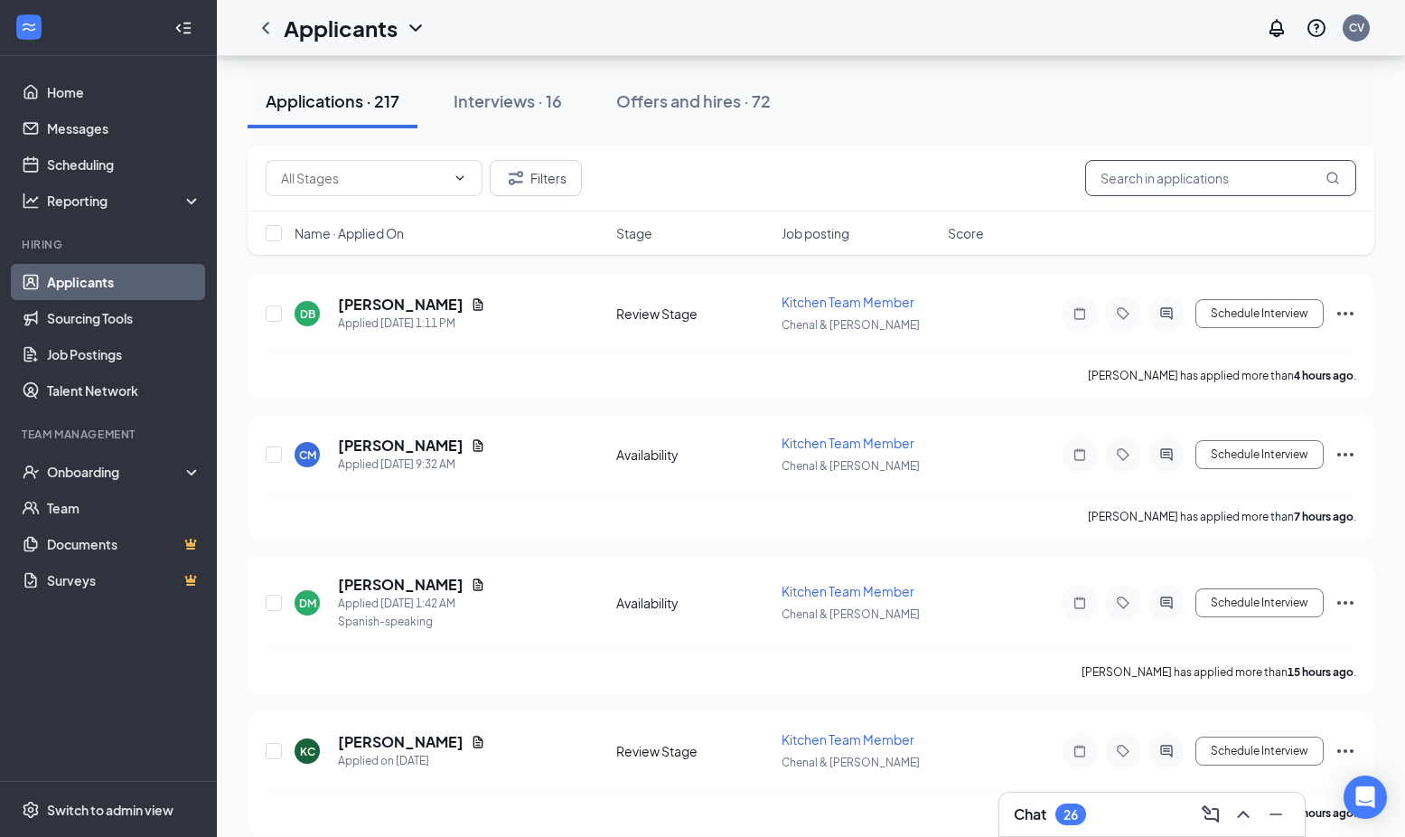
click at [1216, 178] on input "text" at bounding box center [1220, 178] width 271 height 36
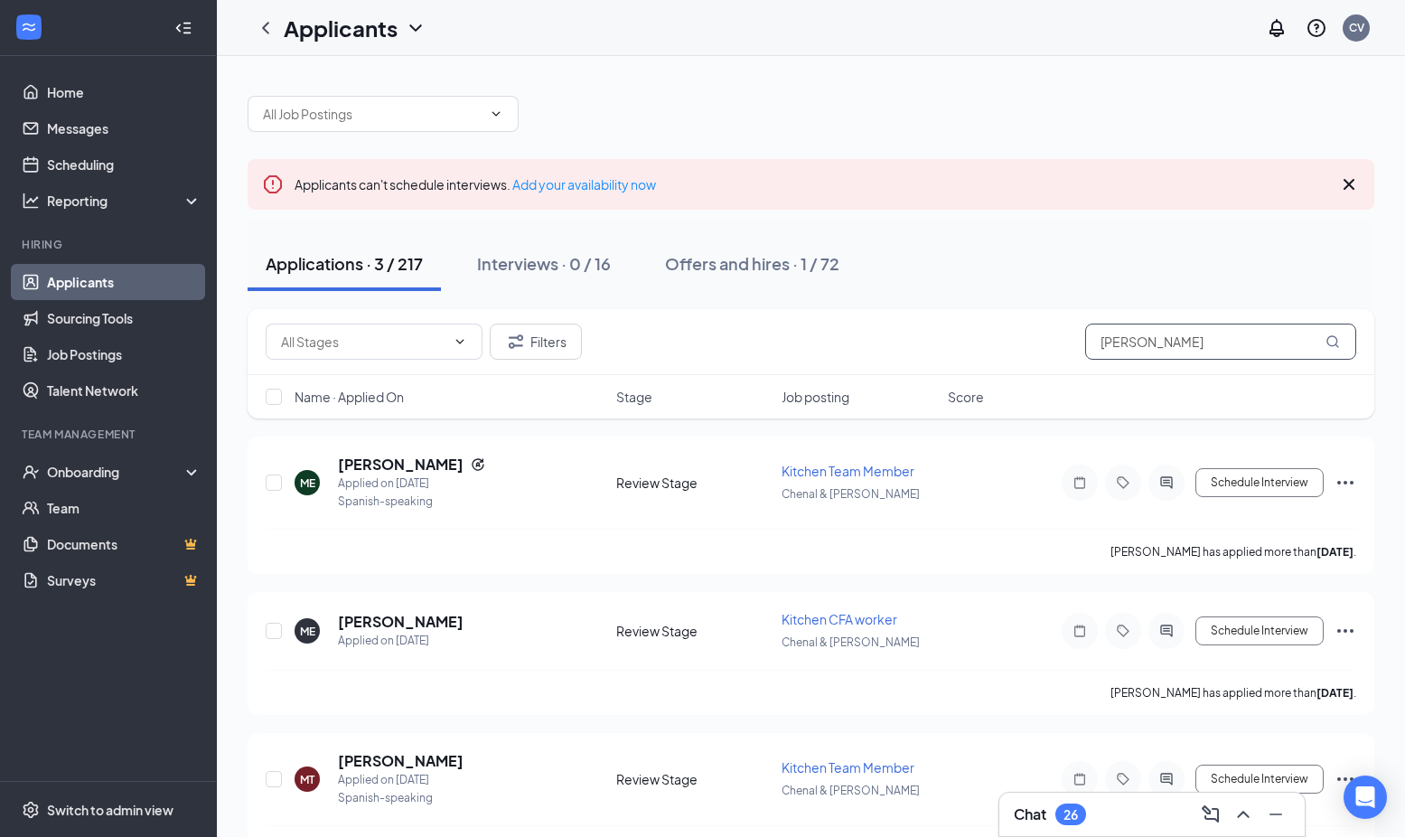
type input "[PERSON_NAME]"
drag, startPoint x: 1216, startPoint y: 178, endPoint x: 434, endPoint y: 621, distance: 899.2
click at [434, 621] on h5 "[PERSON_NAME]" at bounding box center [401, 622] width 126 height 20
click at [407, 620] on h5 "[PERSON_NAME]" at bounding box center [401, 622] width 126 height 20
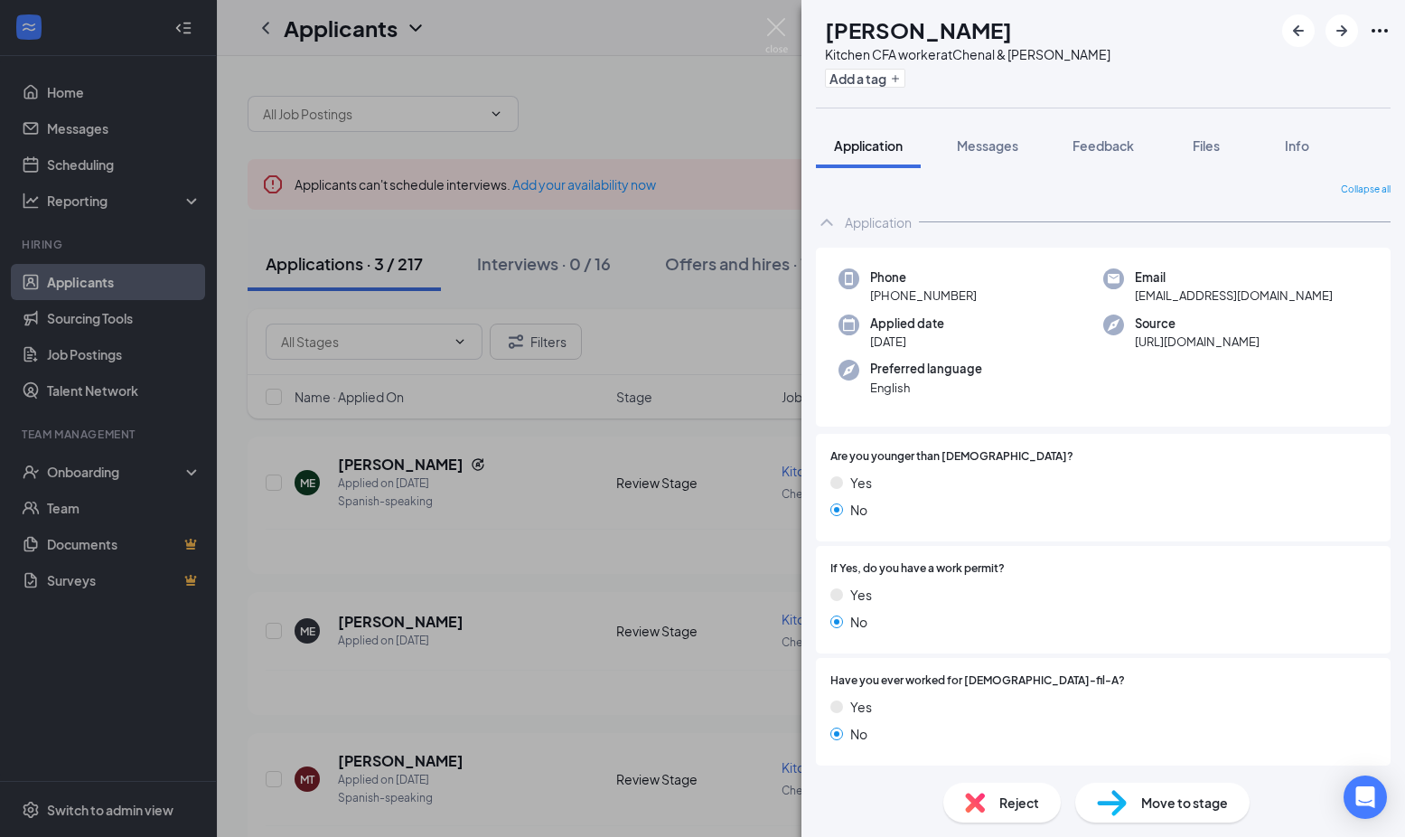
click at [1188, 812] on div "Move to stage" at bounding box center [1162, 803] width 174 height 40
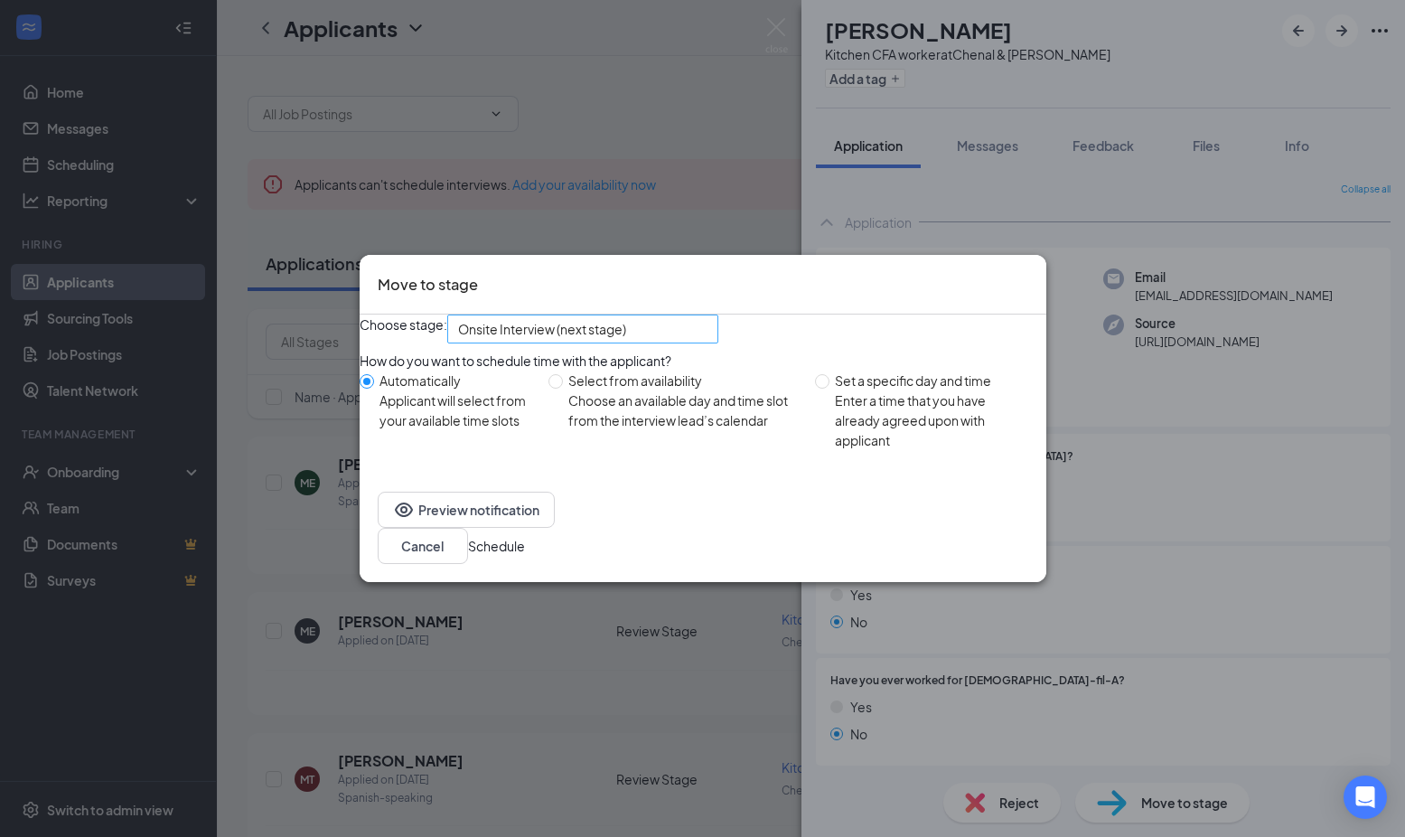
click at [708, 335] on span "Onsite Interview (next stage)" at bounding box center [582, 328] width 249 height 27
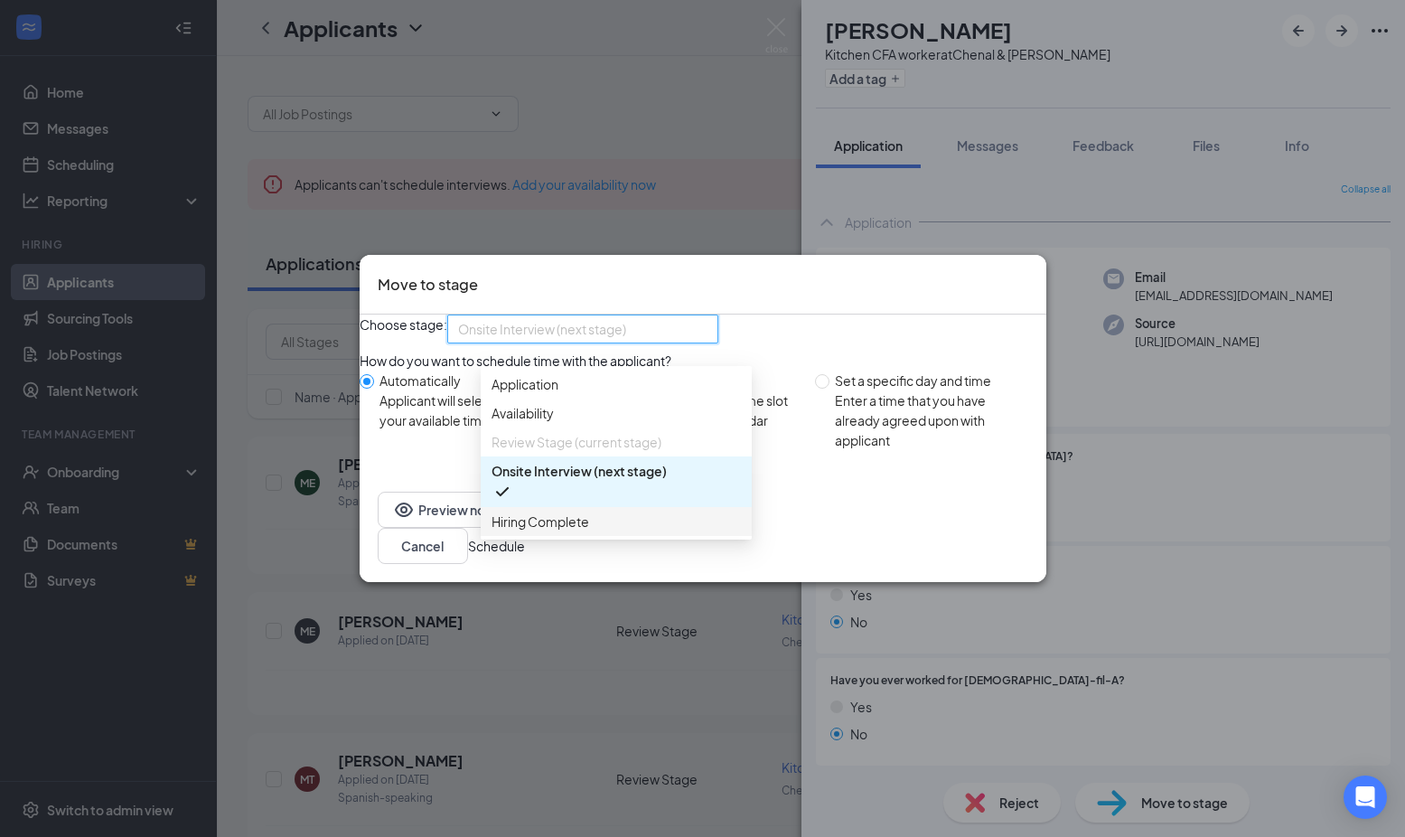
click at [581, 531] on span "Hiring Complete" at bounding box center [541, 521] width 98 height 20
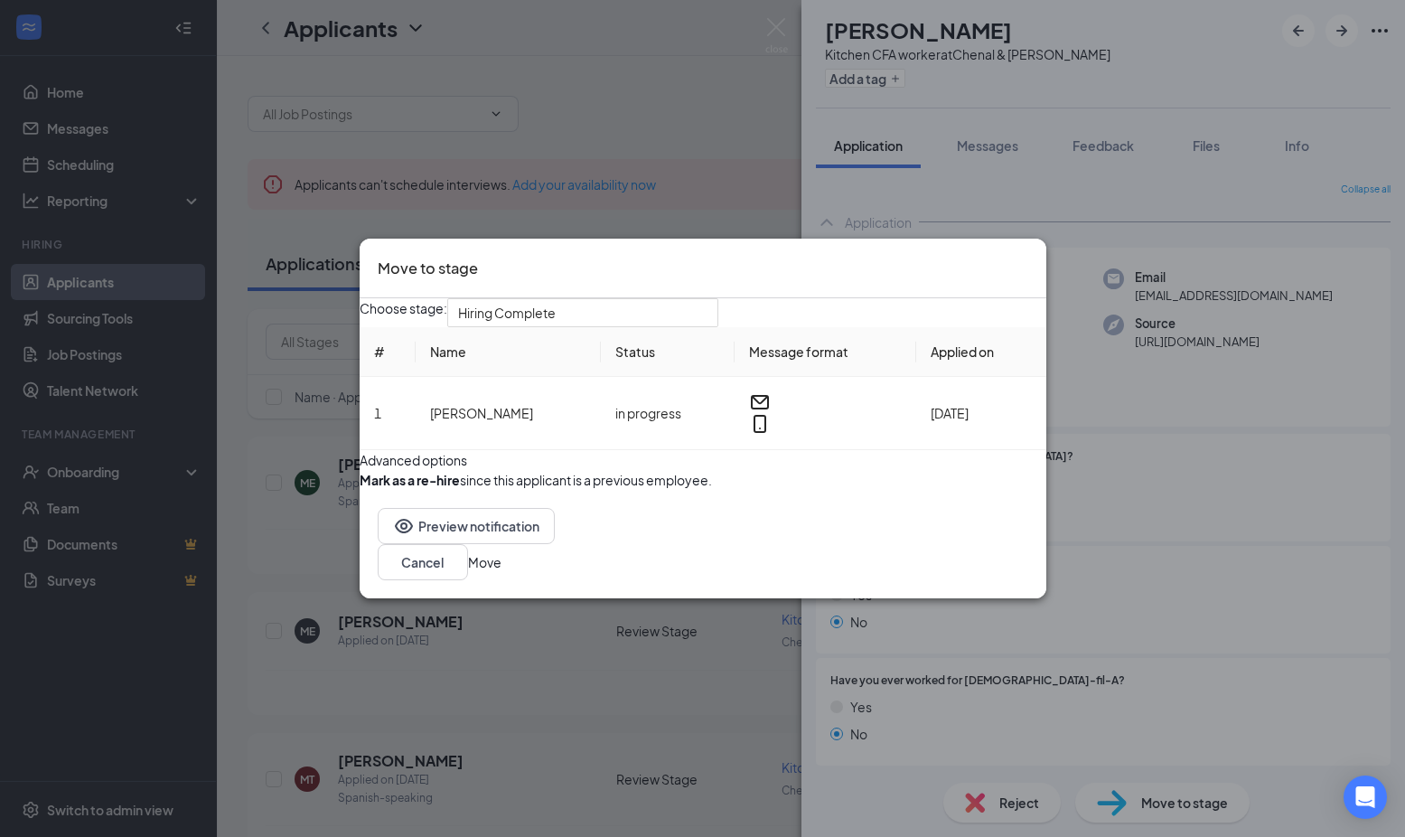
click at [502, 572] on button "Move" at bounding box center [484, 562] width 33 height 20
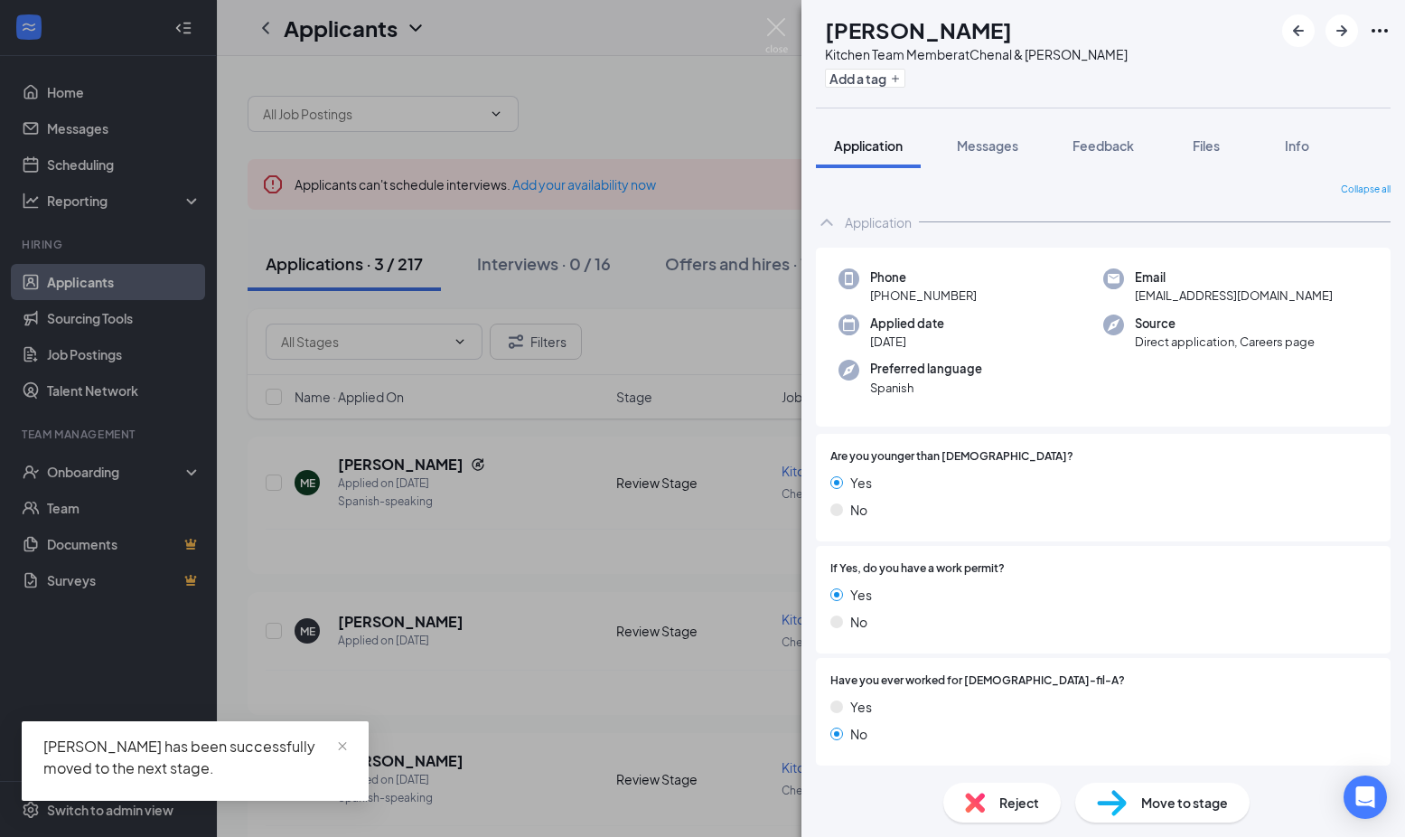
click at [725, 107] on div "MT [PERSON_NAME] Kitchen Team Member at Chenal & Markham Add a tag Application …" at bounding box center [702, 418] width 1405 height 837
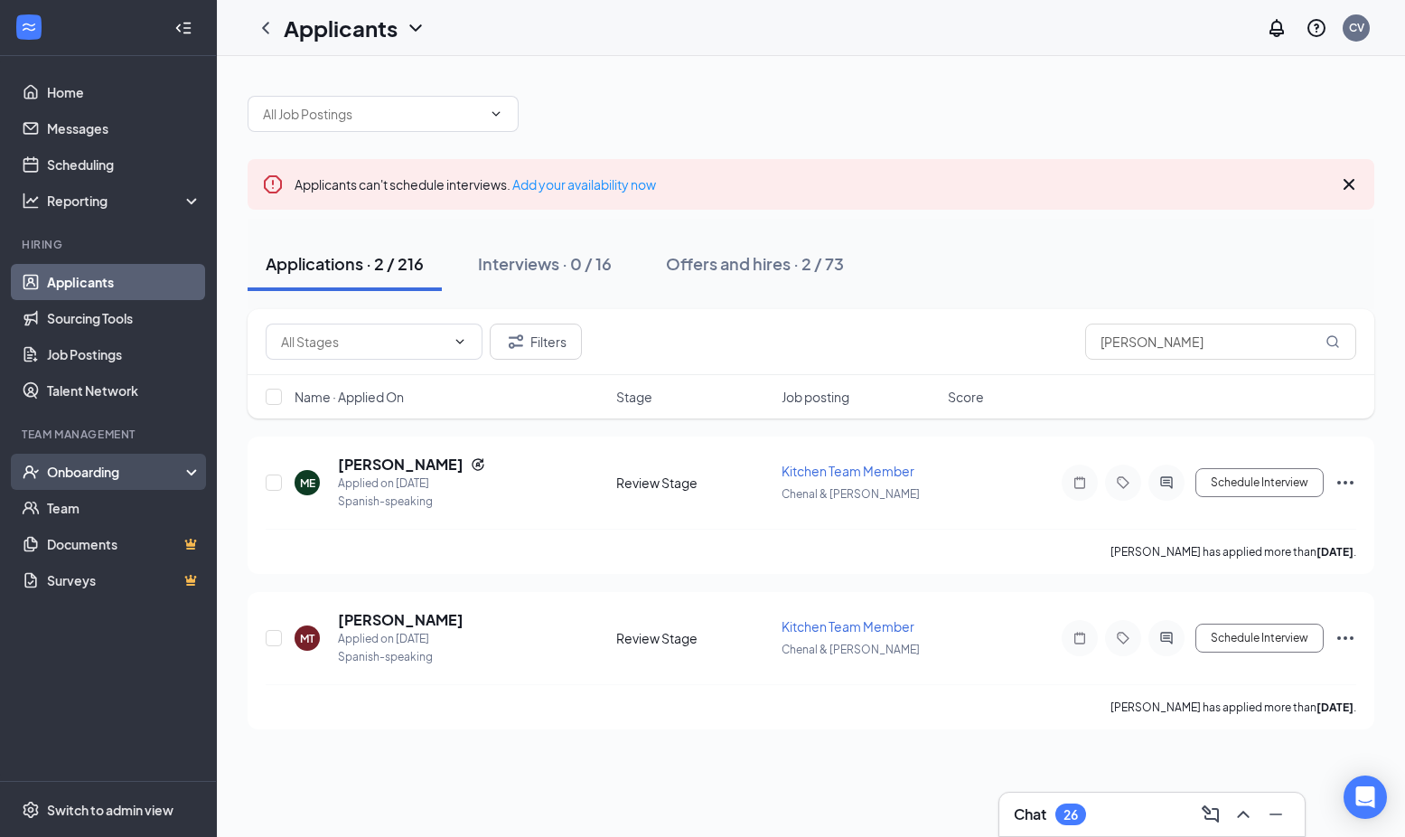
click at [99, 468] on div "Onboarding" at bounding box center [116, 472] width 139 height 18
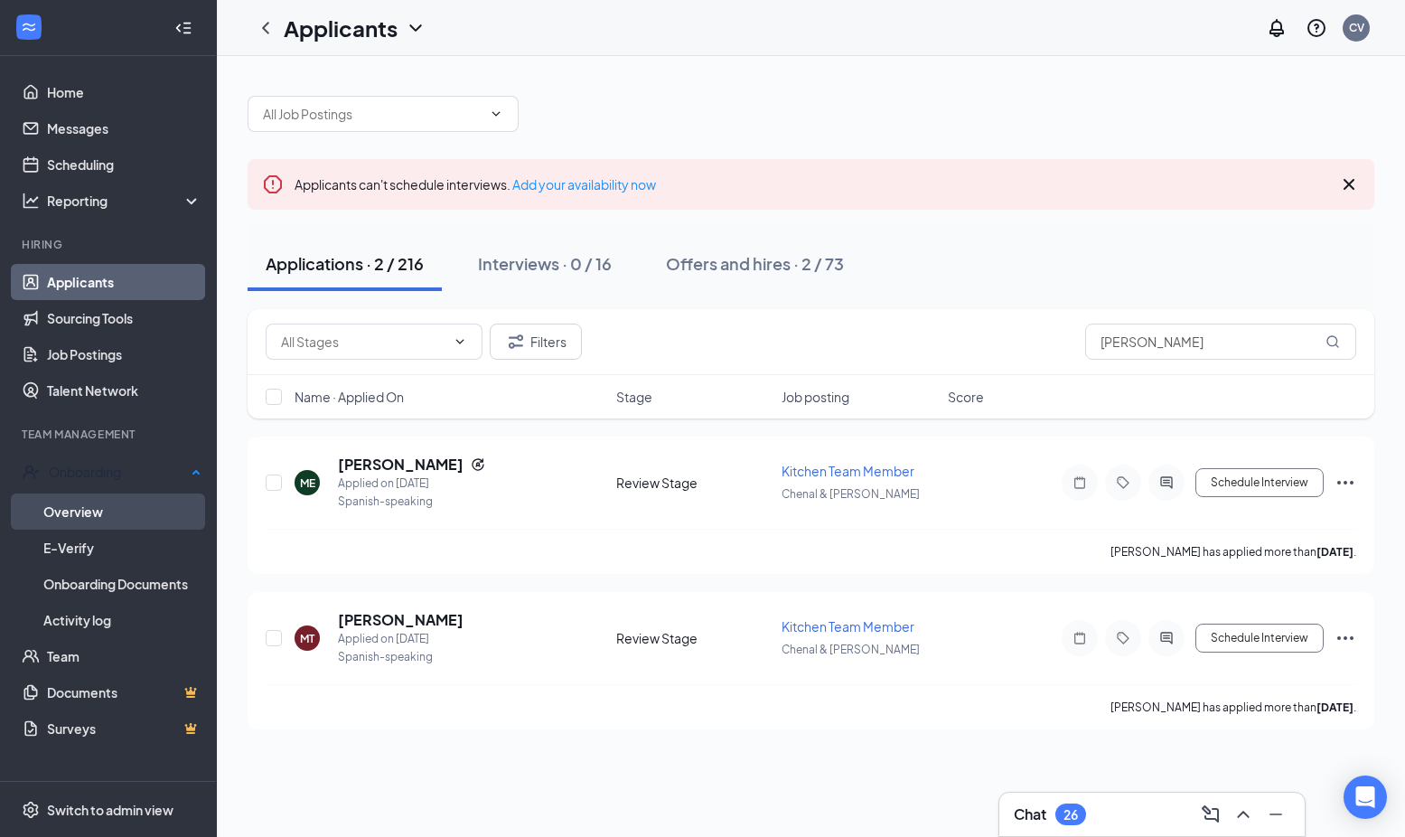
click at [98, 507] on link "Overview" at bounding box center [122, 511] width 158 height 36
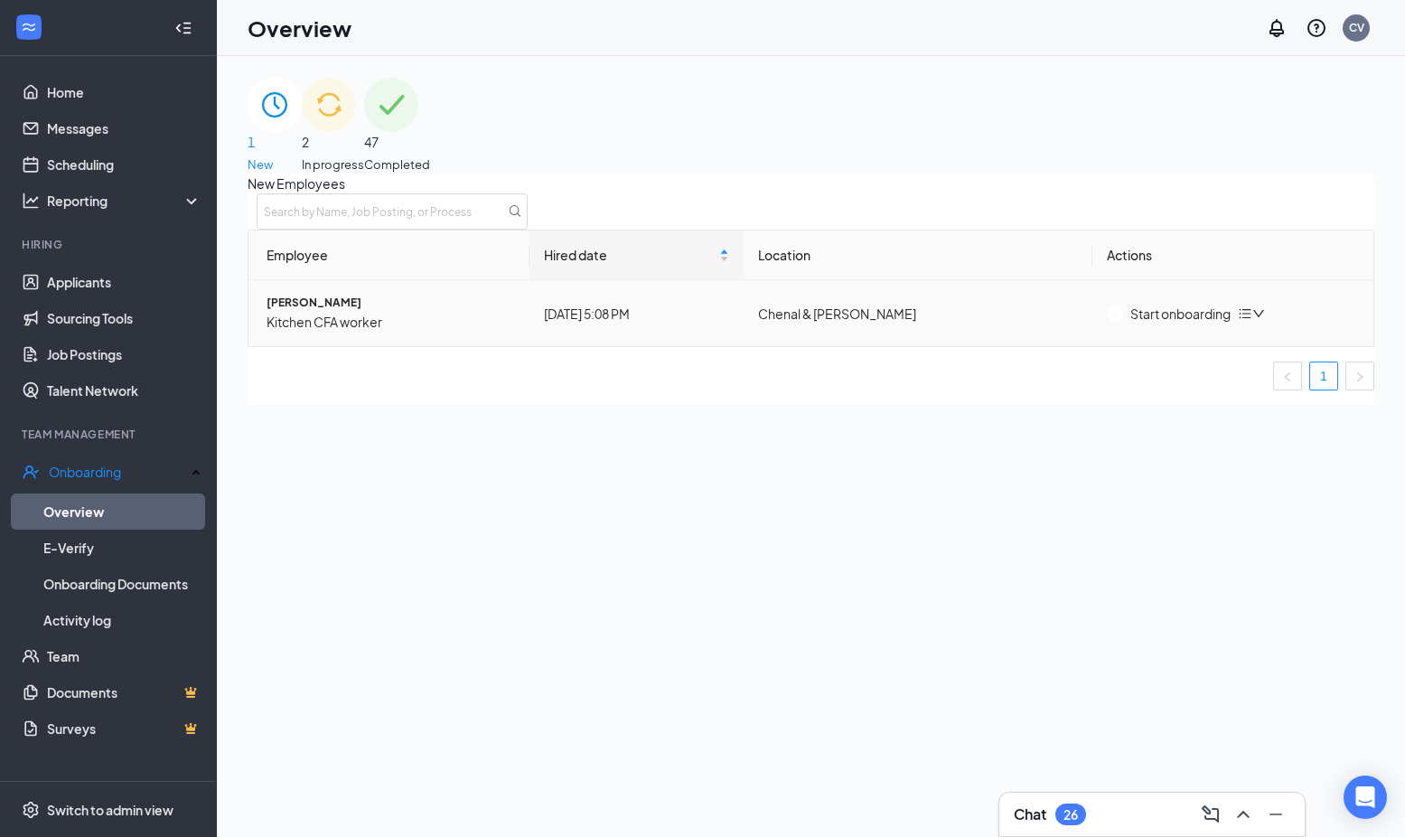
click at [1191, 324] on div "Start onboarding" at bounding box center [1169, 314] width 124 height 20
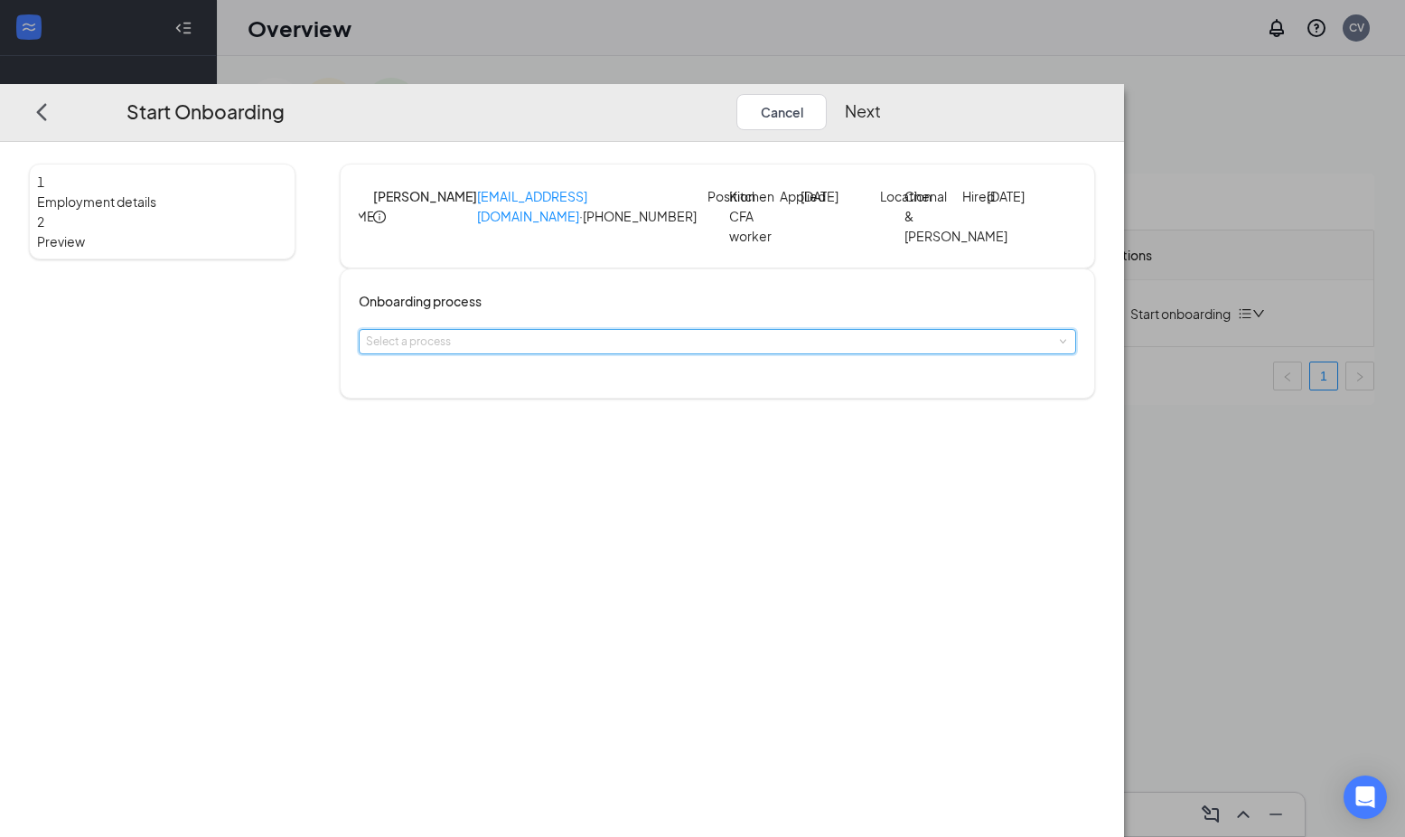
click at [725, 353] on div "Select a process" at bounding box center [717, 341] width 703 height 23
click at [571, 407] on span "Team Member Onboarding" at bounding box center [523, 403] width 137 height 14
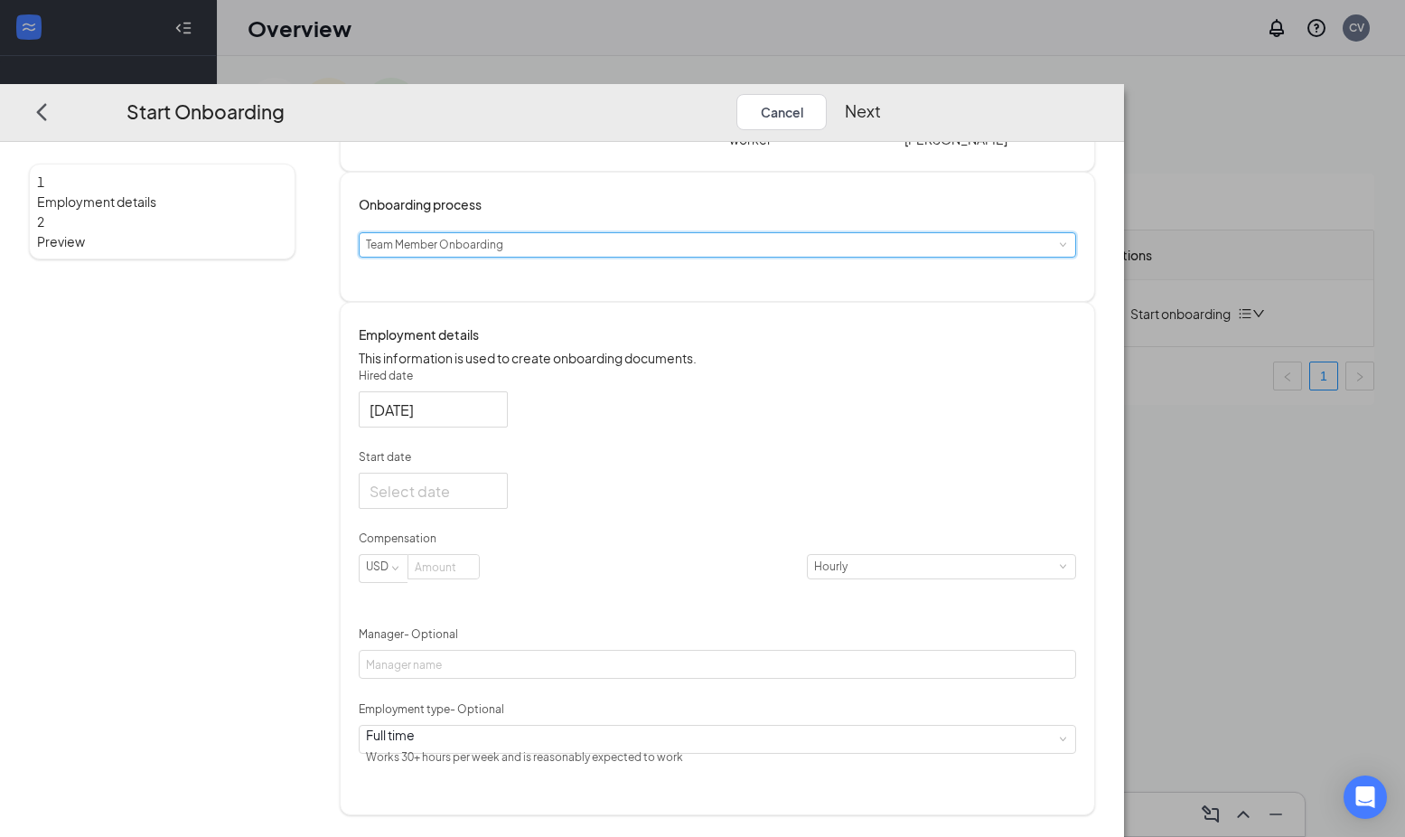
scroll to position [118, 0]
click at [497, 502] on div at bounding box center [433, 490] width 127 height 23
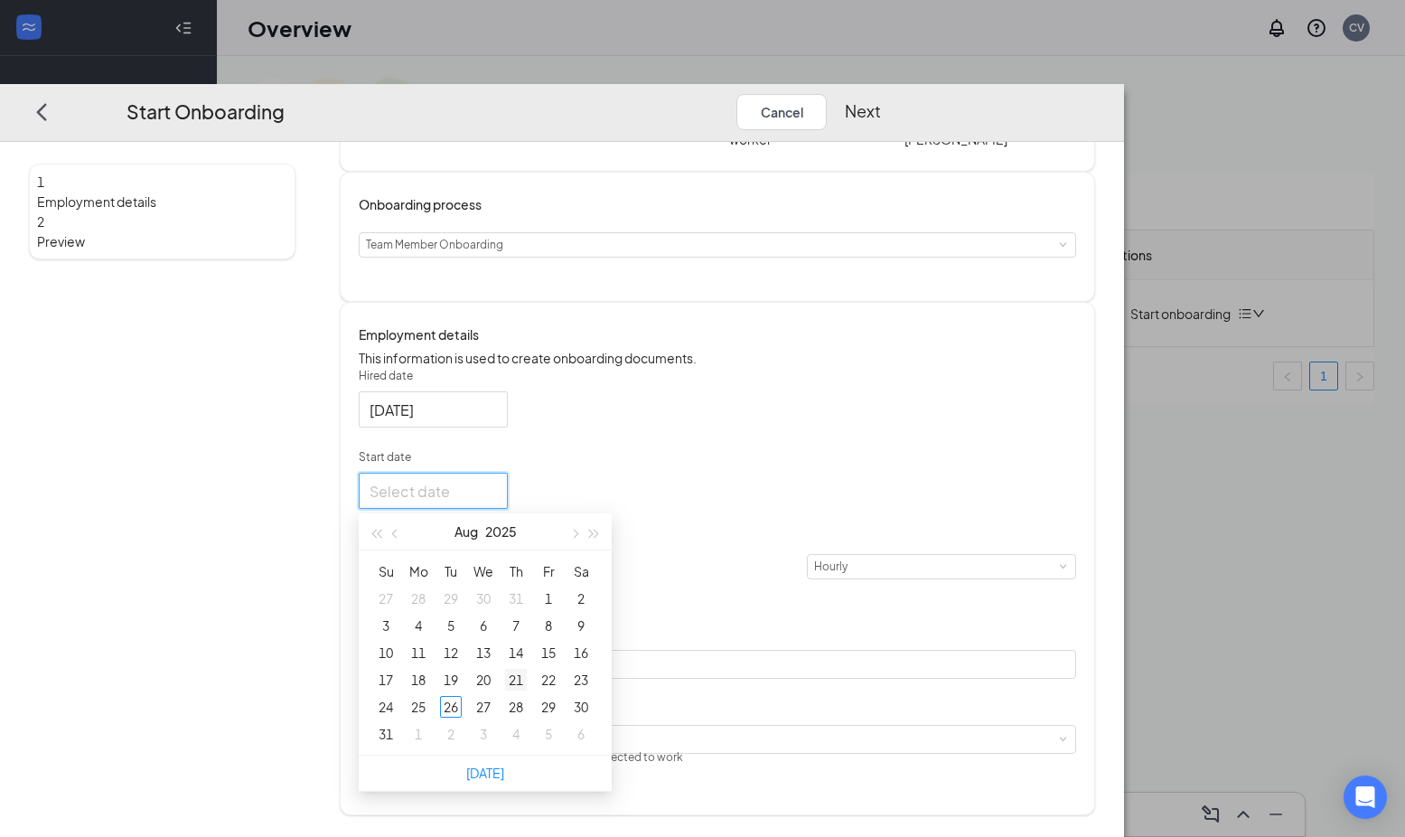
type input "[DATE]"
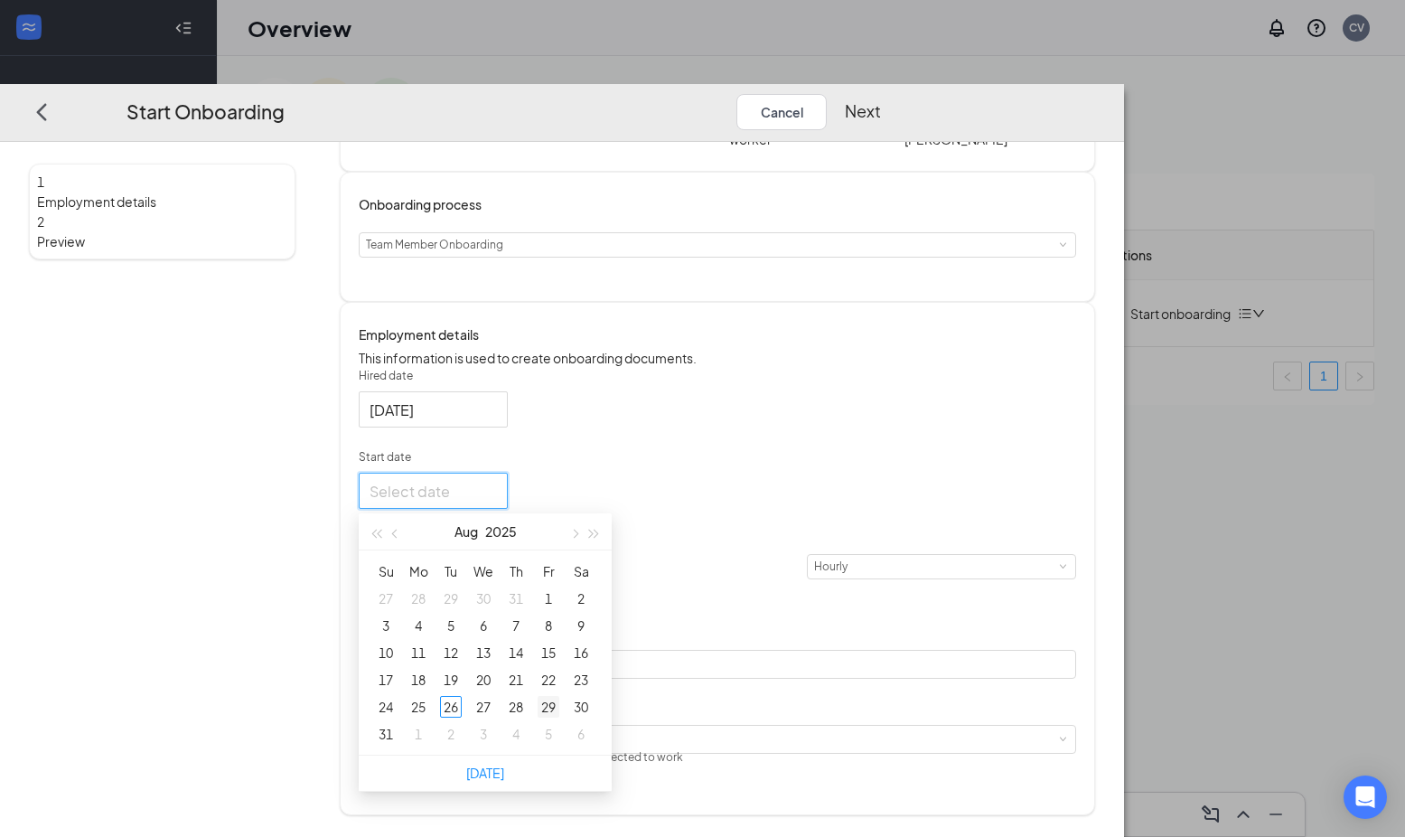
type input "[DATE]"
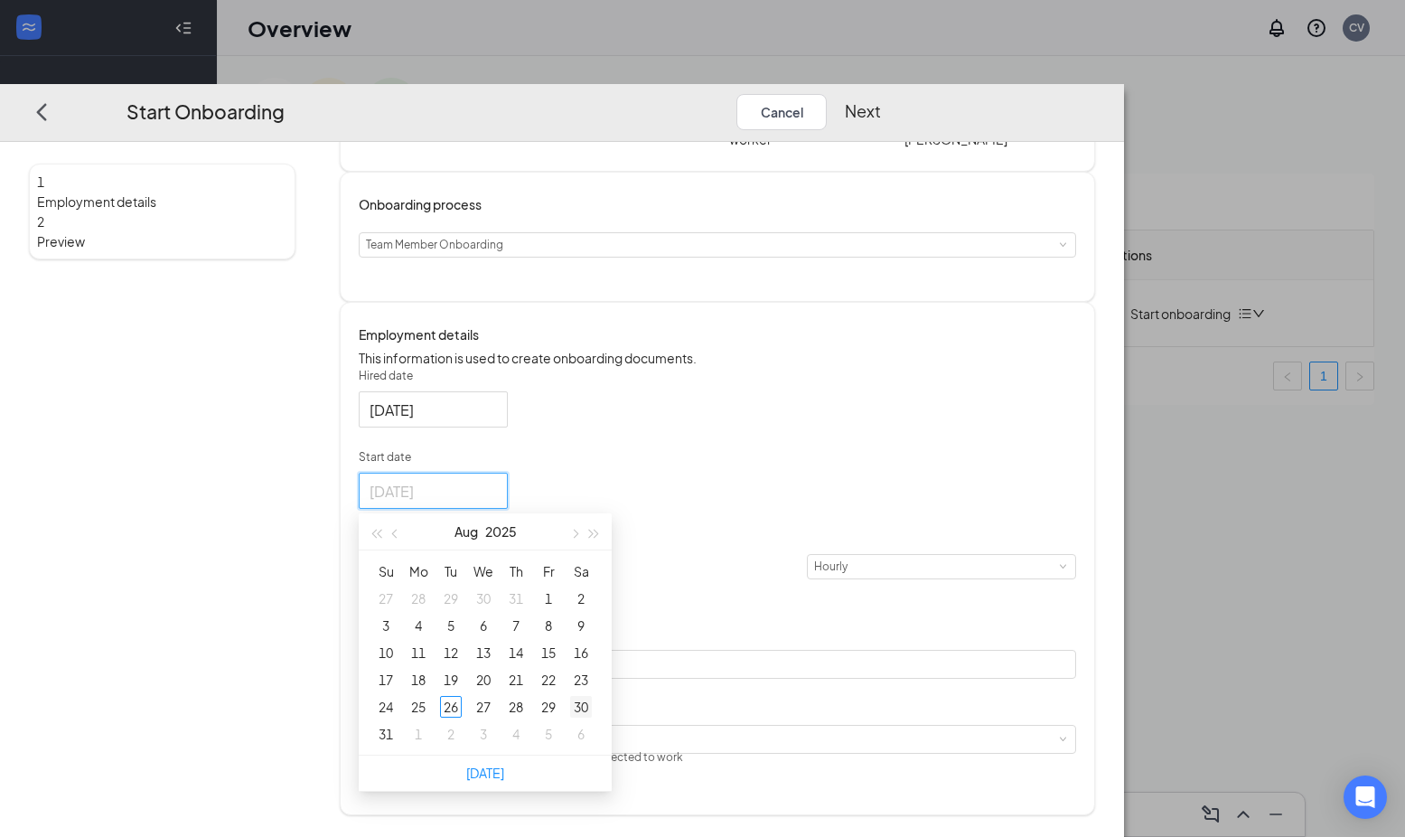
click at [592, 718] on div "30" at bounding box center [581, 707] width 22 height 22
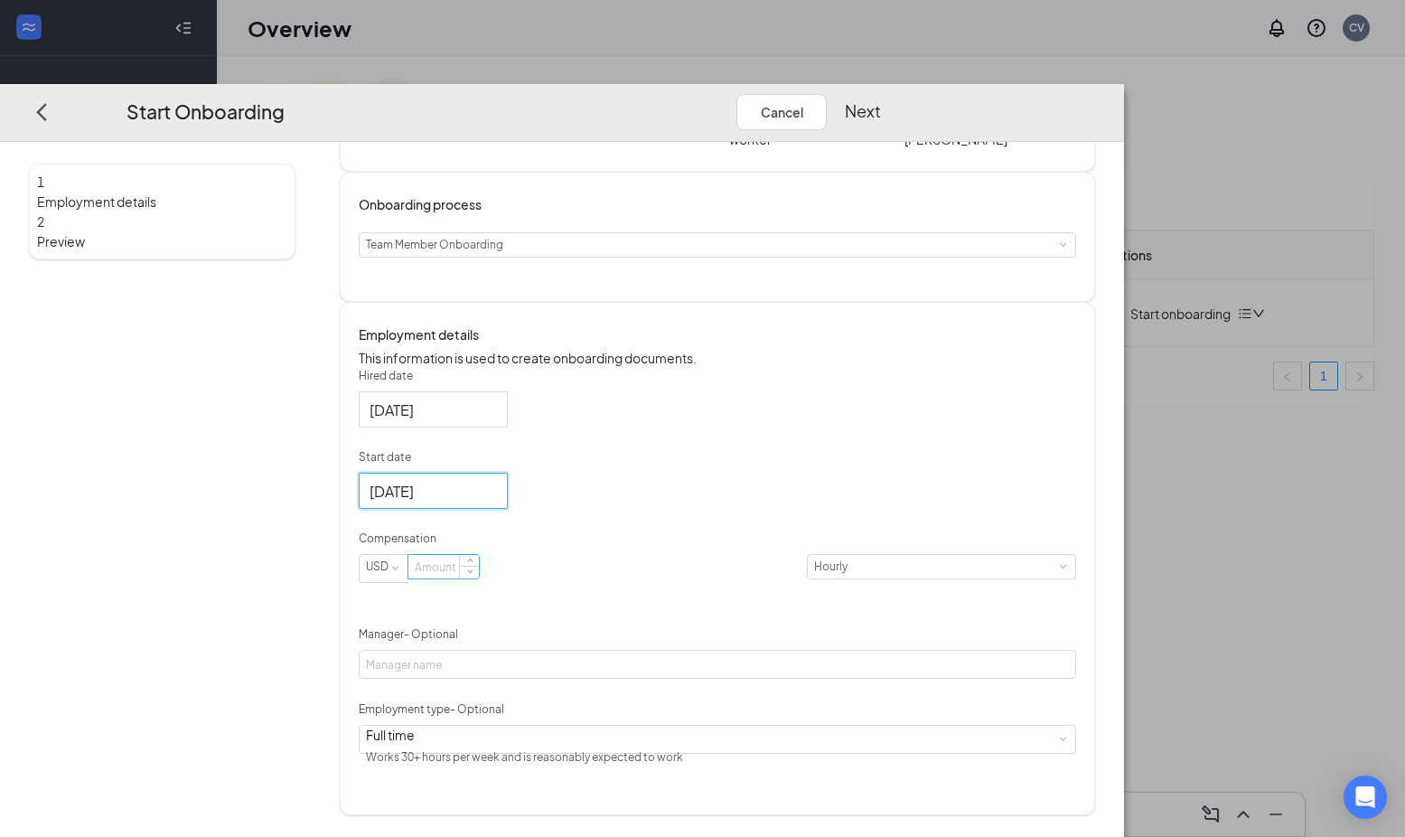
click at [479, 578] on input at bounding box center [443, 566] width 70 height 23
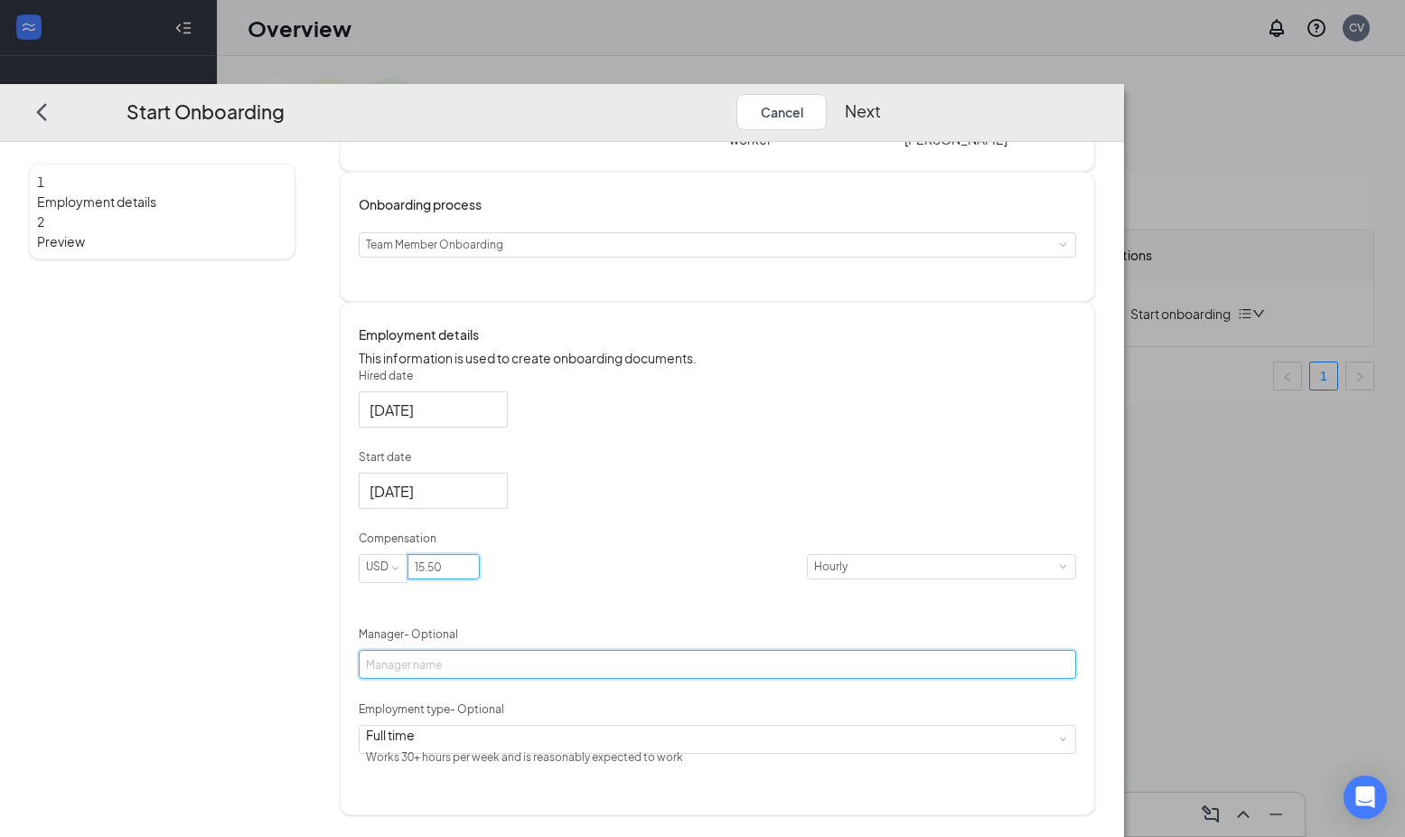
type input "15.5"
click at [579, 679] on input "Manager - Optional" at bounding box center [718, 664] width 718 height 29
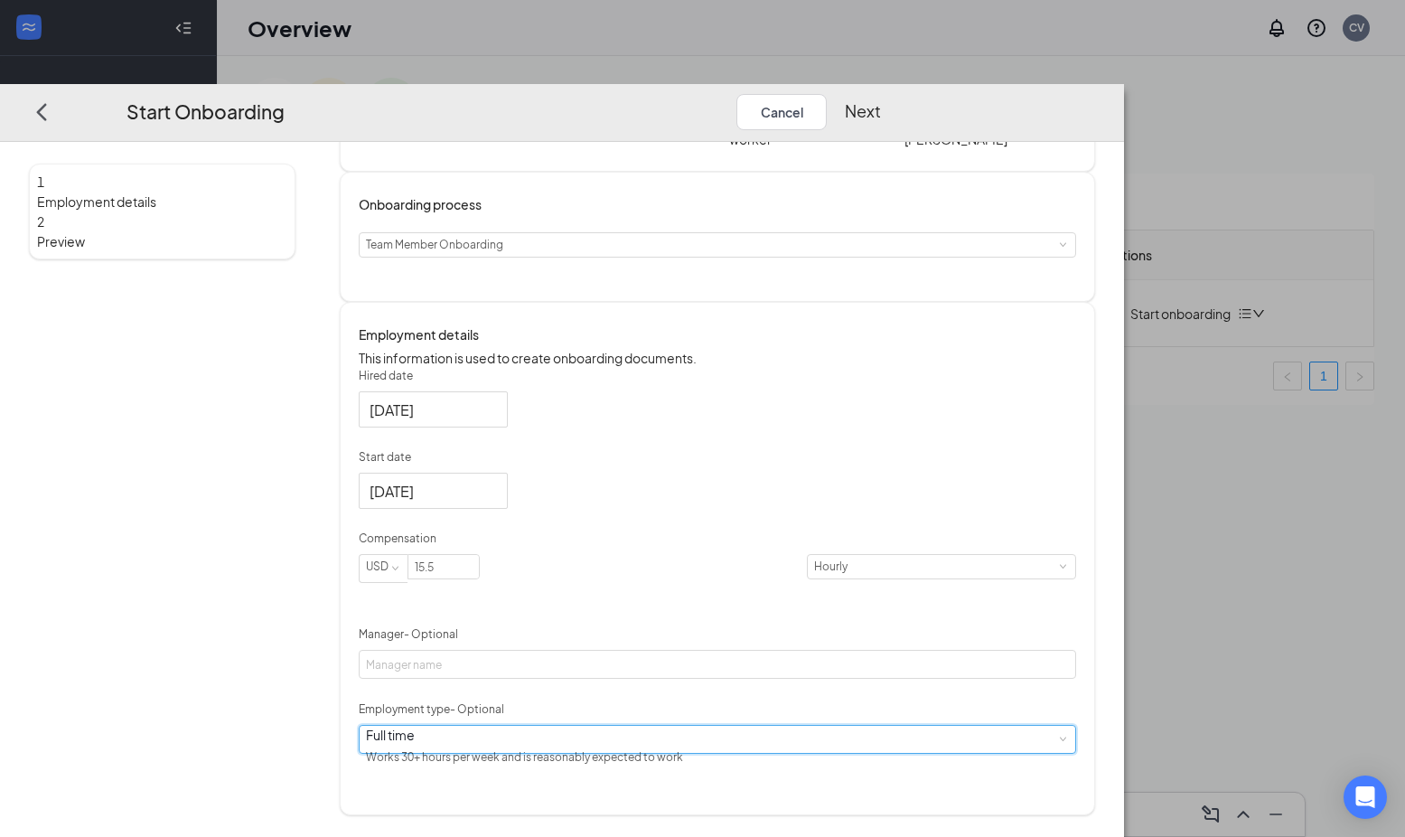
click at [735, 753] on div "Full time Works 30+ hours per week and is reasonably expected to work" at bounding box center [718, 738] width 718 height 29
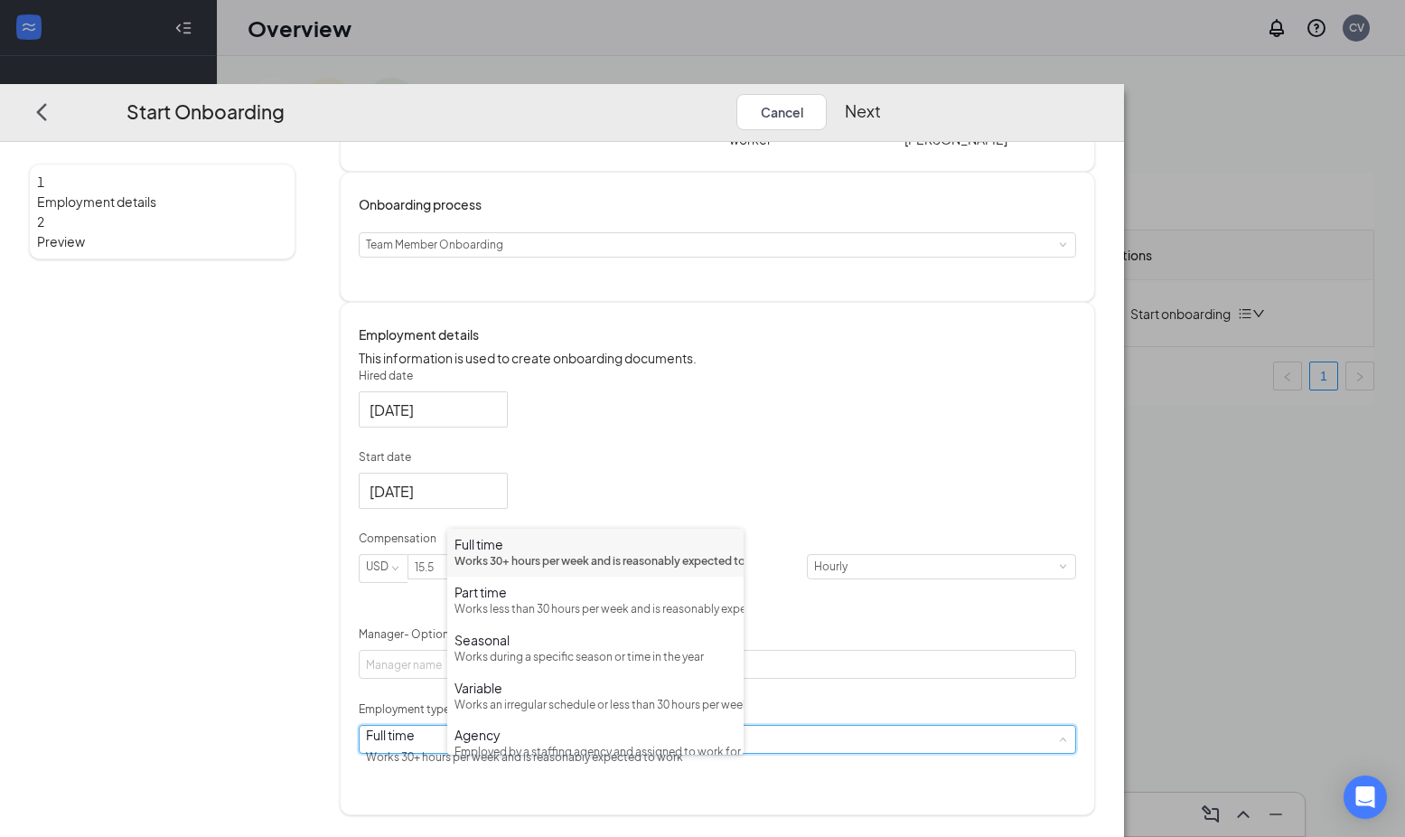
click at [505, 551] on div "Full time" at bounding box center [596, 544] width 282 height 18
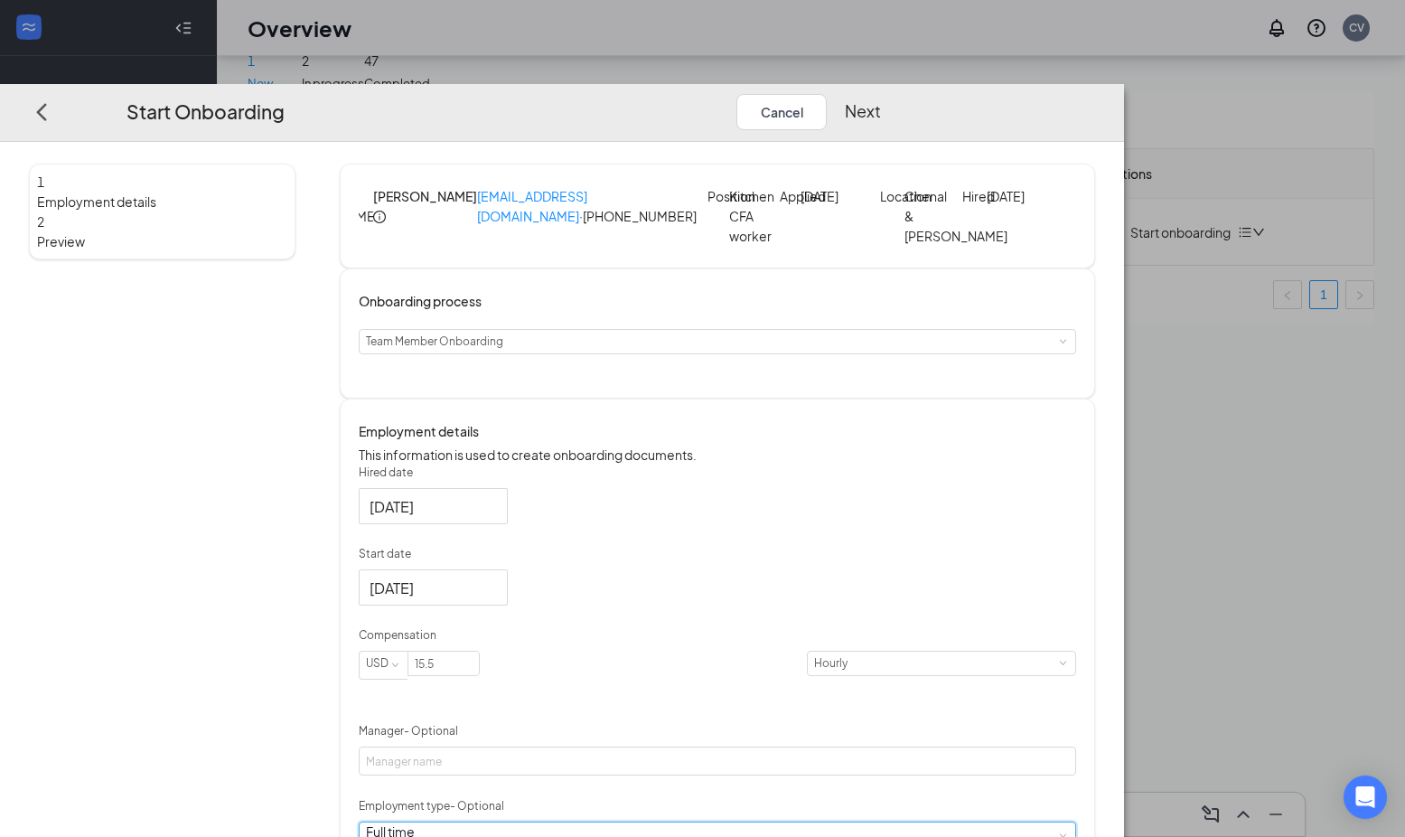
scroll to position [0, 0]
click at [881, 93] on button "Next" at bounding box center [863, 111] width 36 height 36
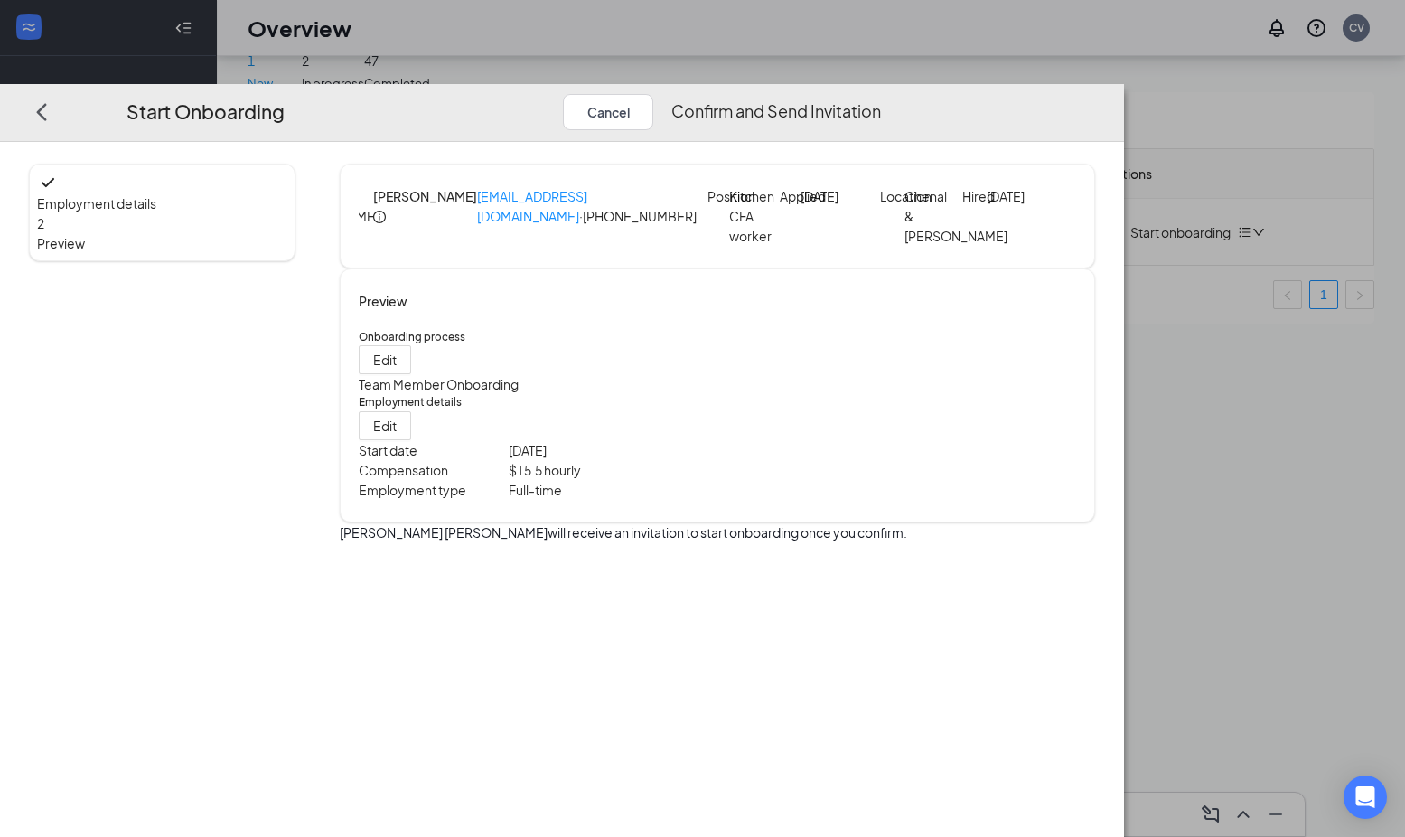
click at [881, 93] on button "Confirm and Send Invitation" at bounding box center [776, 111] width 210 height 36
